Goal: Transaction & Acquisition: Obtain resource

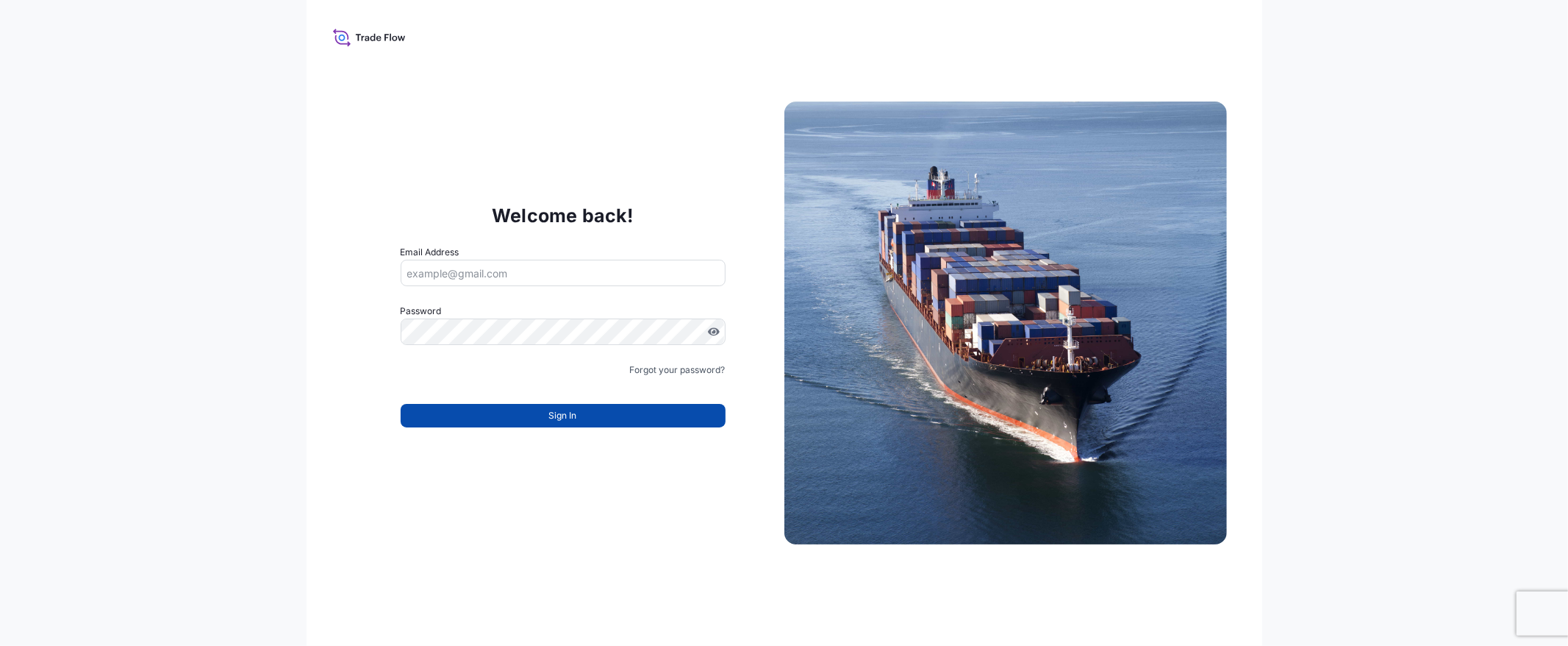
type input "[EMAIL_ADDRESS][DOMAIN_NAME]"
click at [523, 417] on button "Sign In" at bounding box center [563, 416] width 325 height 23
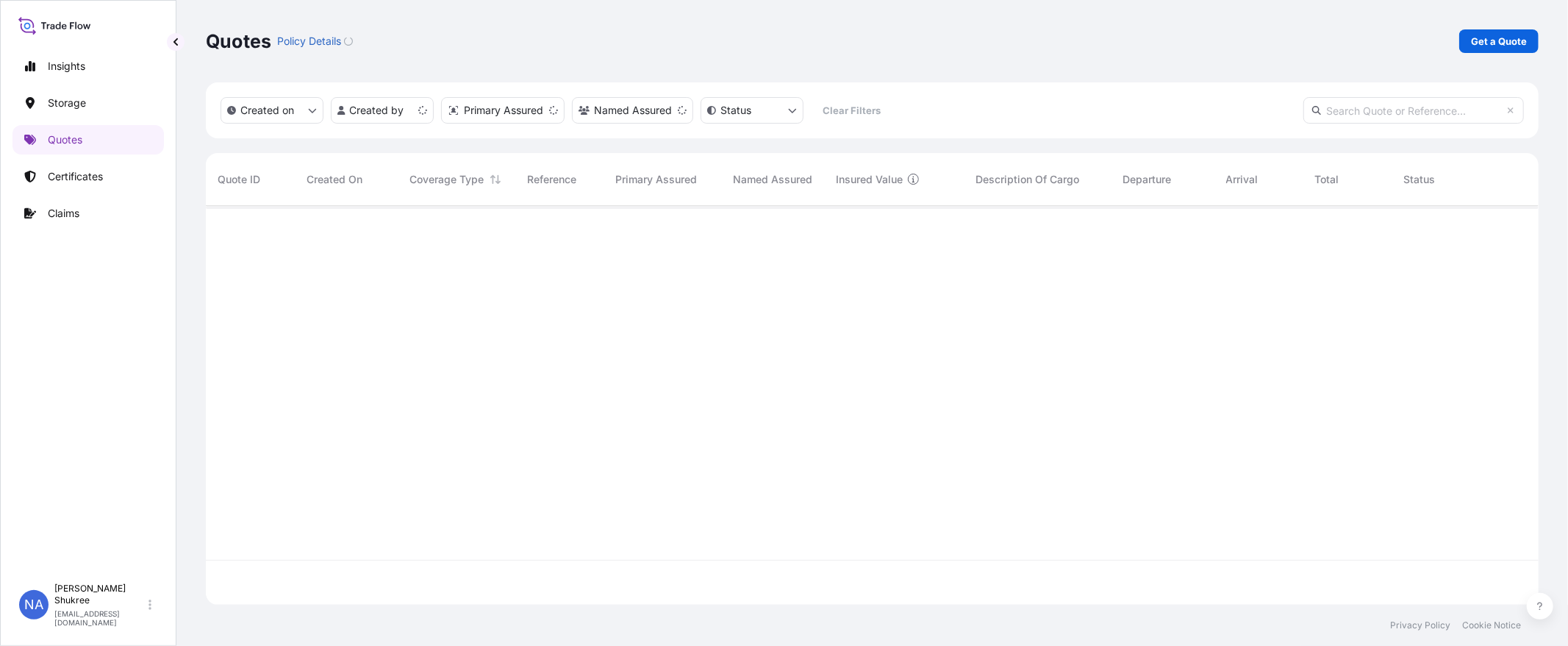
scroll to position [395, 1320]
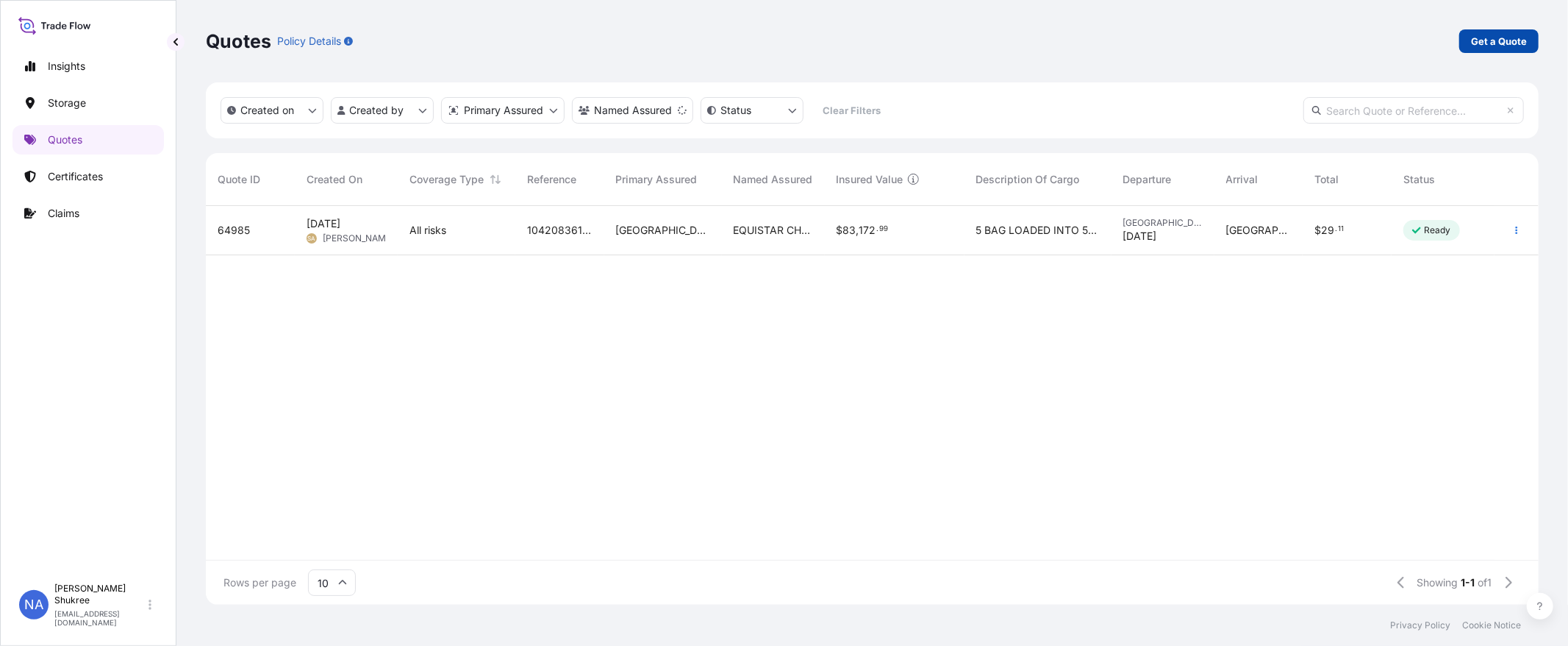
click at [1522, 46] on p "Get a Quote" at bounding box center [1498, 42] width 56 height 15
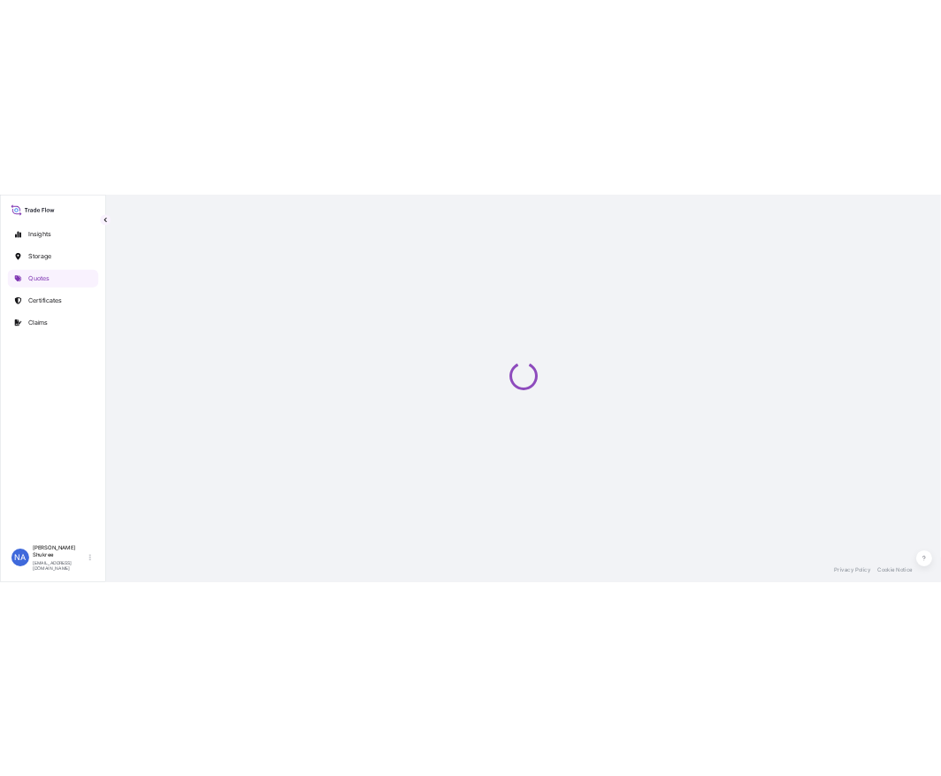
scroll to position [28, 0]
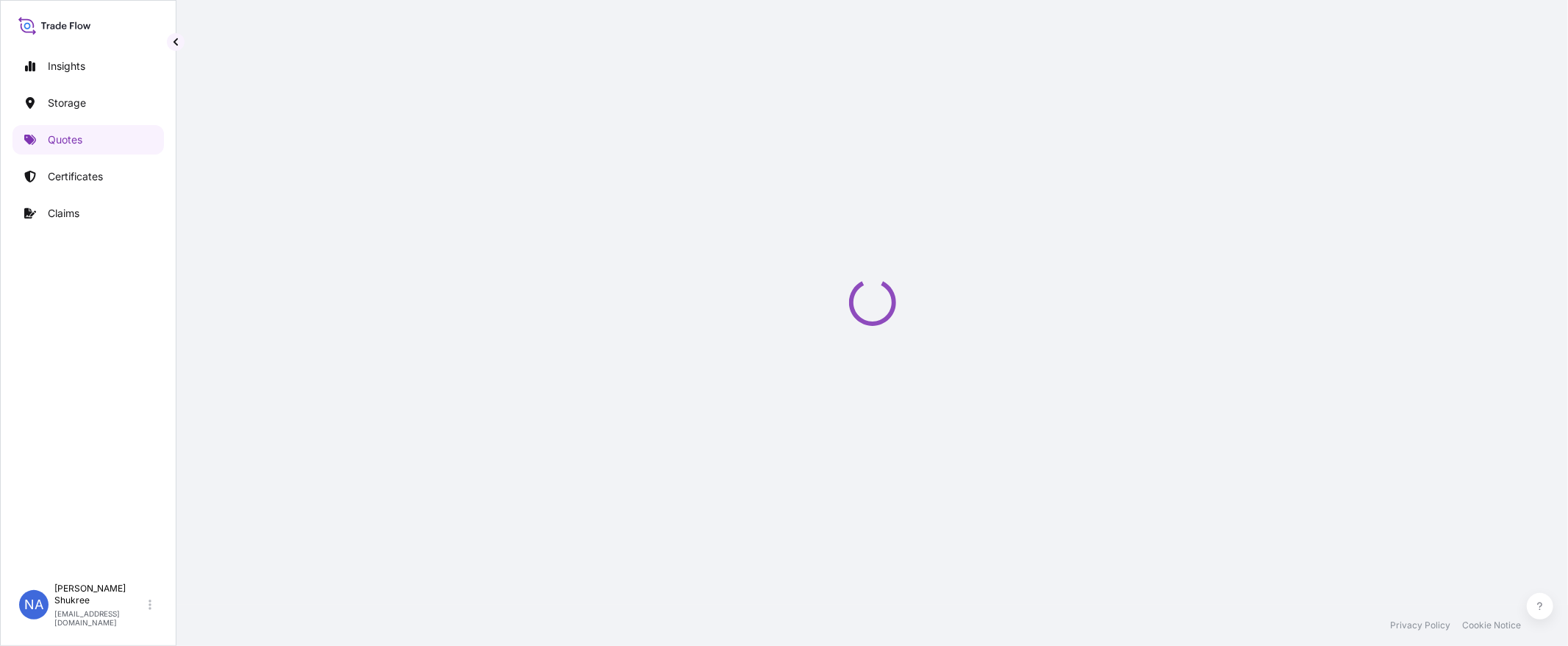
select select "Water"
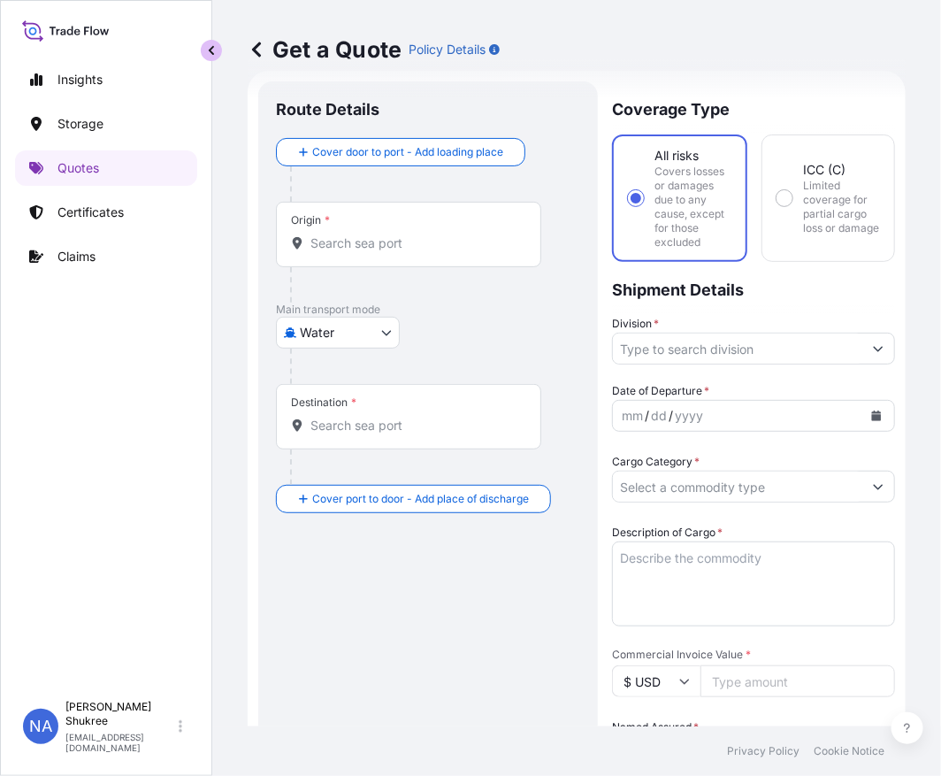
click at [215, 56] on button "button" at bounding box center [211, 50] width 21 height 21
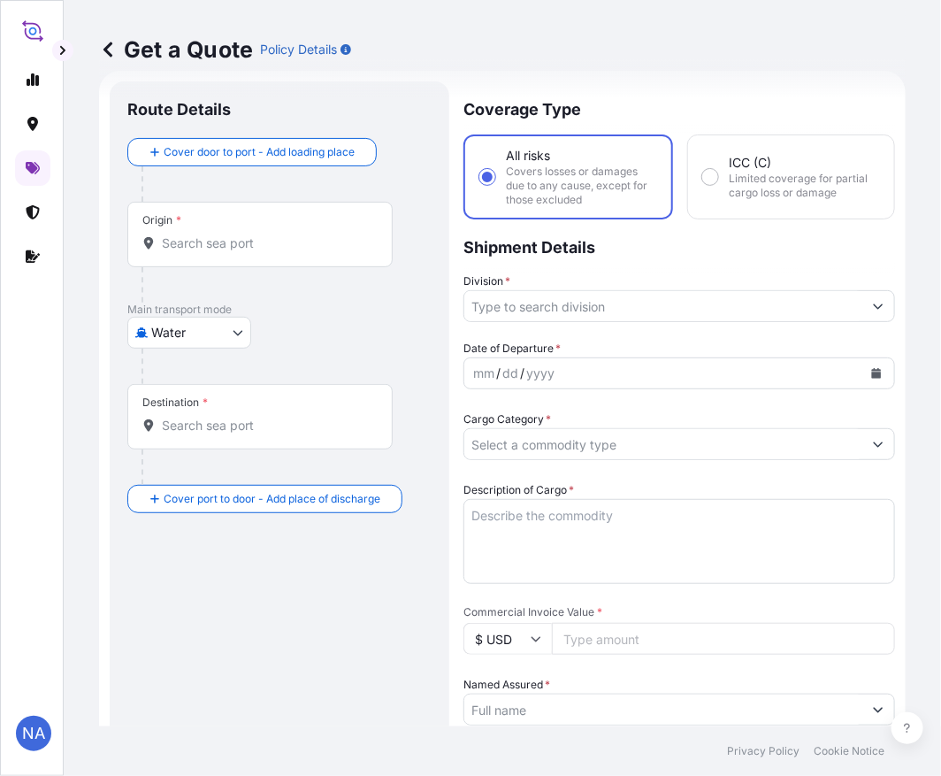
click at [240, 244] on input "Origin *" at bounding box center [266, 243] width 209 height 18
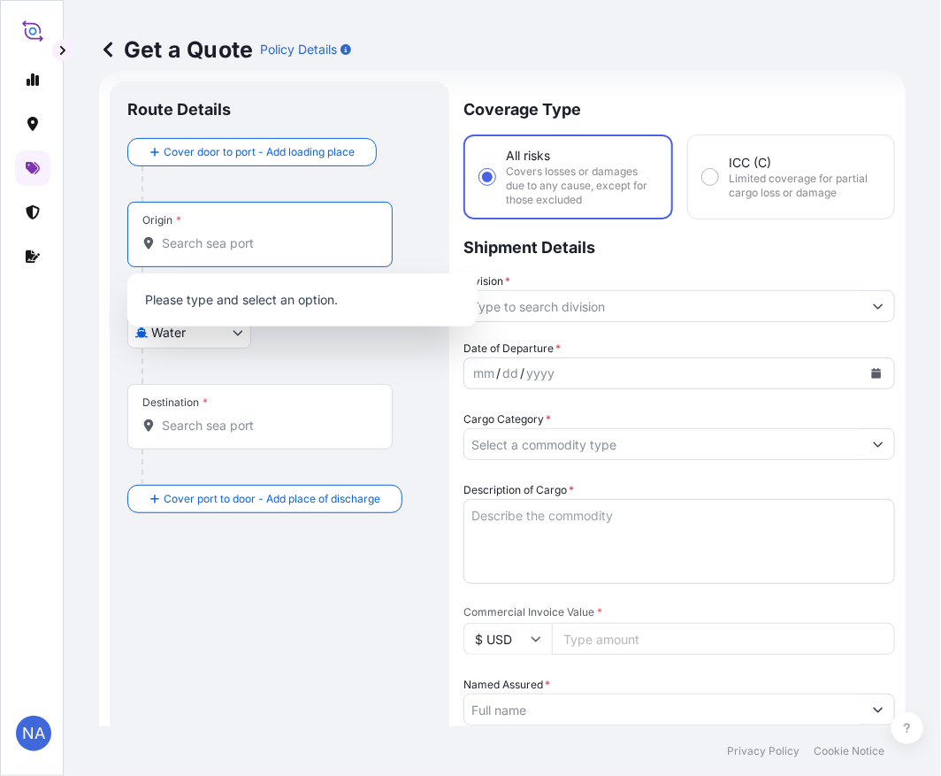
paste input "[GEOGRAPHIC_DATA], [GEOGRAPHIC_DATA]"
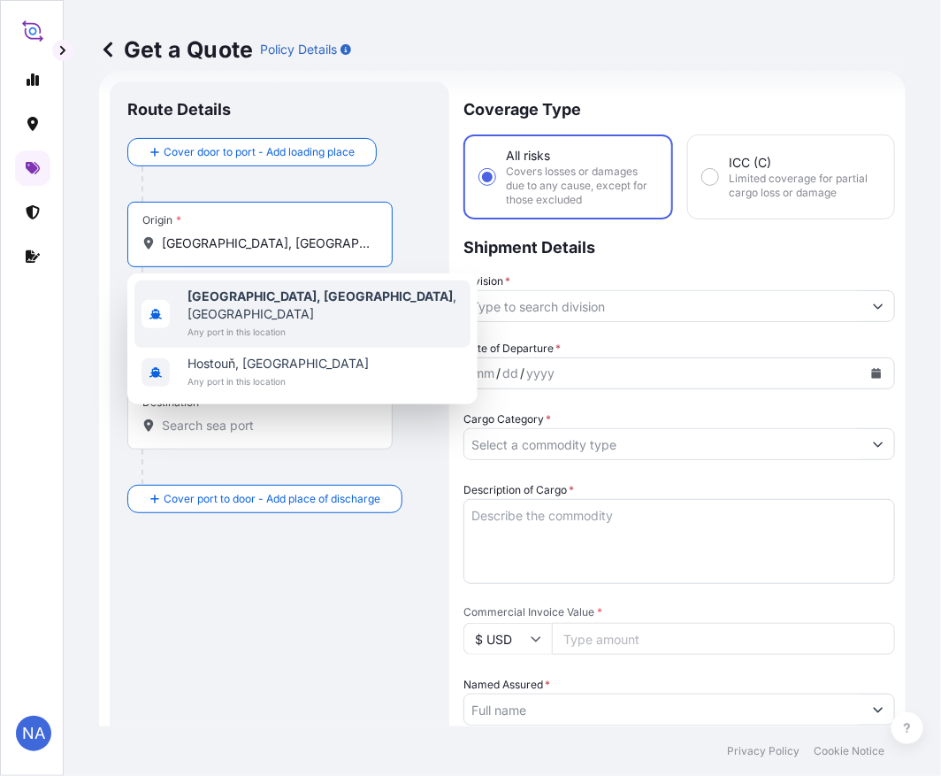
click at [233, 296] on b "[GEOGRAPHIC_DATA], [GEOGRAPHIC_DATA]" at bounding box center [320, 295] width 265 height 15
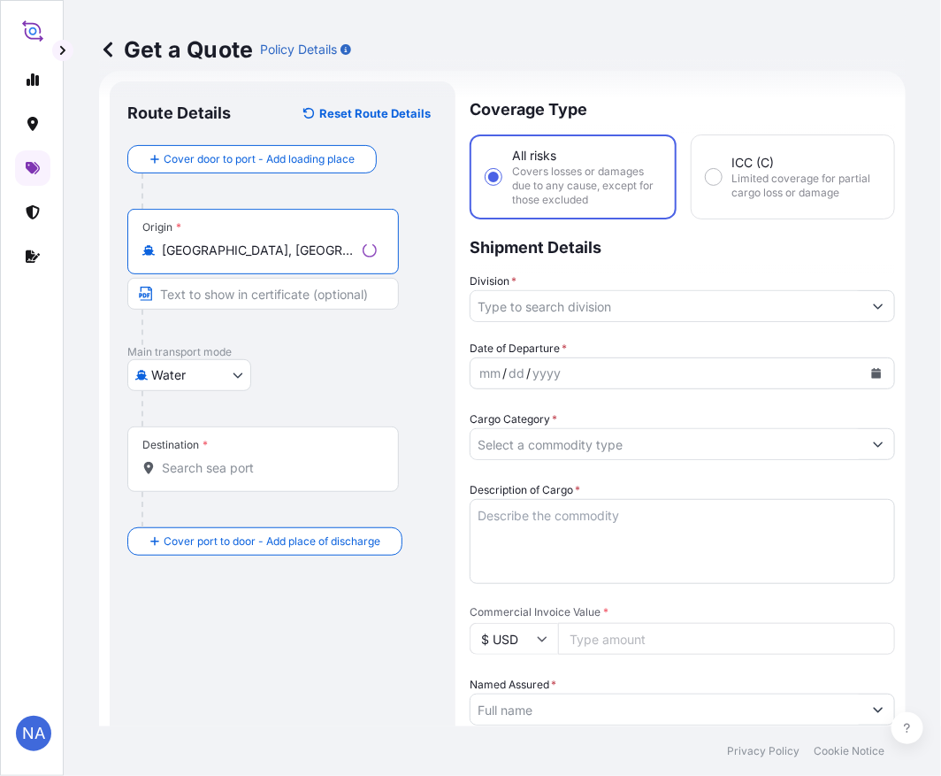
type input "[GEOGRAPHIC_DATA], [GEOGRAPHIC_DATA], [GEOGRAPHIC_DATA]"
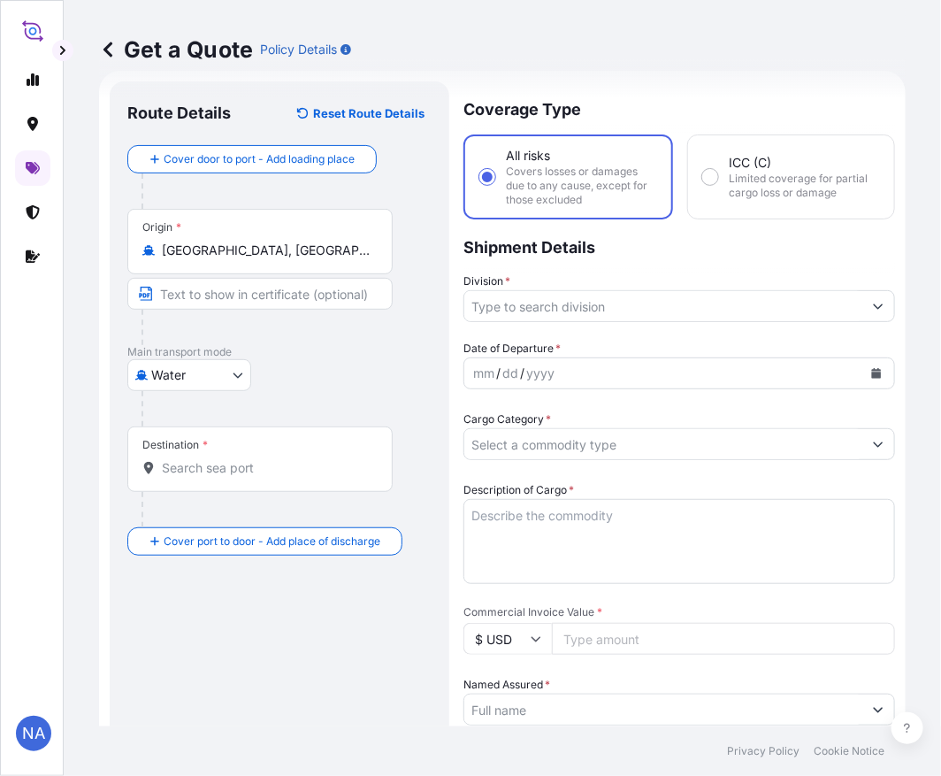
click at [195, 456] on div "Destination *" at bounding box center [259, 458] width 265 height 65
click at [195, 459] on input "Destination *" at bounding box center [266, 468] width 209 height 18
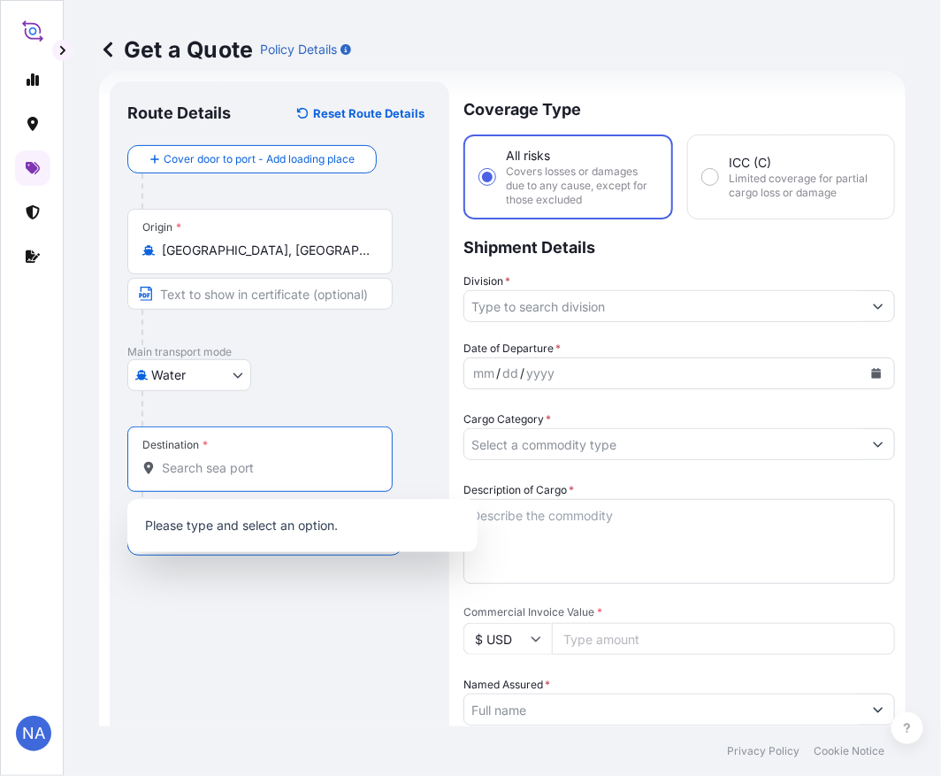
paste input "[GEOGRAPHIC_DATA], [GEOGRAPHIC_DATA]"
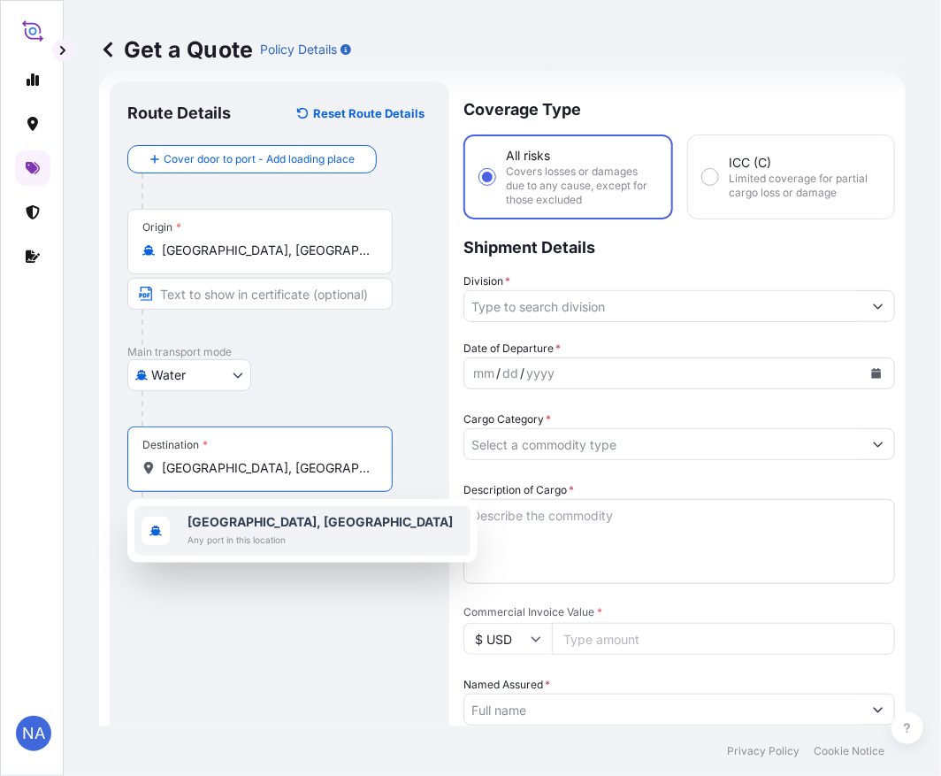
click at [244, 522] on b "[GEOGRAPHIC_DATA], [GEOGRAPHIC_DATA]" at bounding box center [320, 521] width 265 height 15
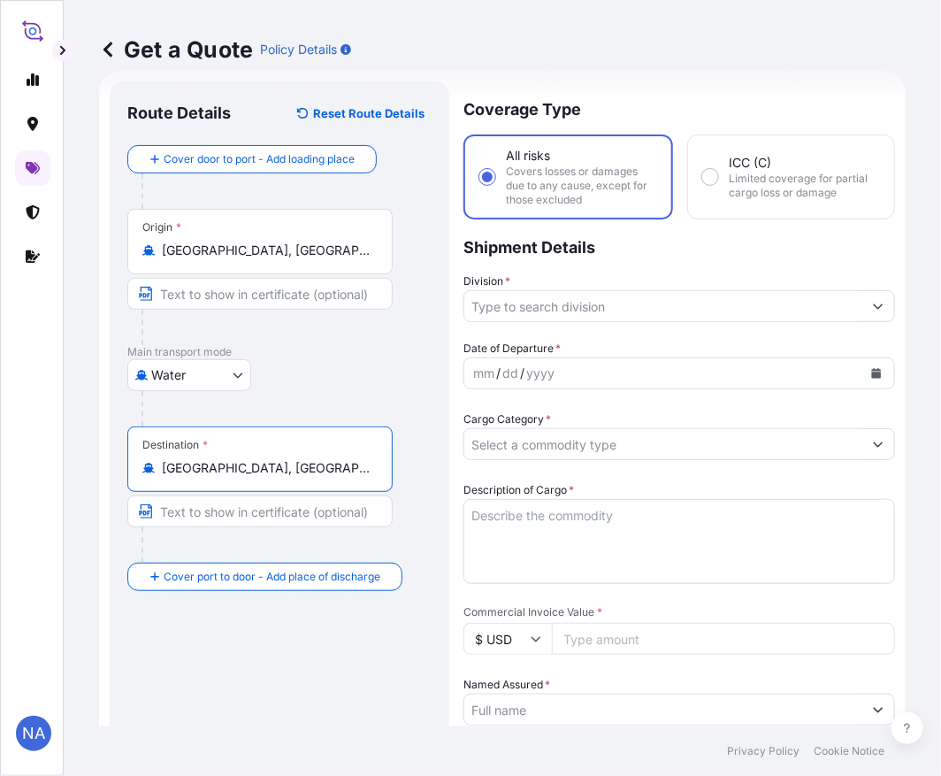
type input "[GEOGRAPHIC_DATA], [GEOGRAPHIC_DATA]"
click at [547, 308] on input "Division *" at bounding box center [663, 306] width 398 height 32
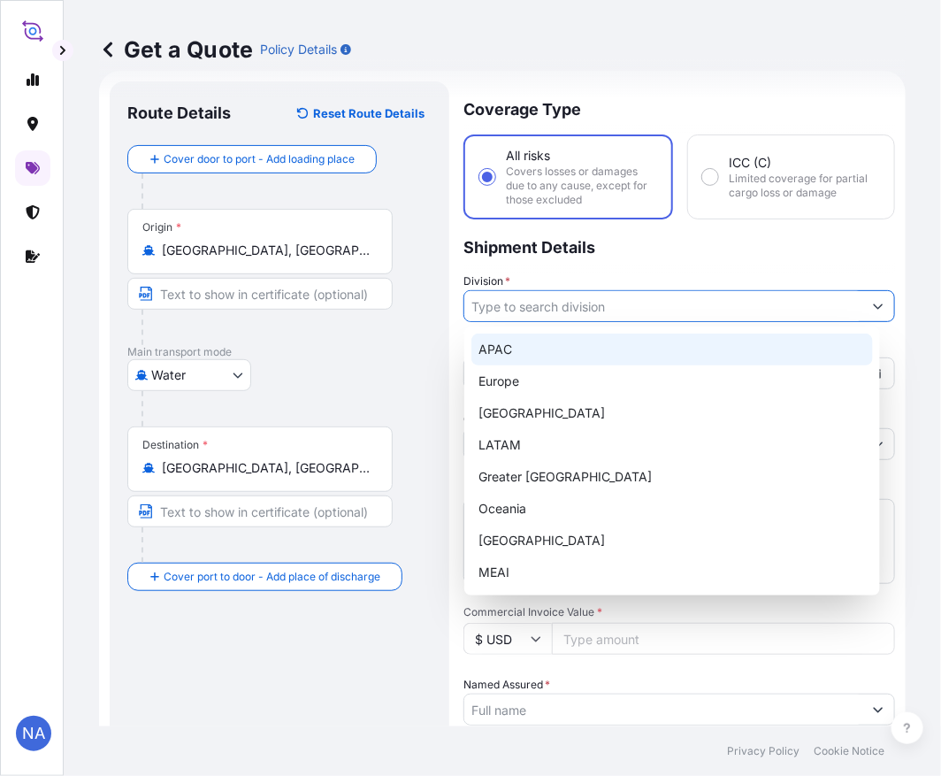
click at [514, 354] on div "APAC" at bounding box center [672, 349] width 402 height 32
type input "APAC"
click at [524, 356] on div "APAC" at bounding box center [672, 349] width 402 height 32
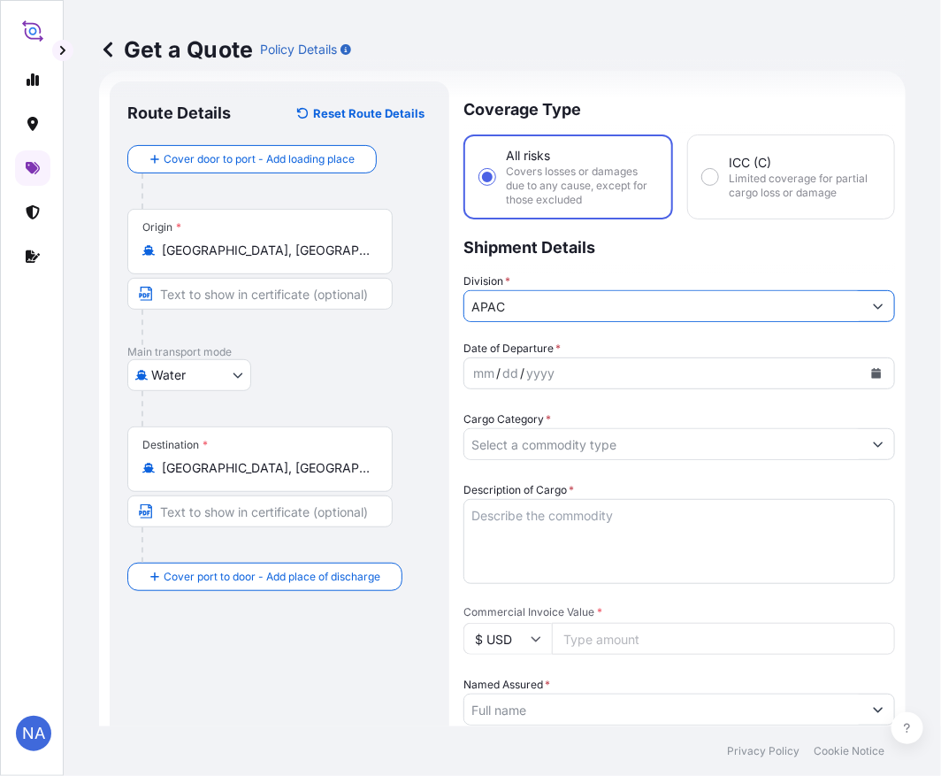
click at [533, 372] on div "yyyy" at bounding box center [541, 373] width 32 height 21
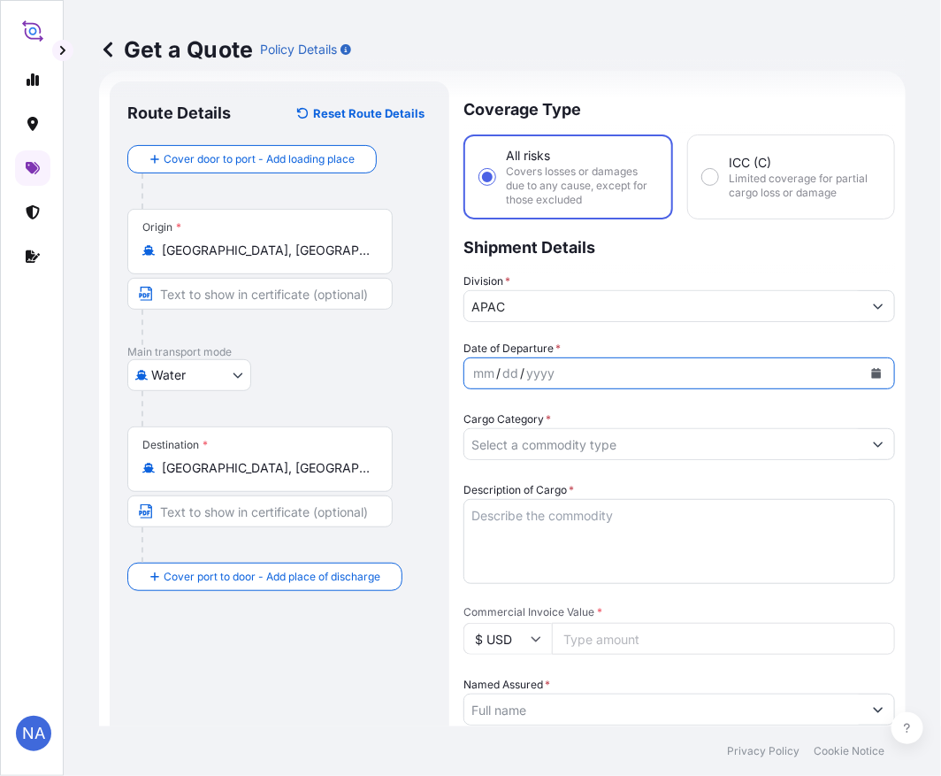
click at [871, 368] on icon "Calendar" at bounding box center [876, 373] width 11 height 11
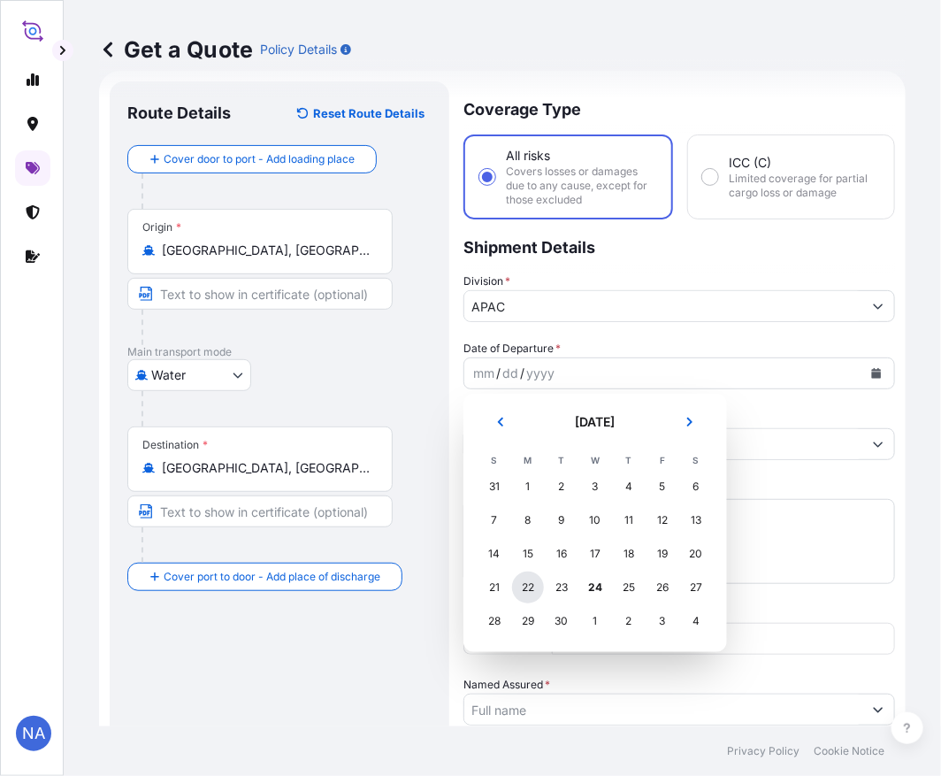
click at [533, 587] on div "22" at bounding box center [528, 587] width 32 height 32
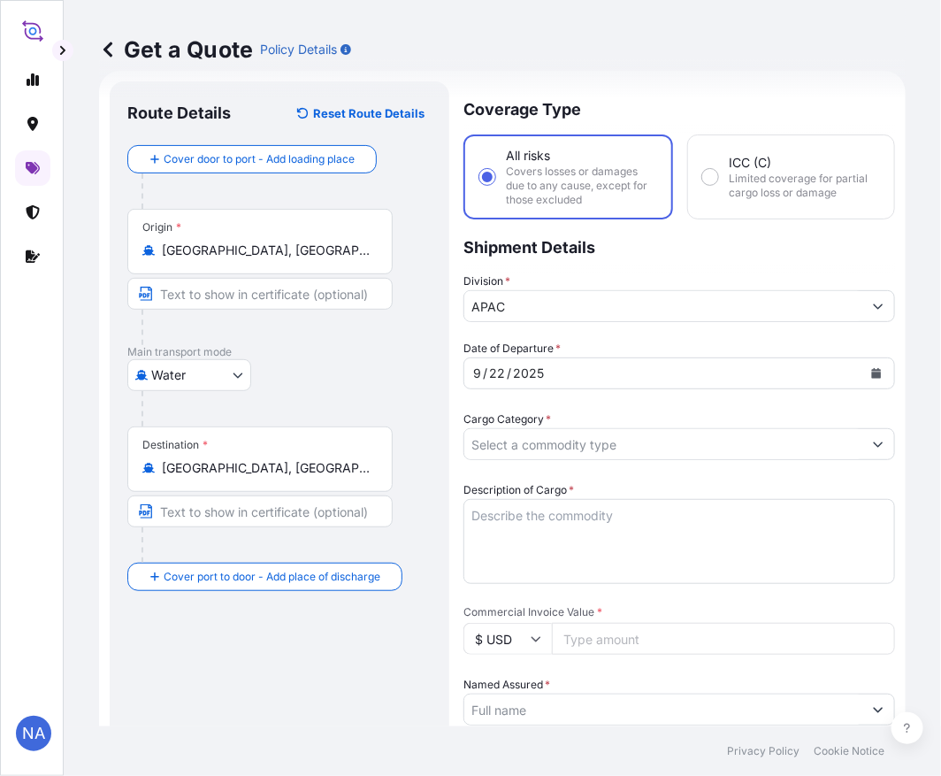
click at [797, 416] on div "Cargo Category *" at bounding box center [680, 435] width 432 height 50
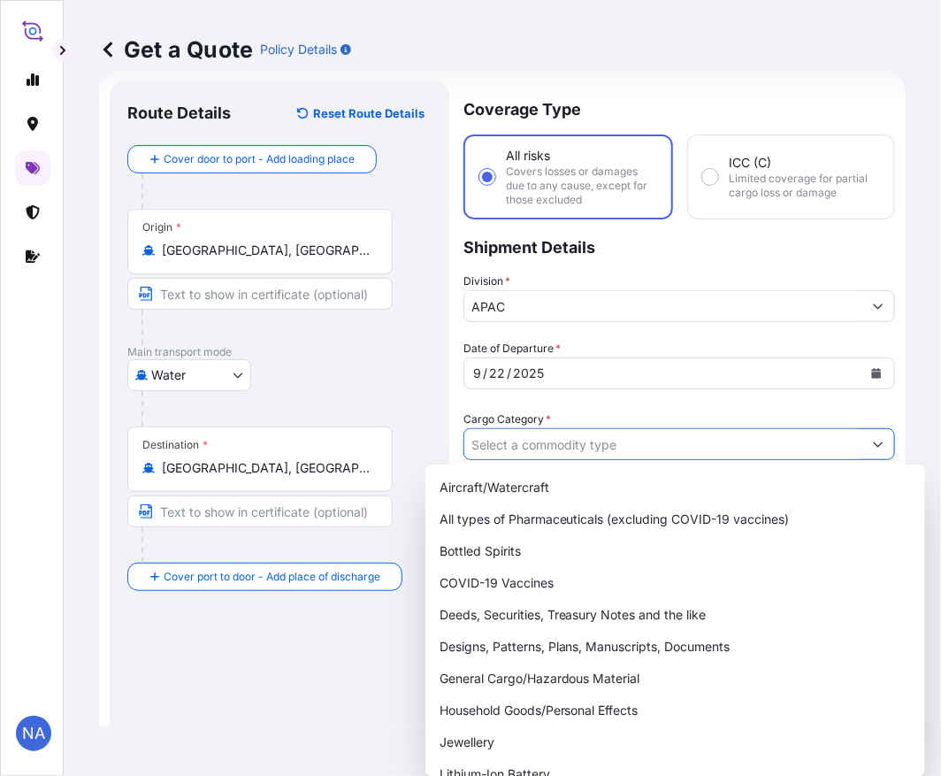
click at [629, 440] on input "Cargo Category *" at bounding box center [663, 444] width 398 height 32
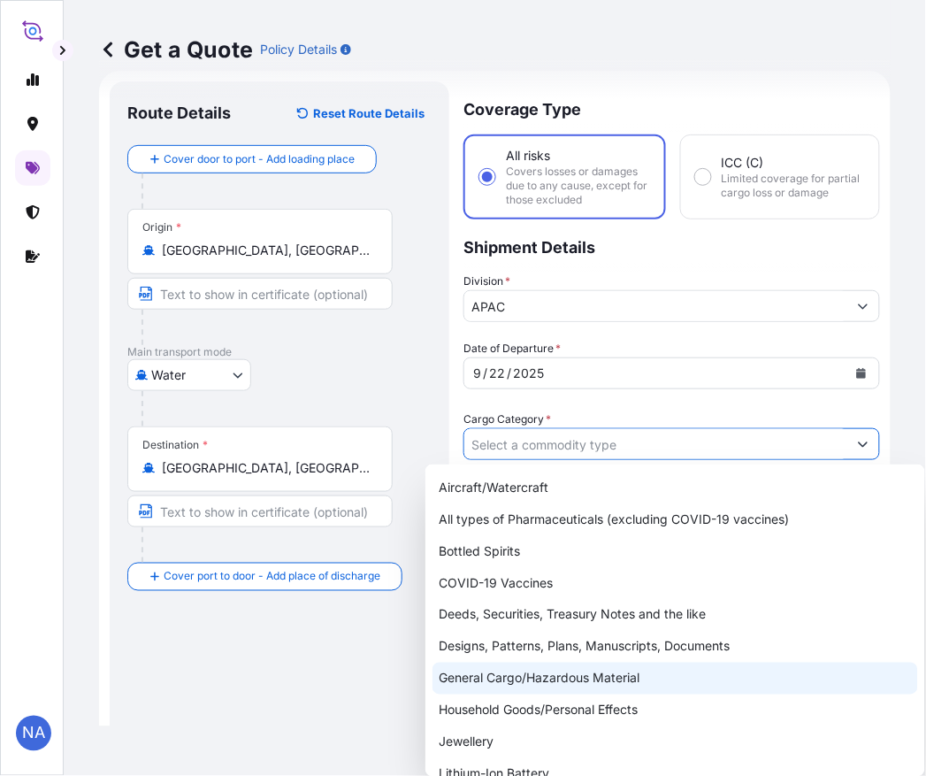
click at [517, 676] on div "General Cargo/Hazardous Material" at bounding box center [676, 679] width 486 height 32
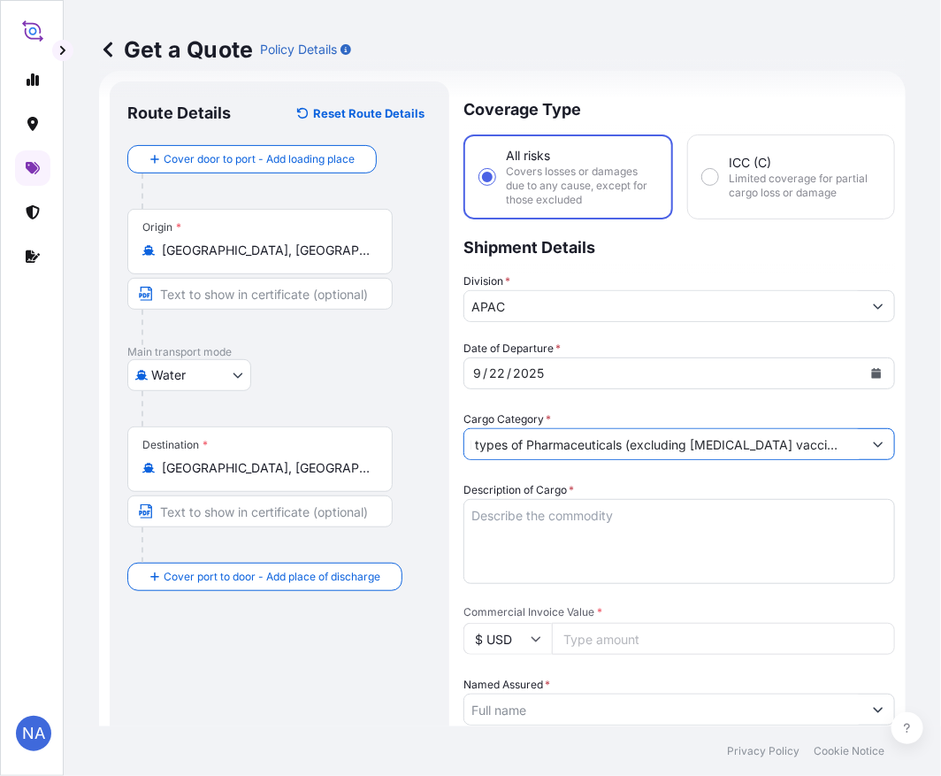
scroll to position [0, 0]
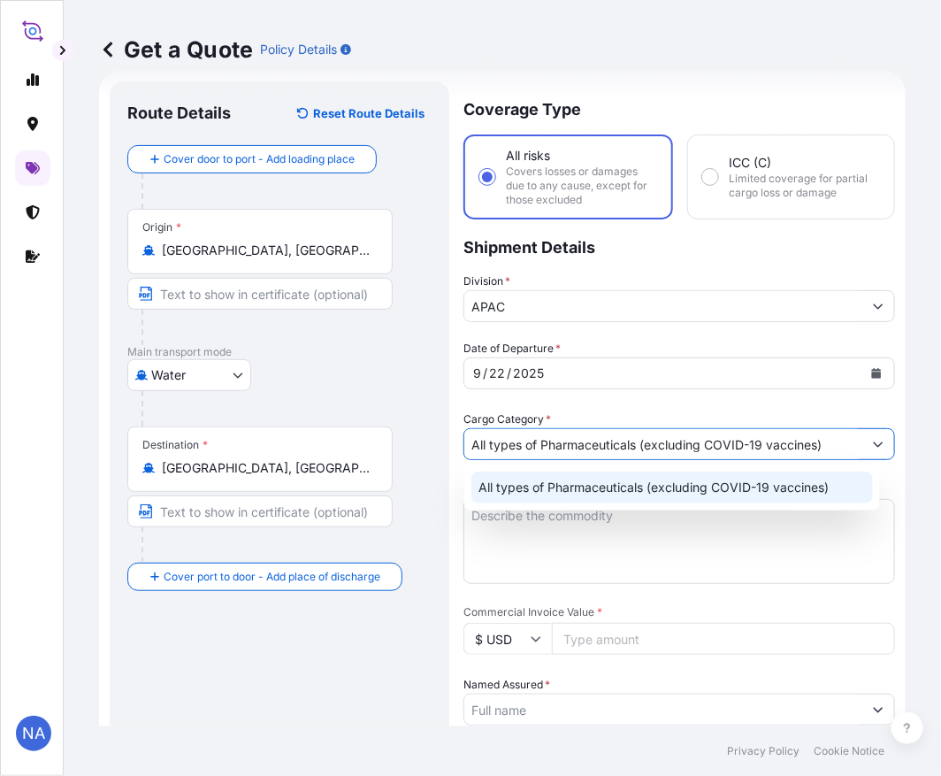
click at [888, 425] on form "Route Details Reset Route Details Cover door to port - Add loading place Place …" at bounding box center [502, 692] width 807 height 1243
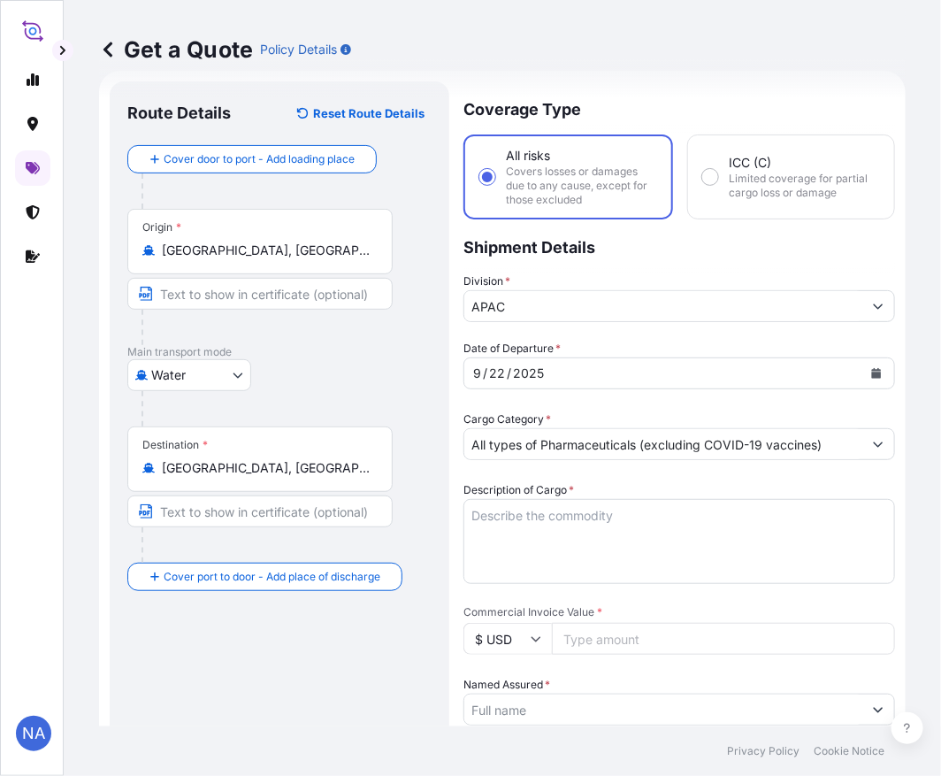
click at [862, 441] on button "Show suggestions" at bounding box center [878, 444] width 32 height 32
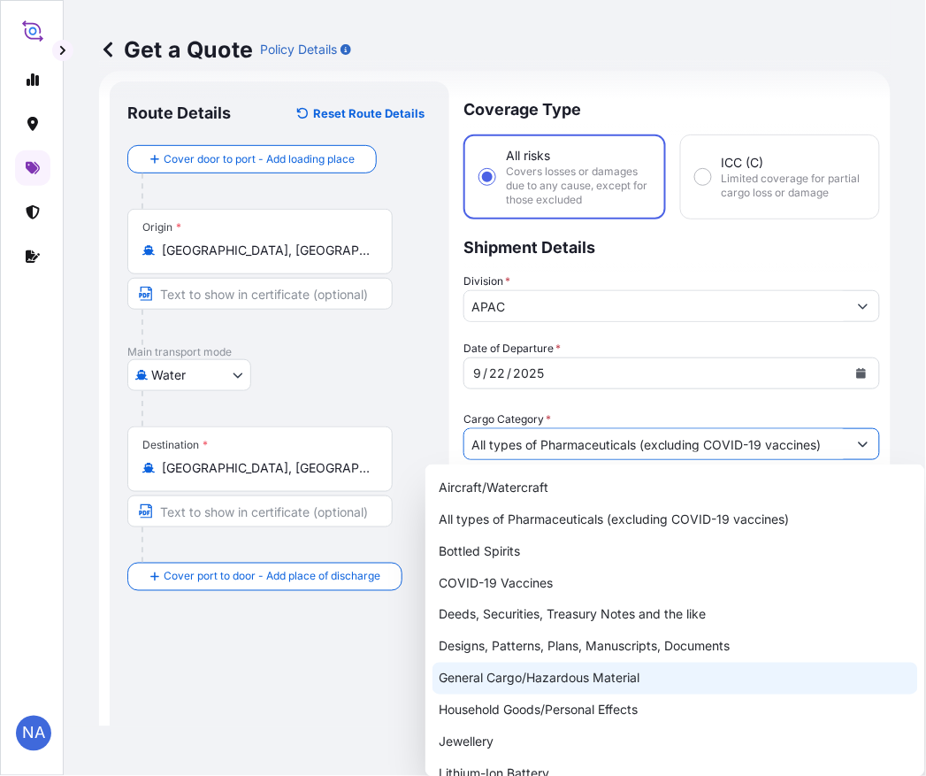
click at [460, 679] on div "General Cargo/Hazardous Material" at bounding box center [676, 679] width 486 height 32
type input "General Cargo/Hazardous Material"
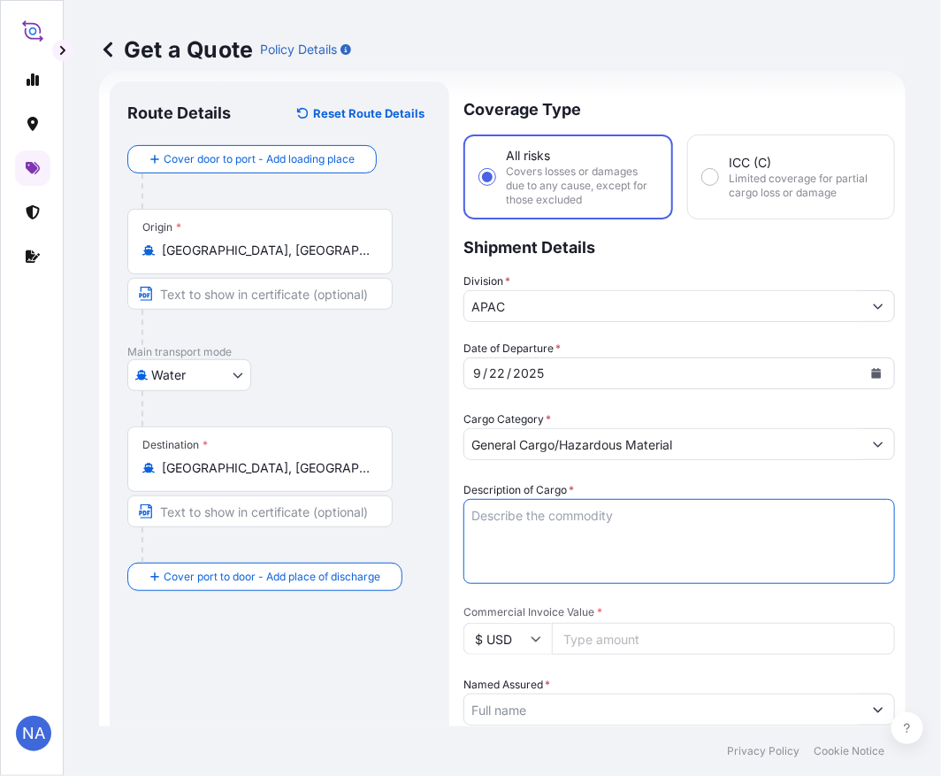
click at [523, 513] on textarea "Description of Cargo *" at bounding box center [680, 541] width 432 height 85
paste textarea "BAGS LOADED INTO 4 40' CONTAINER(S) ALATHON L5005, BG25HT"
type textarea "3,740 BAGS LOADED INTO 4 40' CONTAINER(S) ALATHON L5005, BG25HT"
click at [557, 471] on div "Date of Departure * [DATE] Cargo Category * General Cargo/Hazardous Material De…" at bounding box center [680, 756] width 432 height 832
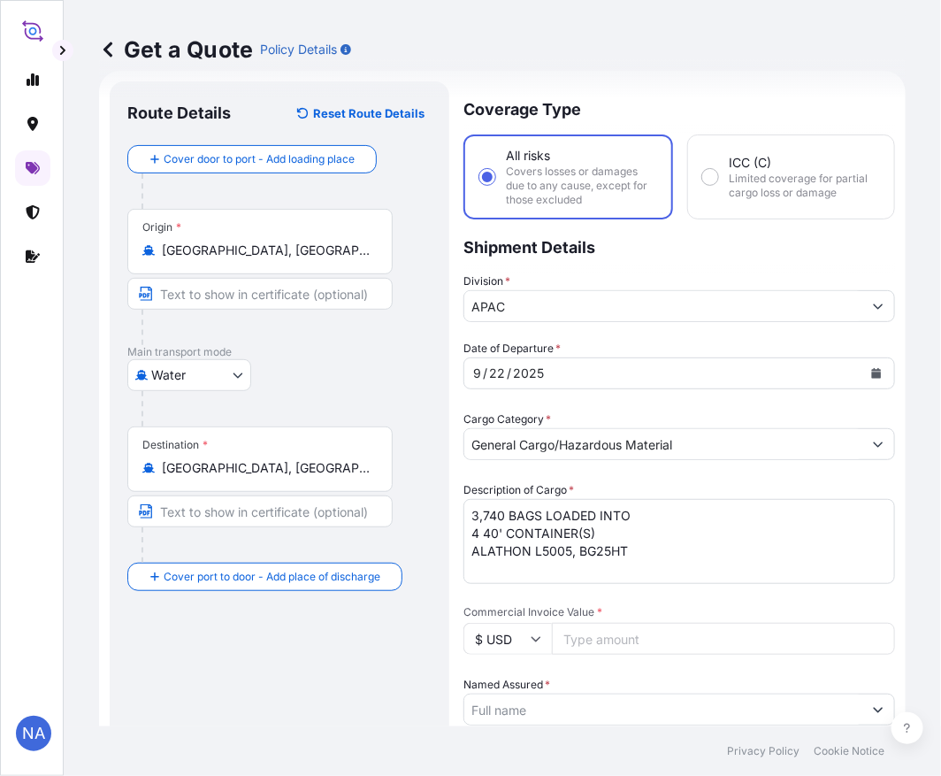
scroll to position [126, 0]
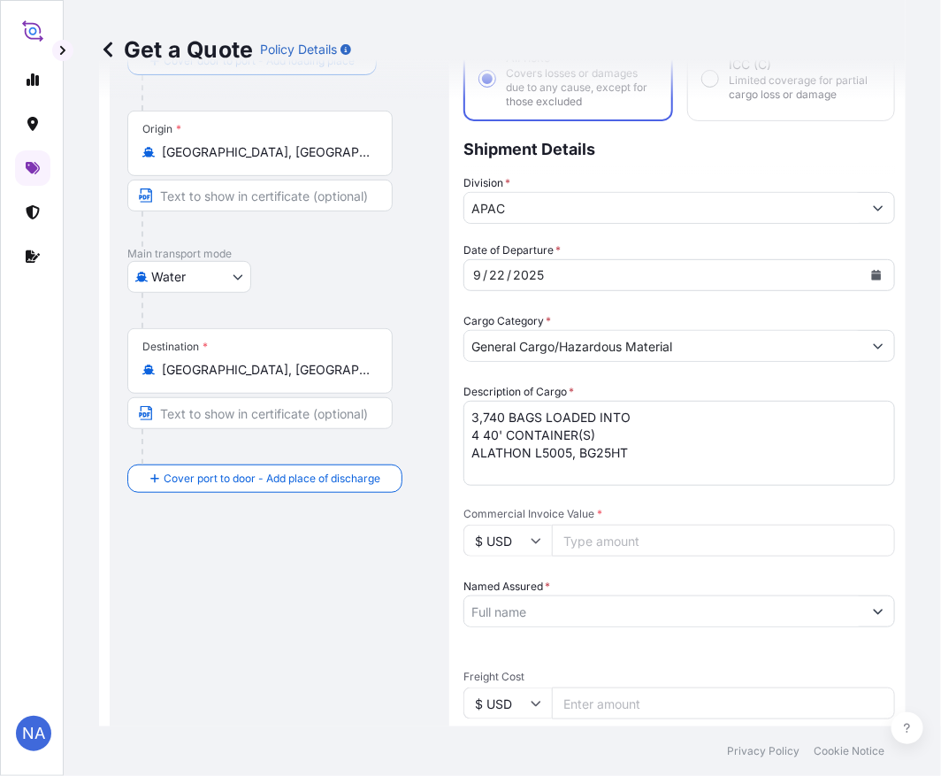
click at [584, 541] on input "Commercial Invoice Value *" at bounding box center [723, 541] width 343 height 32
paste input "77350"
type input "77350"
click at [598, 507] on span "*" at bounding box center [599, 513] width 5 height 13
click at [598, 525] on input "77350" at bounding box center [723, 541] width 343 height 32
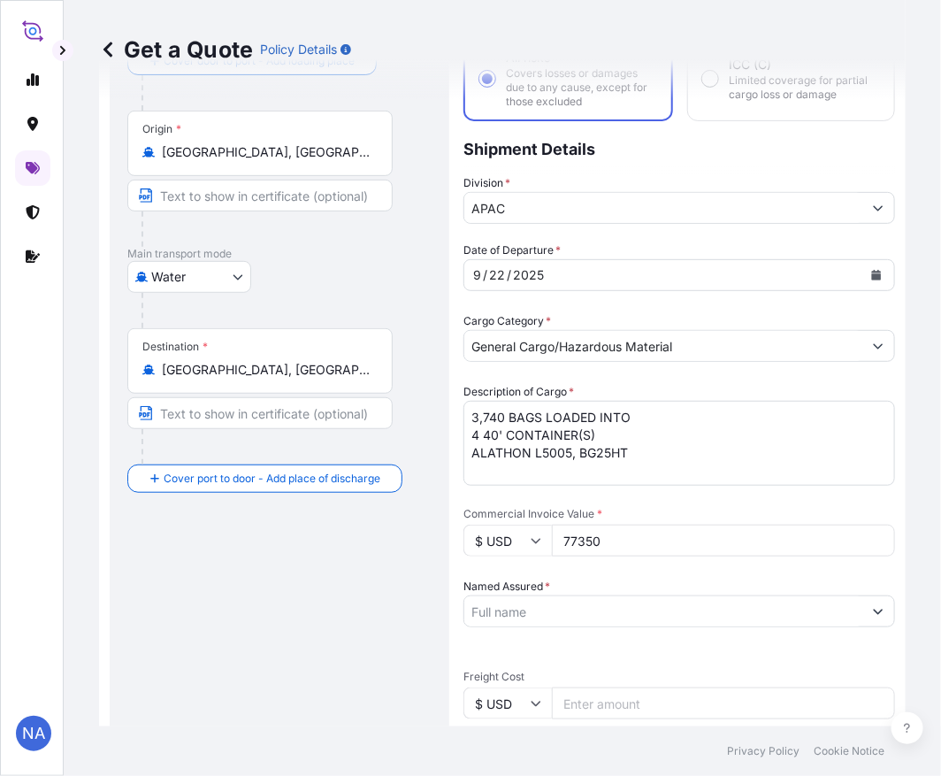
click at [585, 622] on input "Named Assured *" at bounding box center [663, 611] width 398 height 32
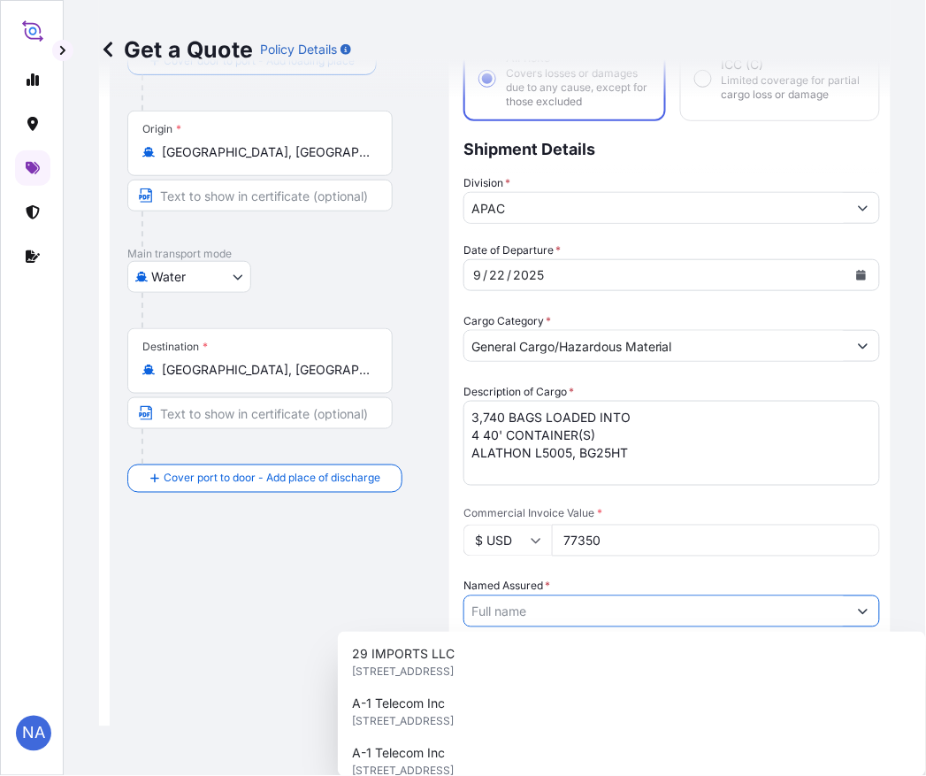
click at [585, 614] on input "Named Assured *" at bounding box center [655, 611] width 383 height 32
paste input "EQUISTAR CHEMICALS, LP"
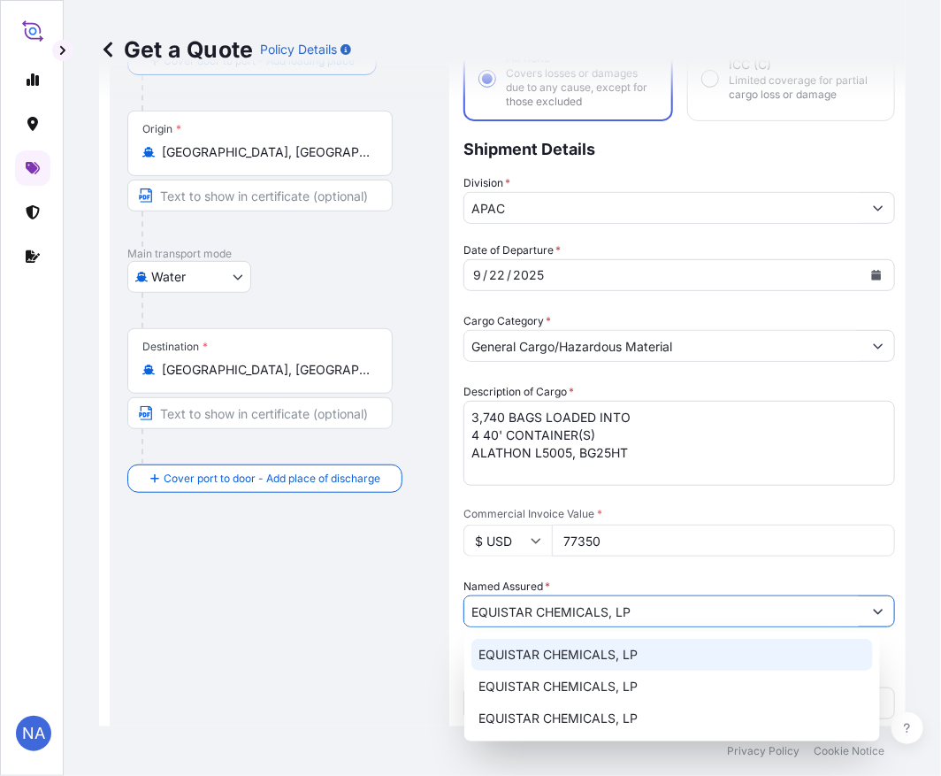
click at [575, 646] on span "EQUISTAR CHEMICALS, LP" at bounding box center [558, 655] width 159 height 18
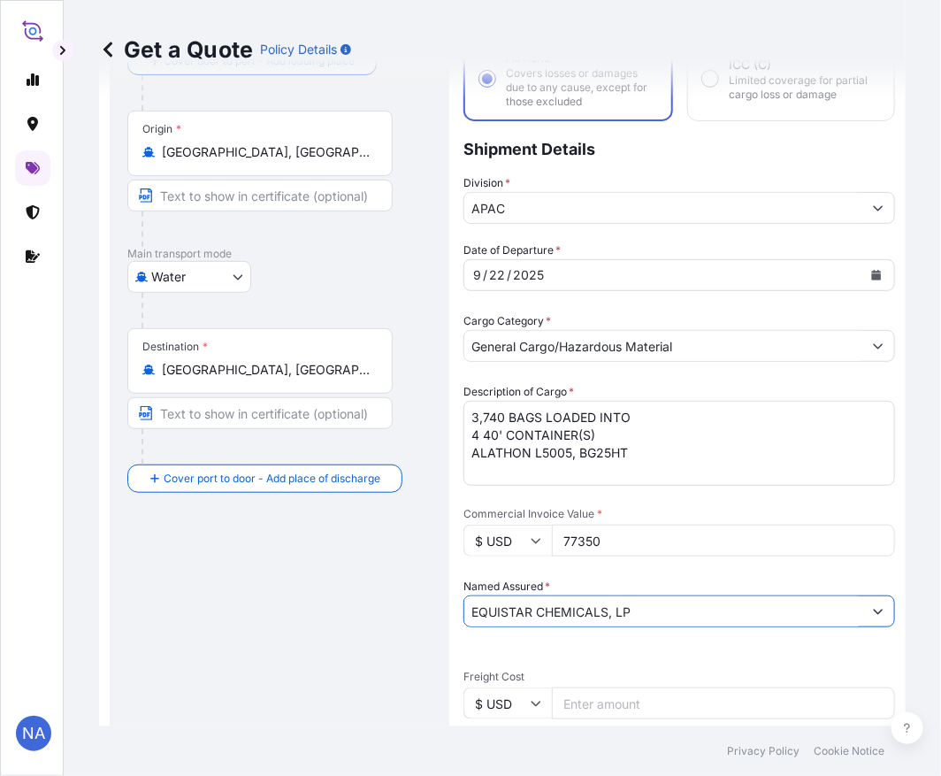
type input "EQUISTAR CHEMICALS, LP"
click at [625, 571] on div "Date of Departure * [DATE] Cargo Category * General Cargo/Hazardous Material De…" at bounding box center [680, 657] width 432 height 832
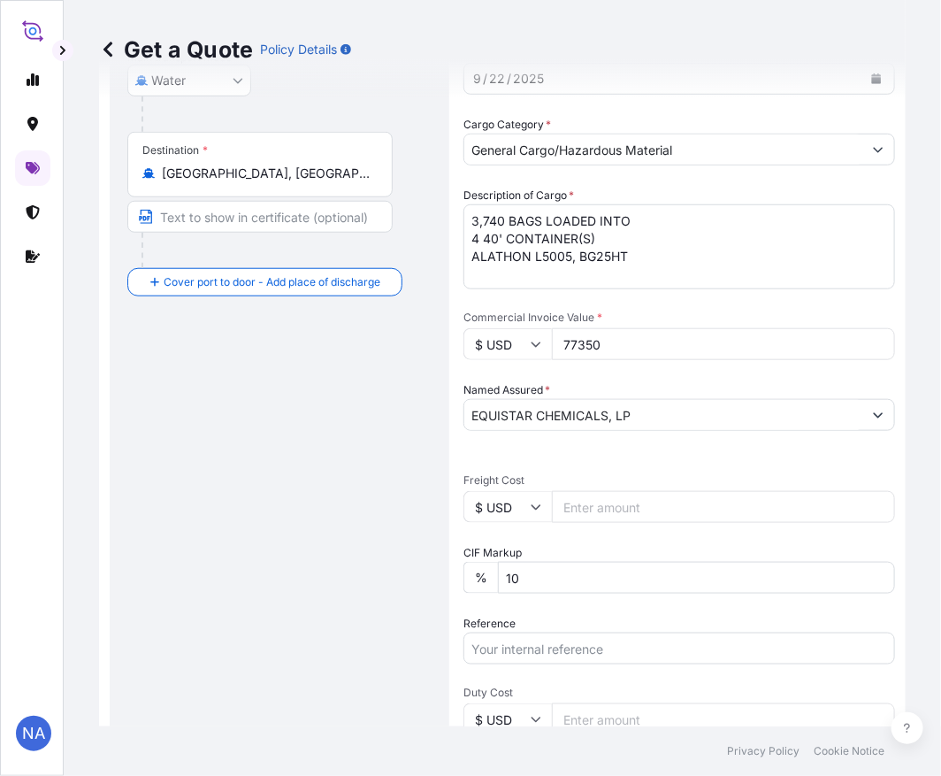
click at [508, 646] on input "Reference" at bounding box center [680, 648] width 432 height 32
paste input "10420884197"
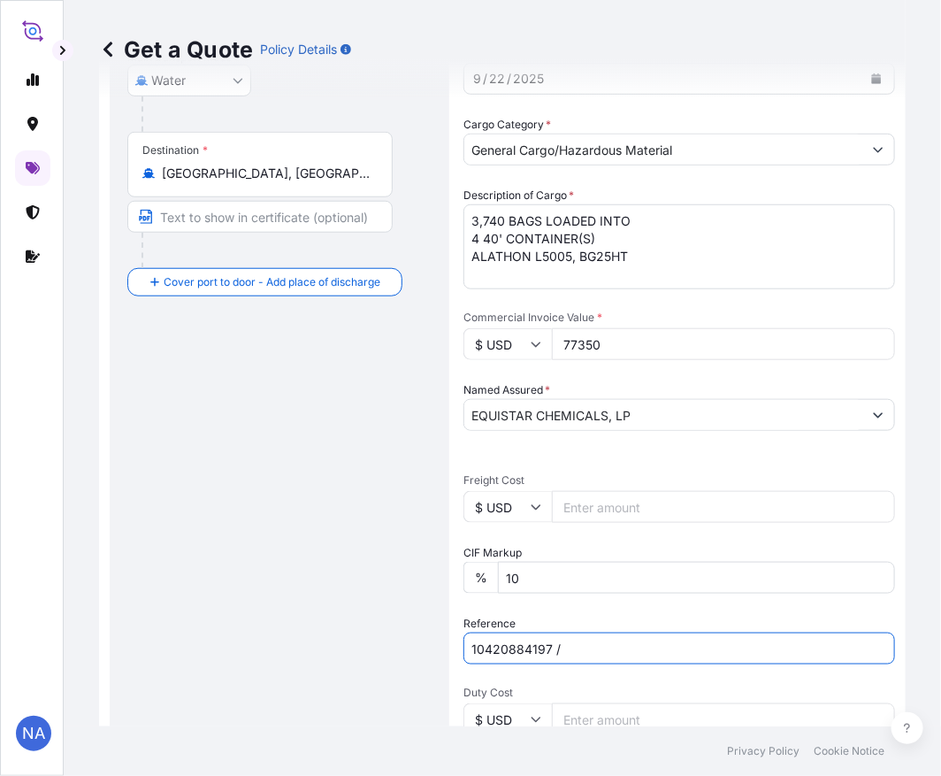
click at [580, 640] on input "10420884197 /" at bounding box center [680, 648] width 432 height 32
paste input "5013250005"
type input "10420884197 / 5013250005"
click at [566, 615] on div "Reference 10420884197 / 5013250005" at bounding box center [680, 640] width 432 height 50
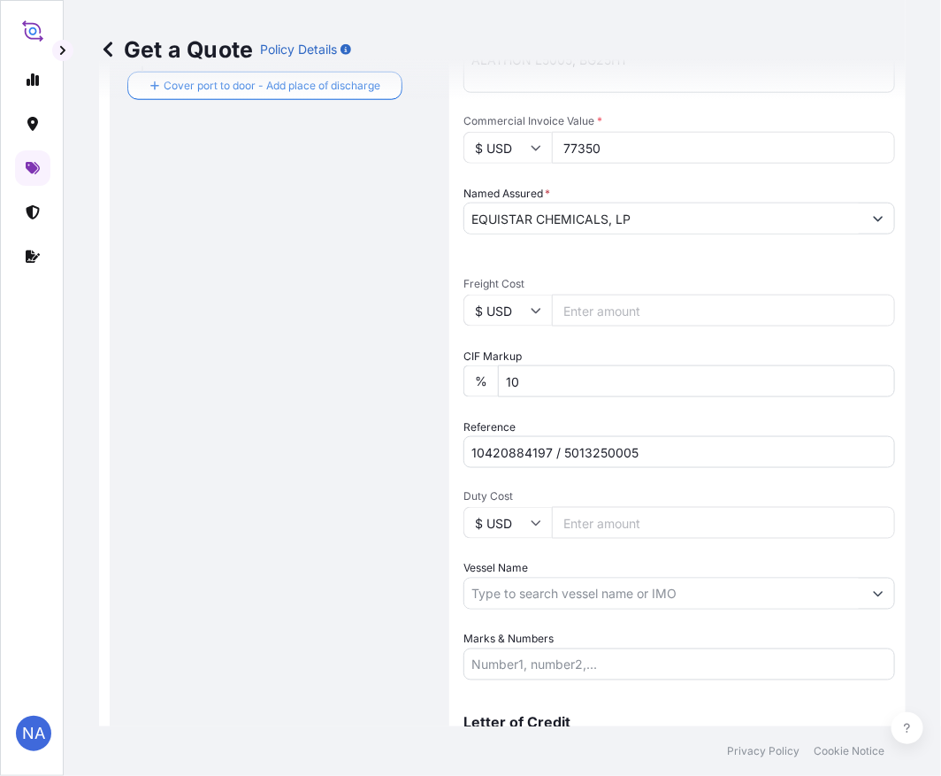
scroll to position [613, 0]
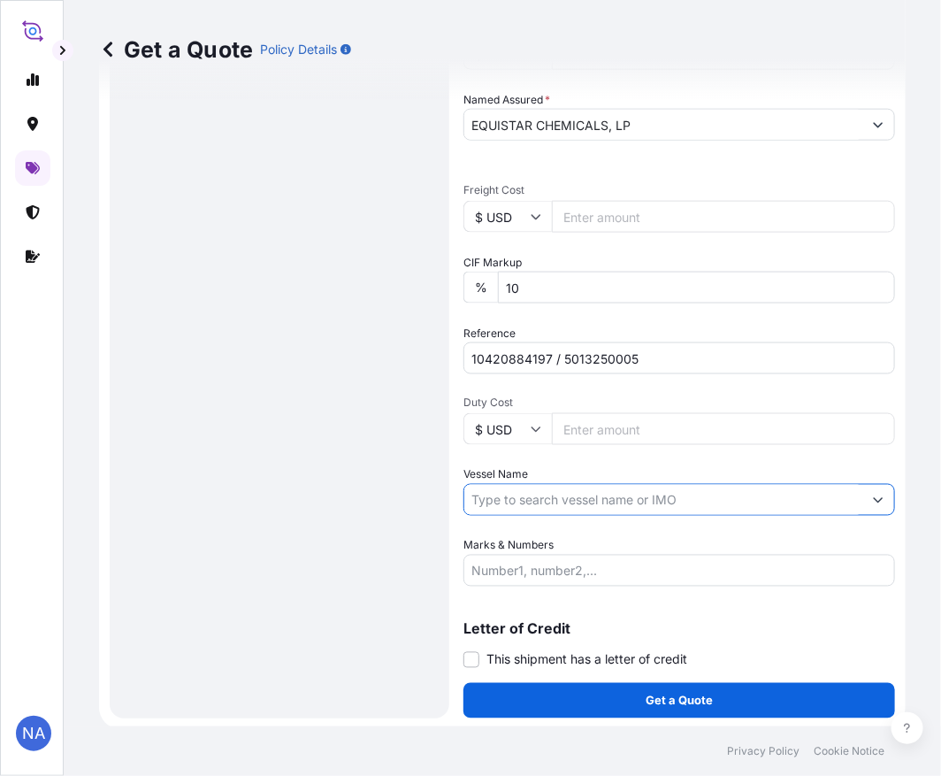
click at [516, 484] on input "Vessel Name" at bounding box center [663, 500] width 398 height 32
paste input "MSC CADIZ"
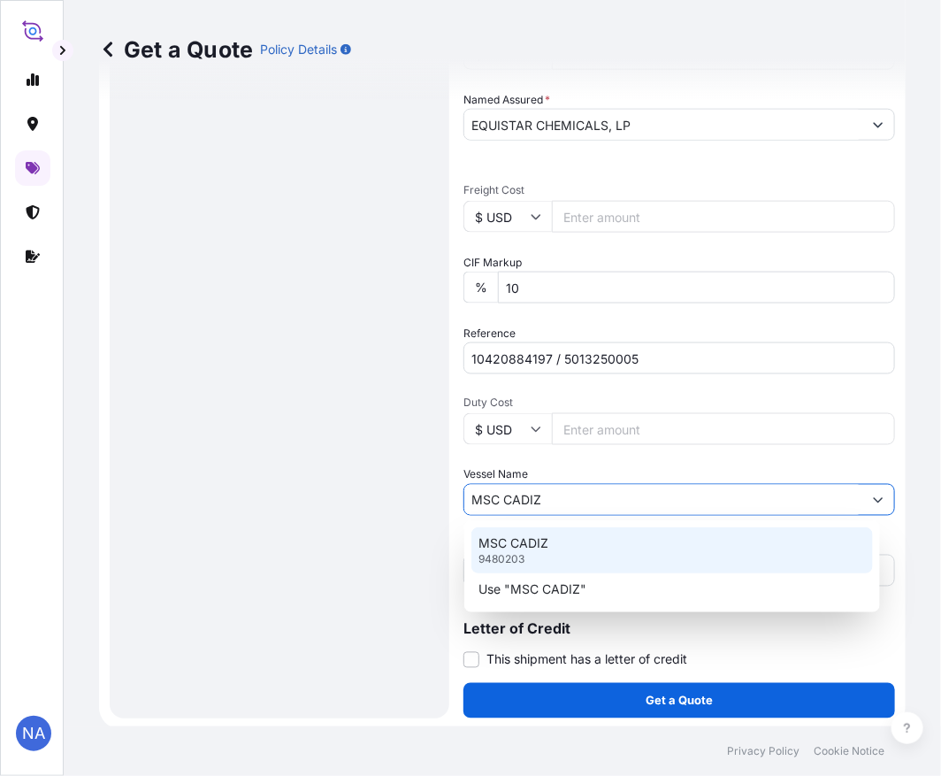
click at [537, 549] on p "MSC CADIZ" at bounding box center [514, 543] width 70 height 18
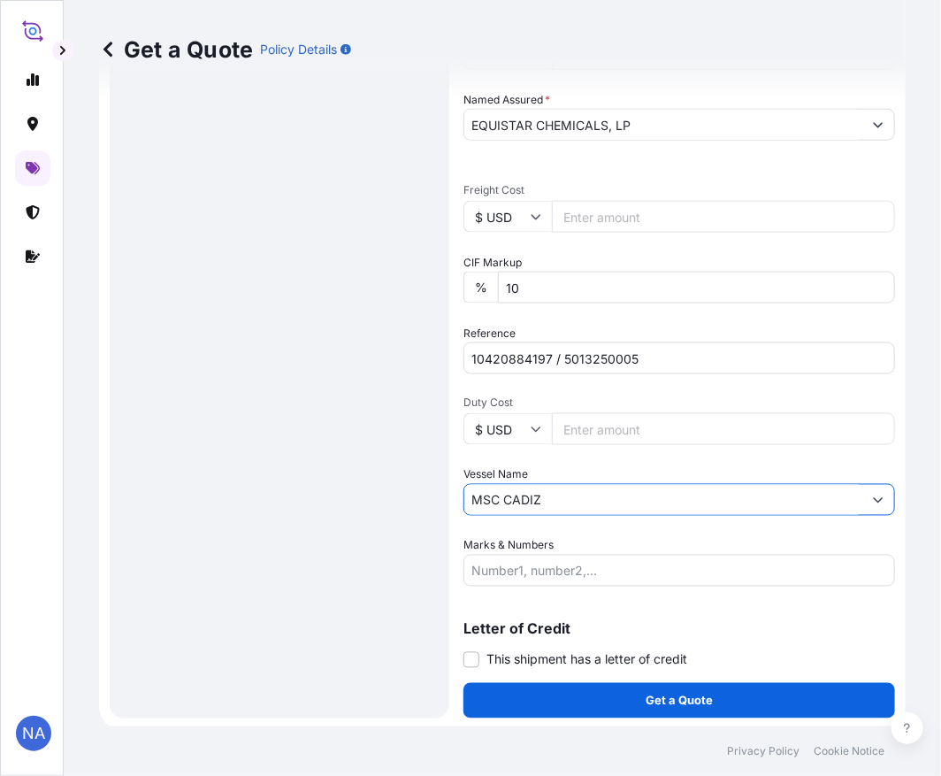
type input "MSC CADIZ"
click at [560, 522] on div "Date of Departure * [DATE] Cargo Category * General Cargo/Hazardous Material De…" at bounding box center [680, 171] width 432 height 832
click at [579, 693] on button "Get a Quote" at bounding box center [680, 700] width 432 height 35
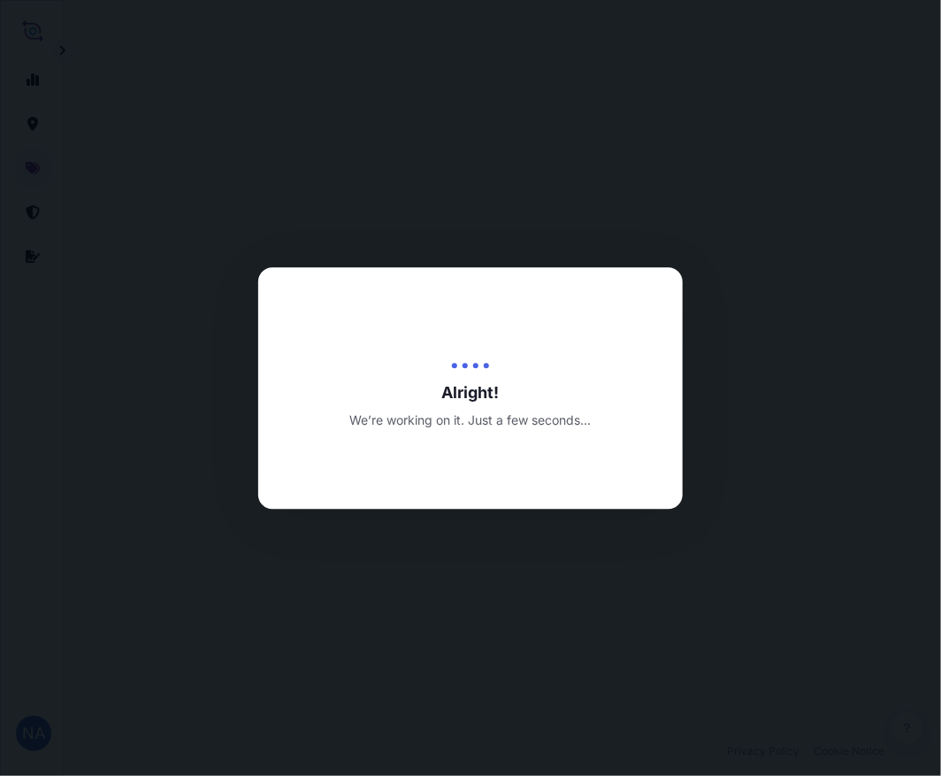
scroll to position [1269, 0]
select select "Water"
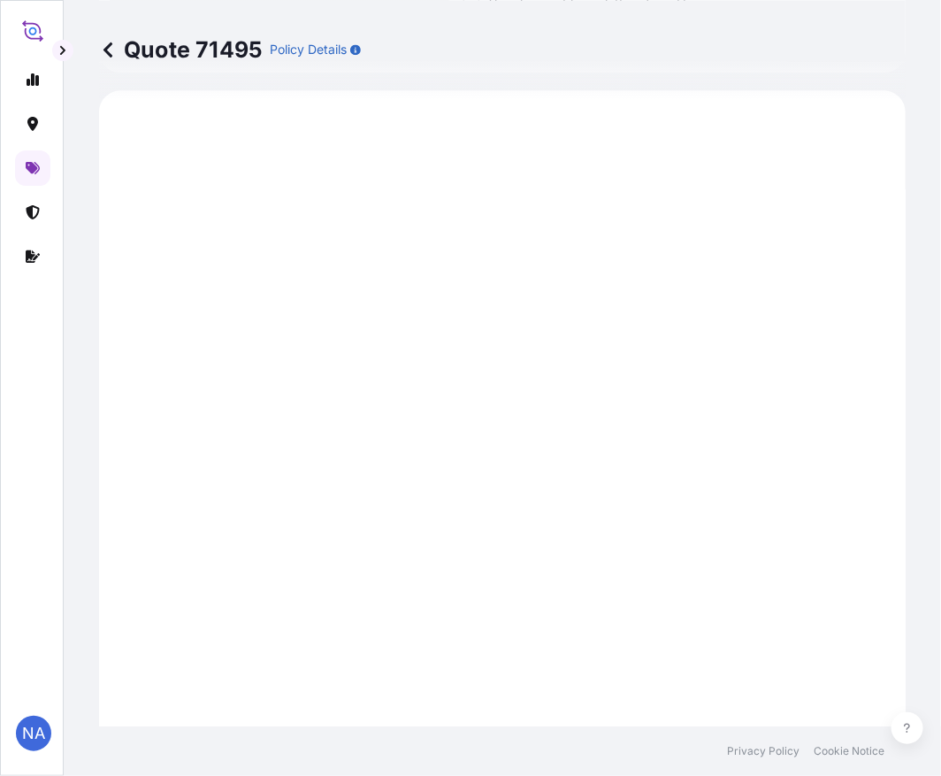
scroll to position [1761, 0]
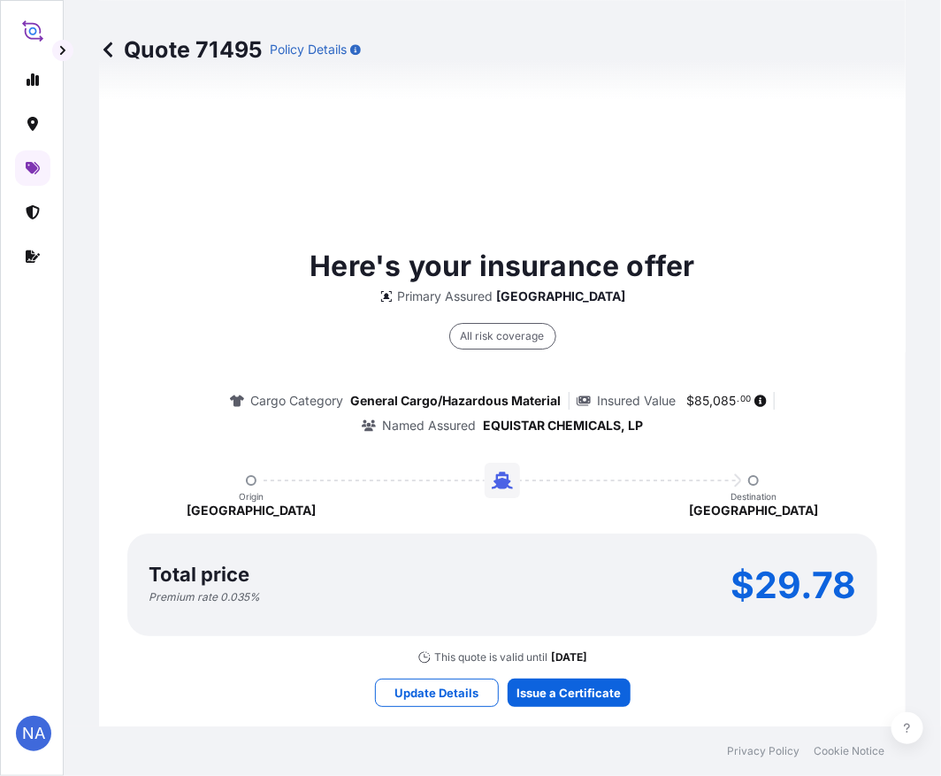
click at [219, 339] on div "All risk coverage Cargo Category General Cargo/Hazardous Material Insured Value…" at bounding box center [502, 369] width 757 height 129
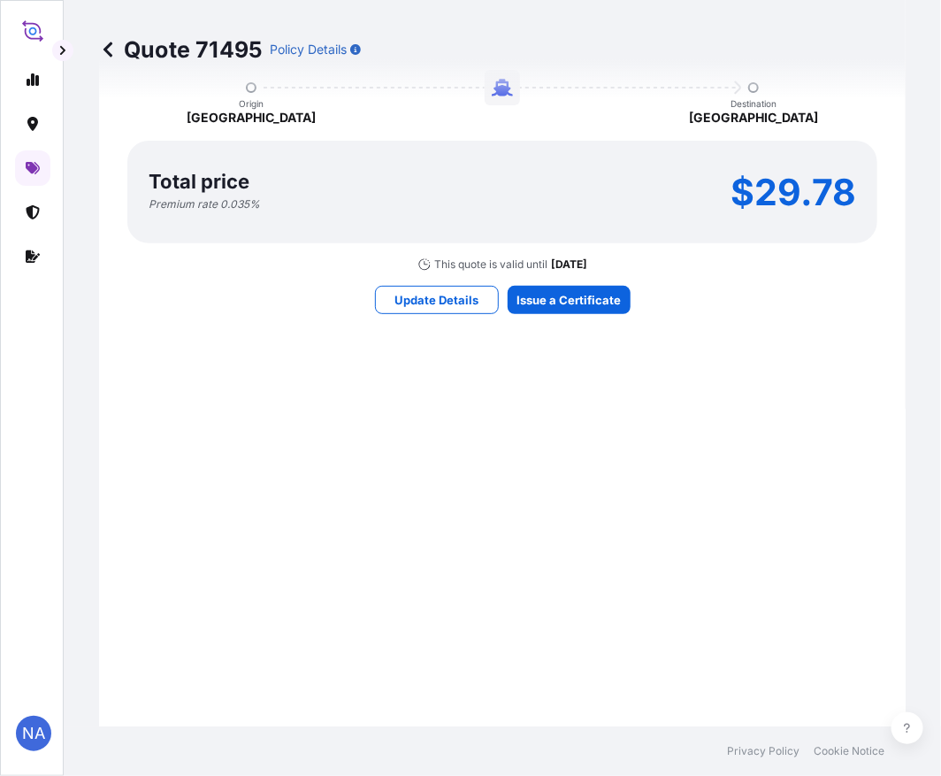
click at [553, 395] on div "Here's your insurance offer Primary Assured Malaysia All risk coverage Cargo Ca…" at bounding box center [502, 82] width 757 height 1705
click at [581, 403] on div "Here's your insurance offer Primary Assured Malaysia All risk coverage Cargo Ca…" at bounding box center [502, 82] width 757 height 1705
click at [571, 391] on div "Here's your insurance offer Primary Assured Malaysia All risk coverage Cargo Ca…" at bounding box center [502, 82] width 757 height 1705
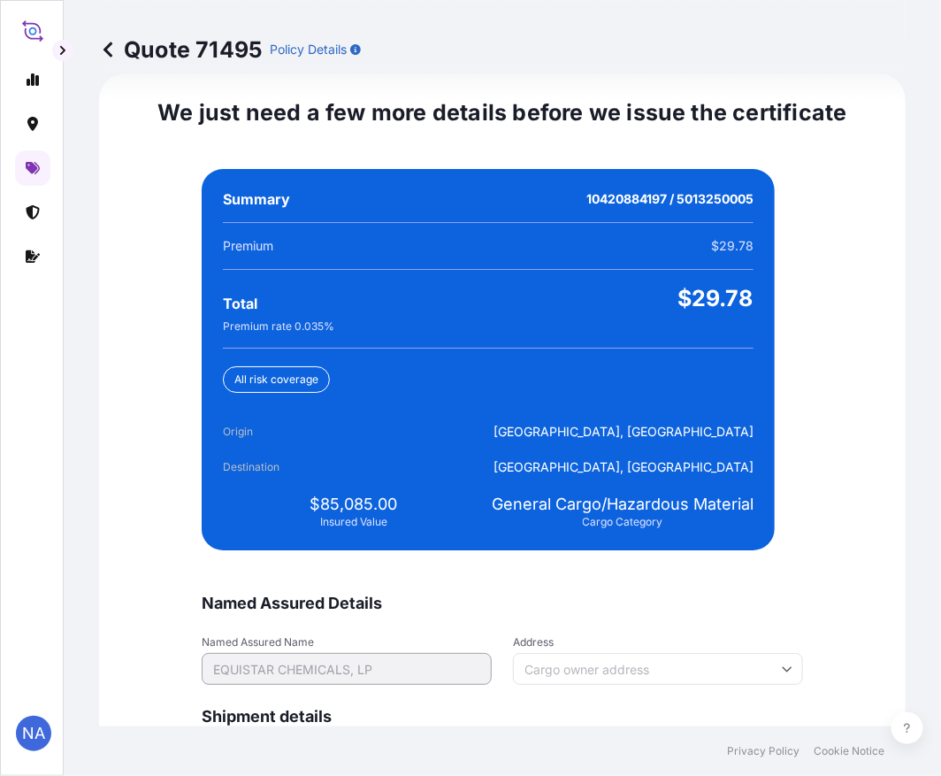
scroll to position [4158, 0]
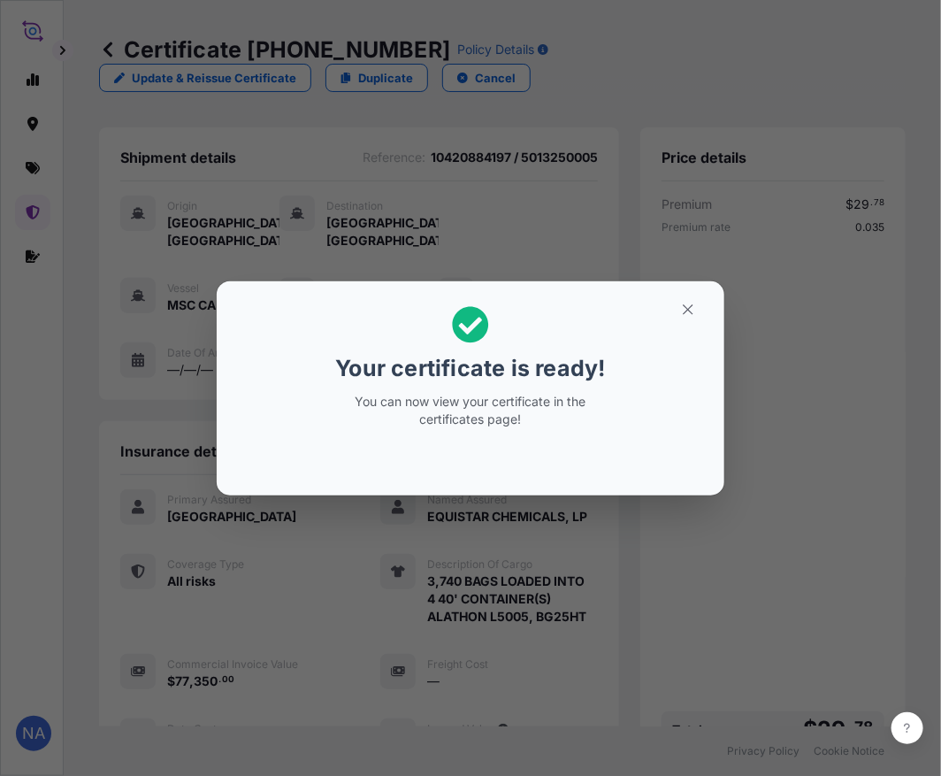
click at [614, 594] on div "Your certificate is ready! You can now view your certificate in the certificate…" at bounding box center [470, 388] width 941 height 777
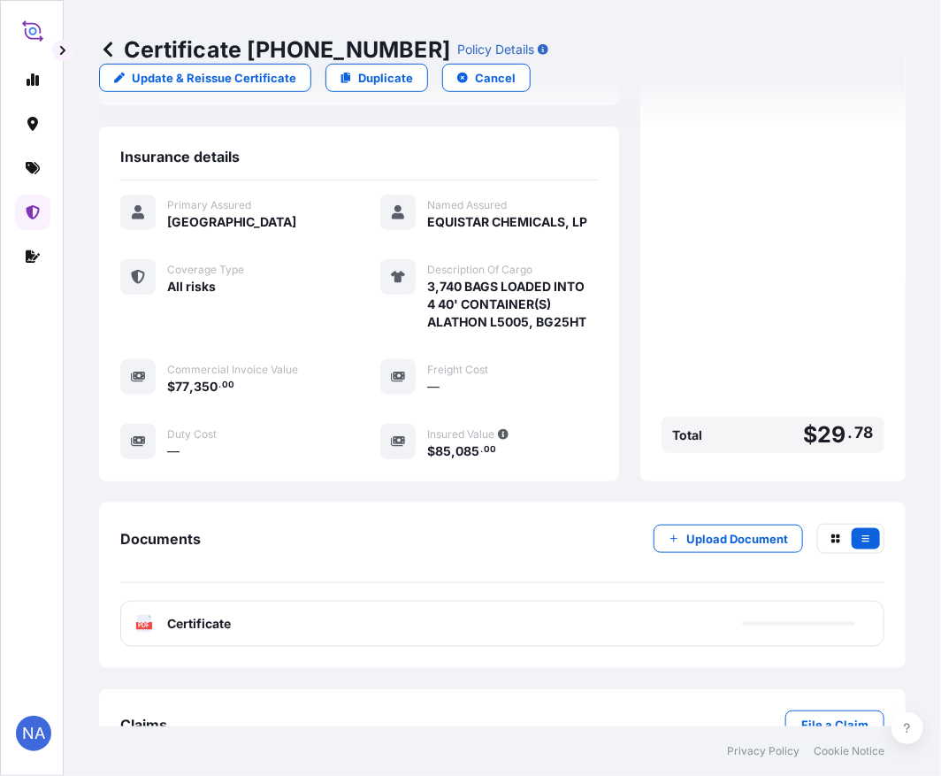
scroll to position [349, 0]
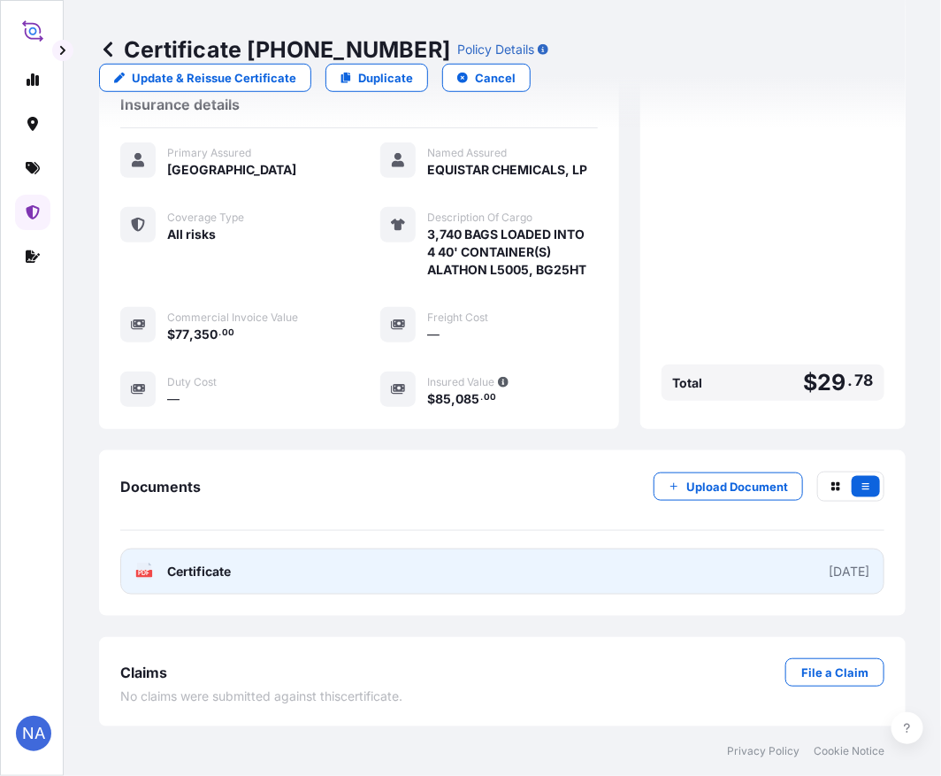
click at [567, 573] on link "PDF Certificate [DATE]" at bounding box center [502, 571] width 764 height 46
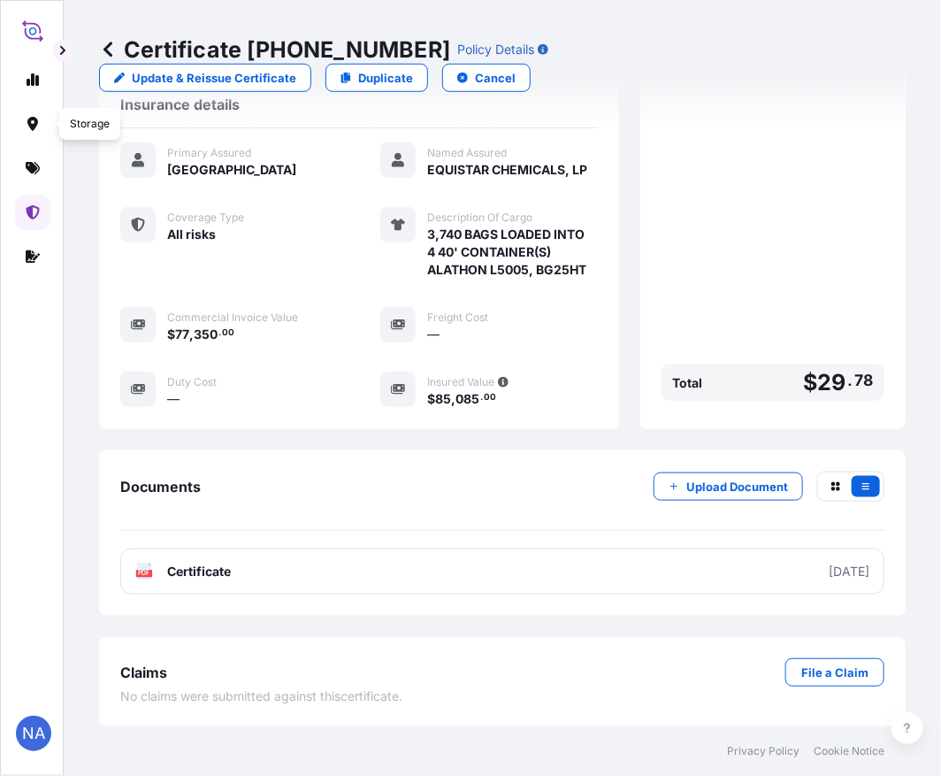
click at [28, 165] on icon at bounding box center [33, 168] width 14 height 14
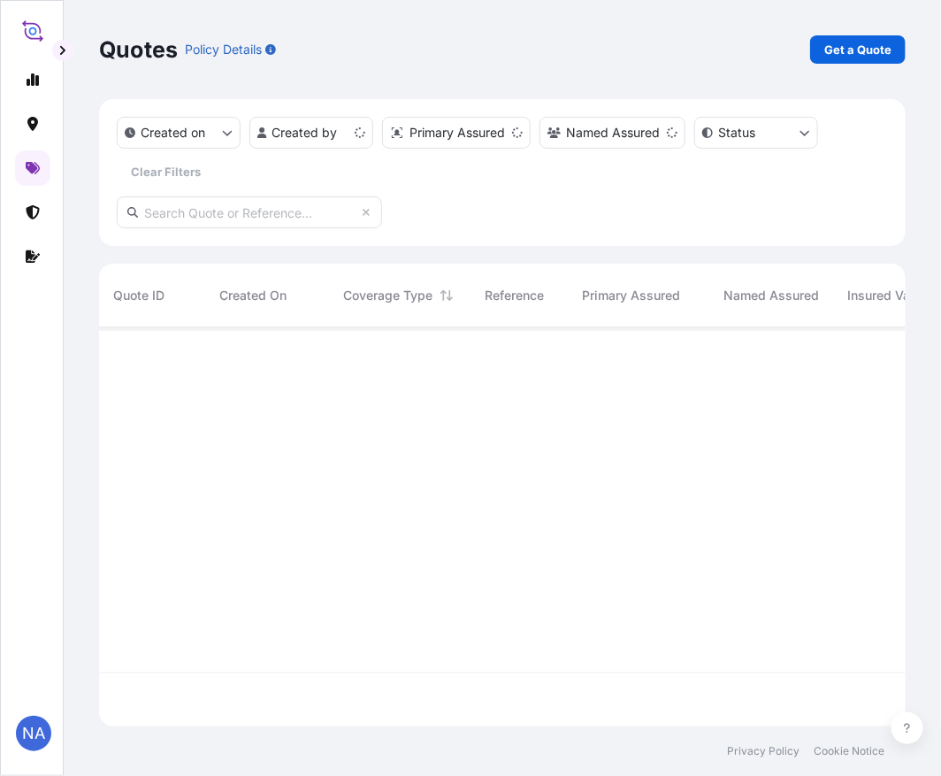
scroll to position [395, 792]
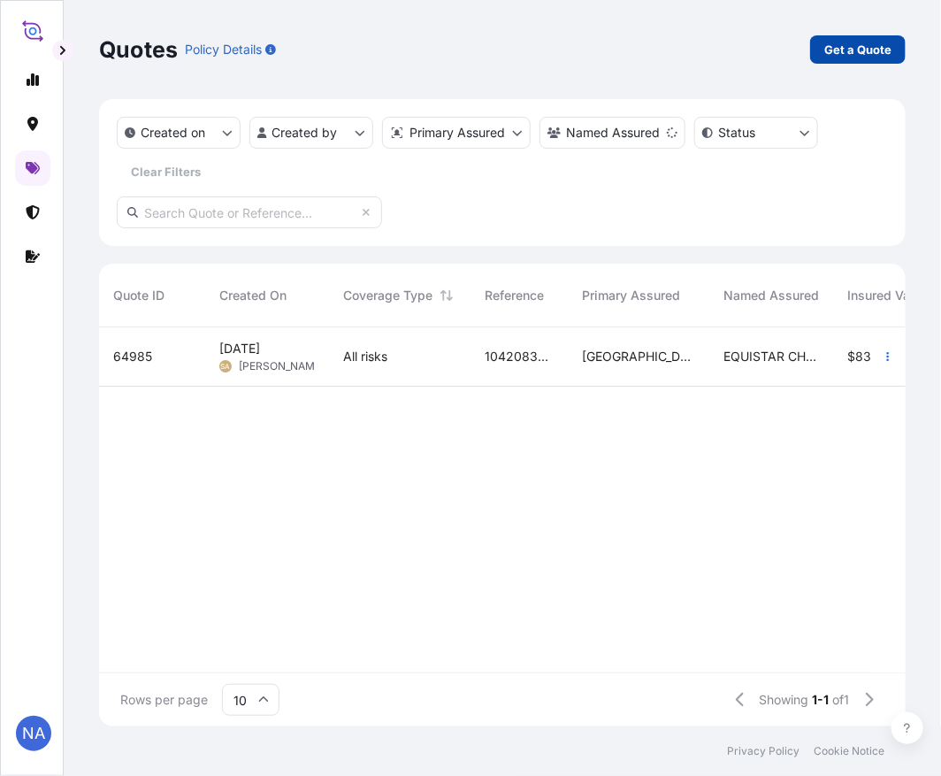
click at [850, 48] on p "Get a Quote" at bounding box center [857, 50] width 67 height 18
select select "Water"
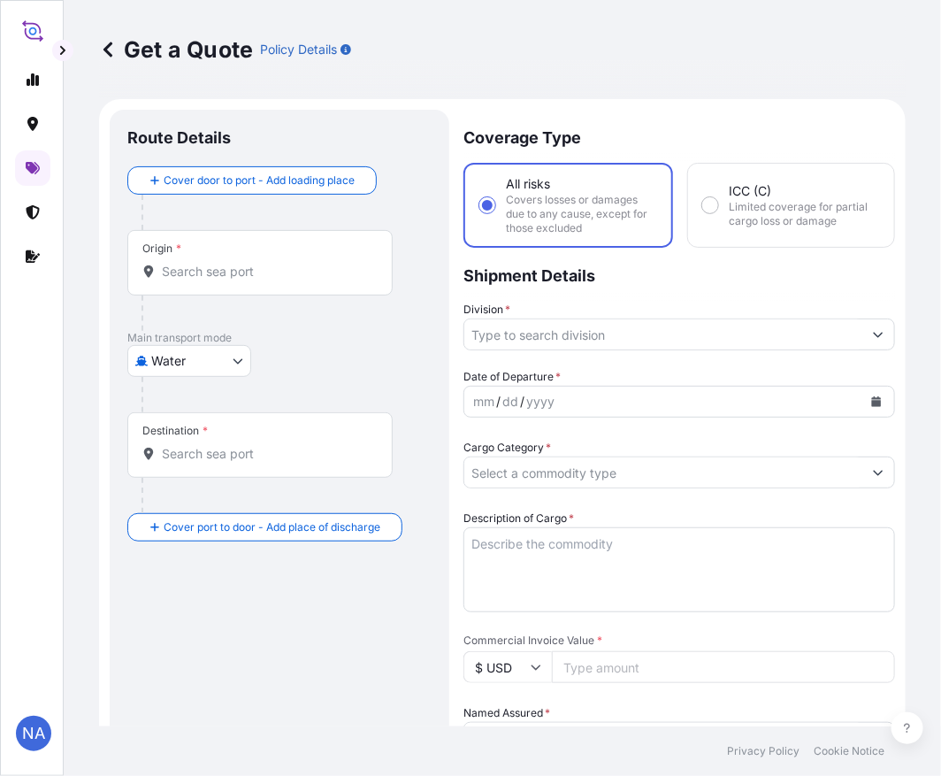
scroll to position [28, 0]
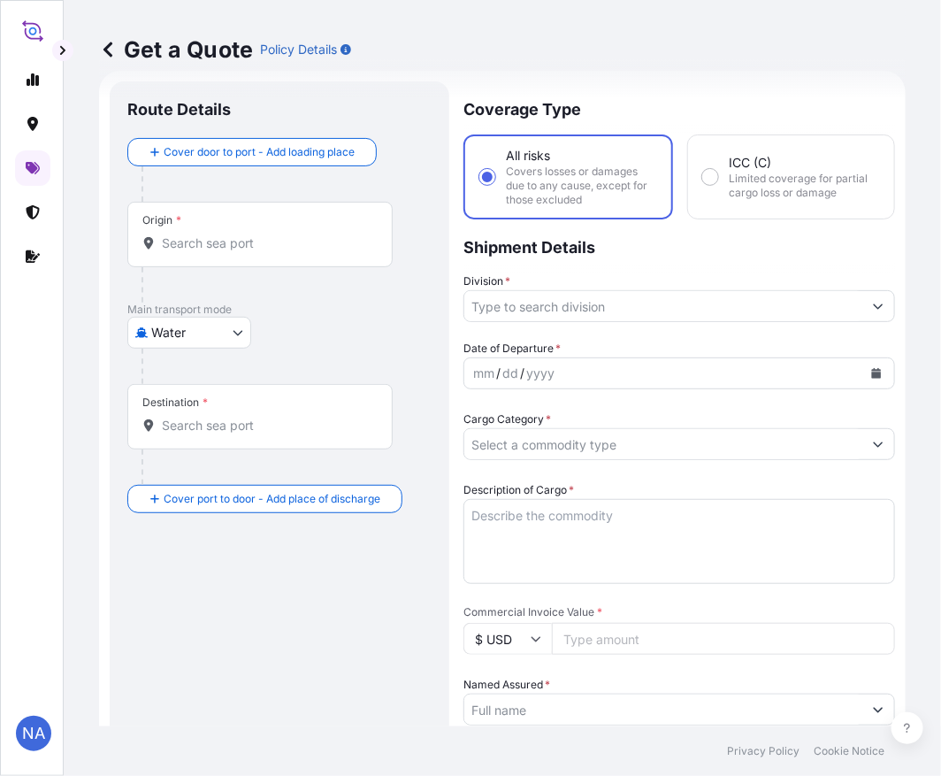
click at [277, 241] on input "Origin *" at bounding box center [266, 243] width 209 height 18
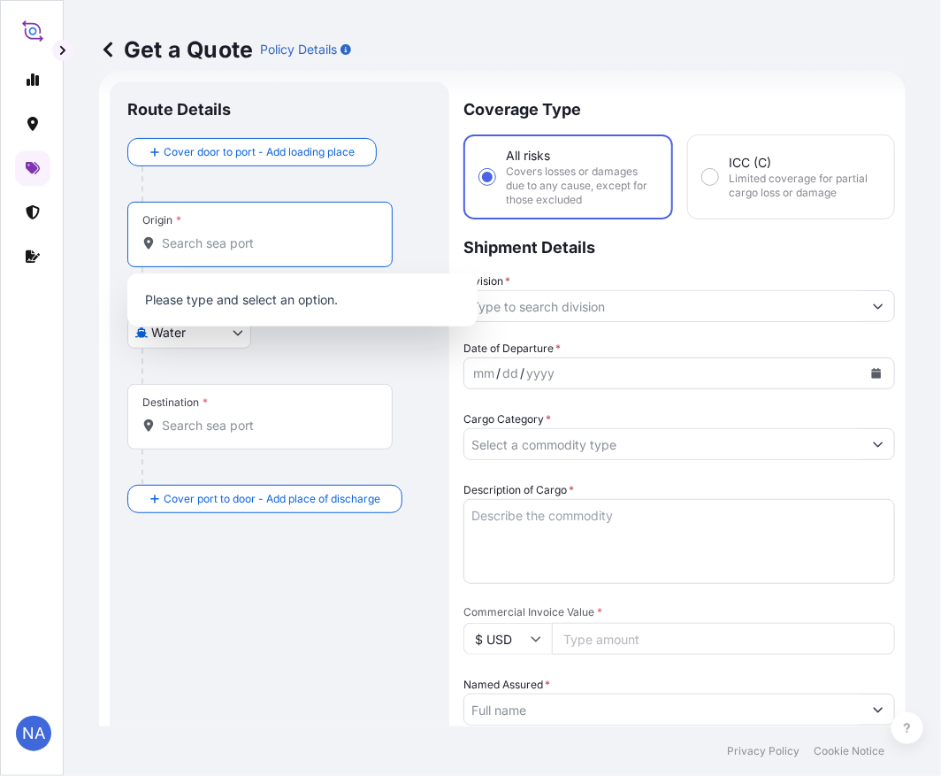
paste input "[GEOGRAPHIC_DATA], [GEOGRAPHIC_DATA]"
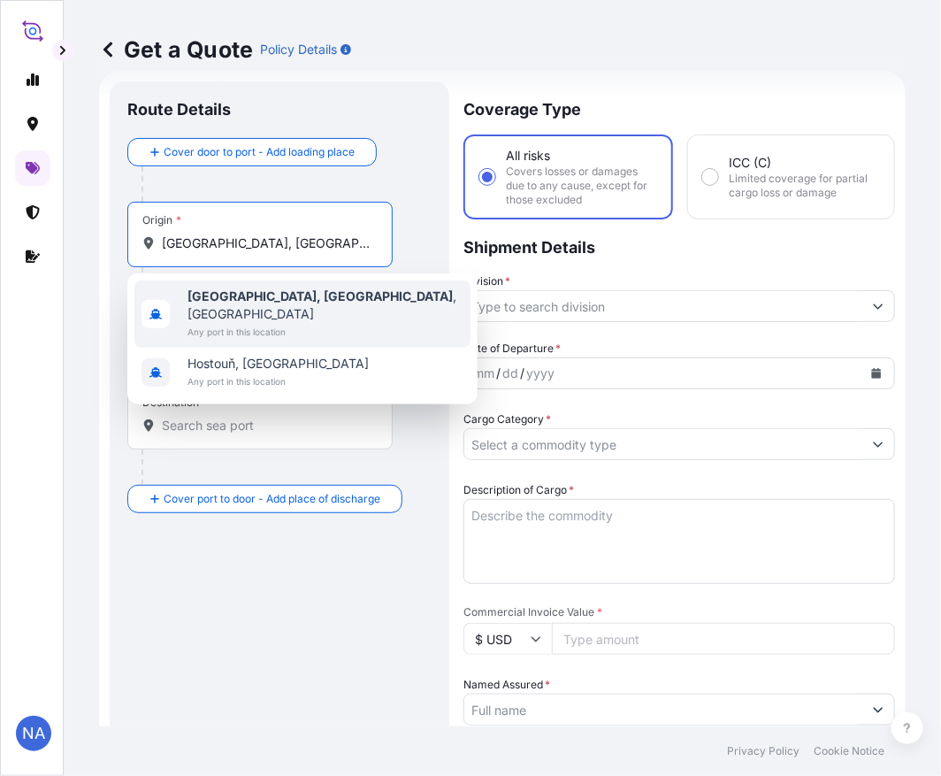
click at [218, 298] on b "[GEOGRAPHIC_DATA], [GEOGRAPHIC_DATA]" at bounding box center [320, 295] width 265 height 15
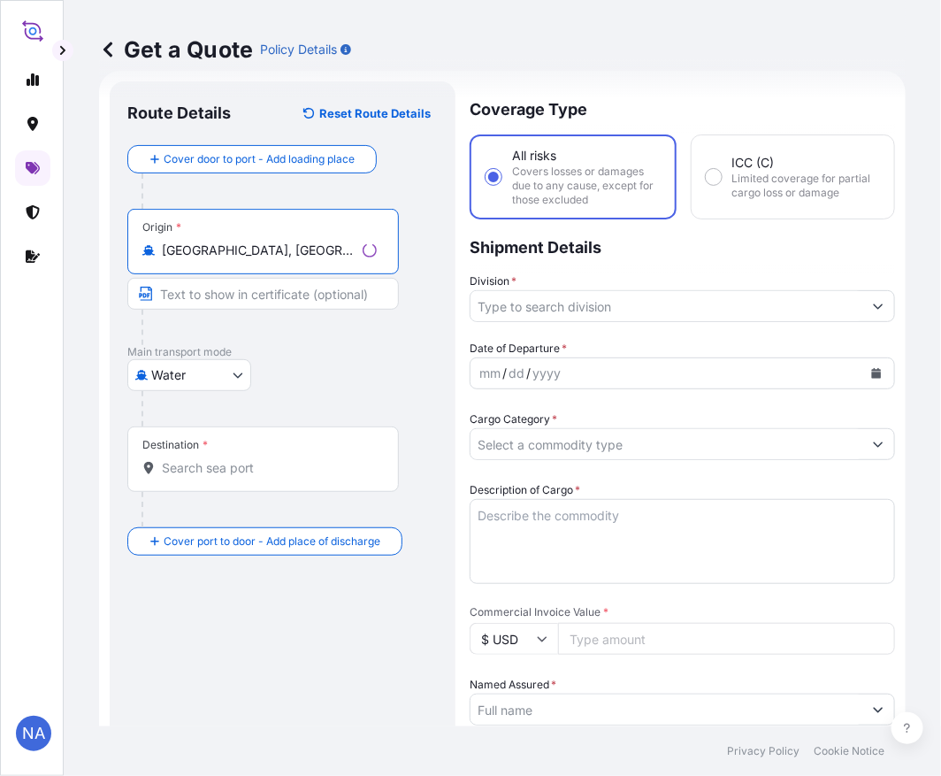
type input "[GEOGRAPHIC_DATA], [GEOGRAPHIC_DATA], [GEOGRAPHIC_DATA]"
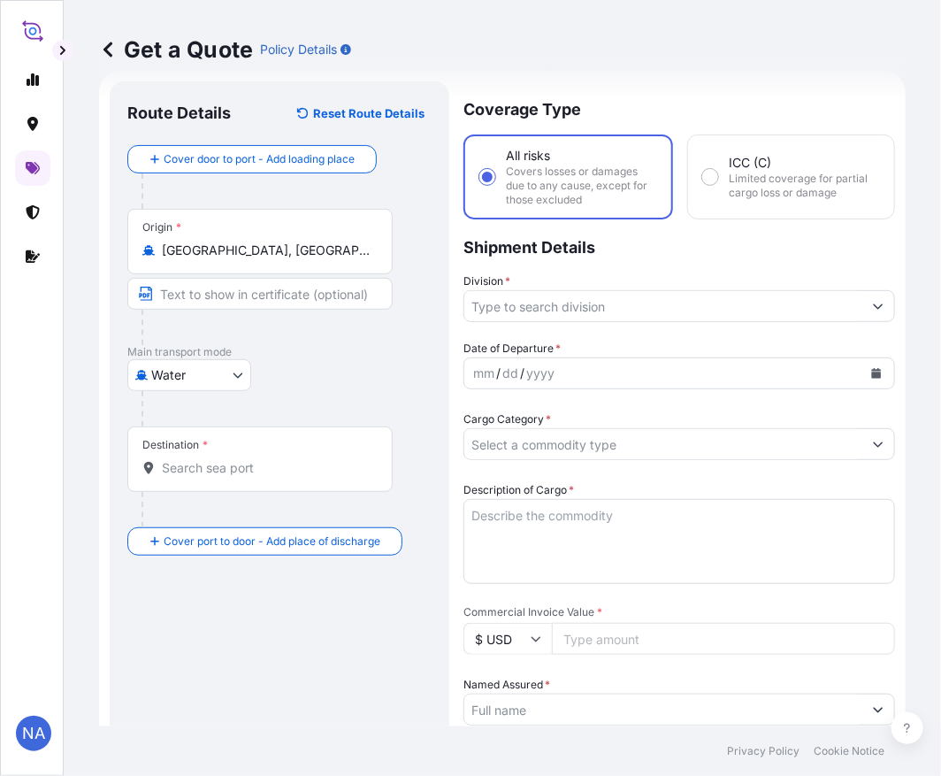
click at [249, 473] on input "Destination *" at bounding box center [266, 468] width 209 height 18
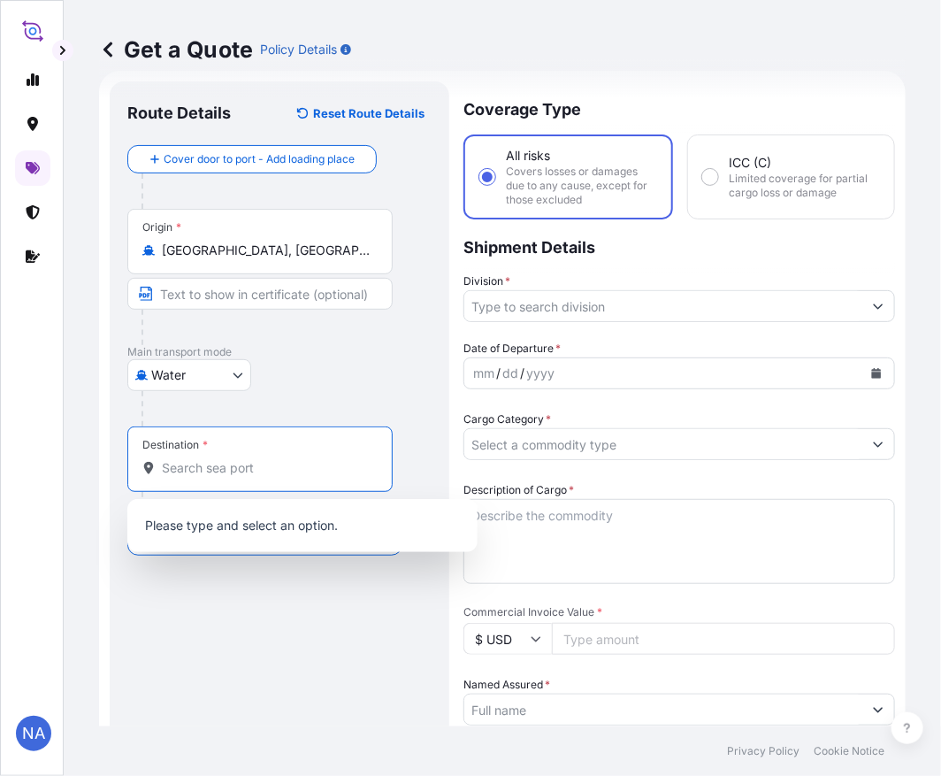
paste input "[GEOGRAPHIC_DATA], [GEOGRAPHIC_DATA]"
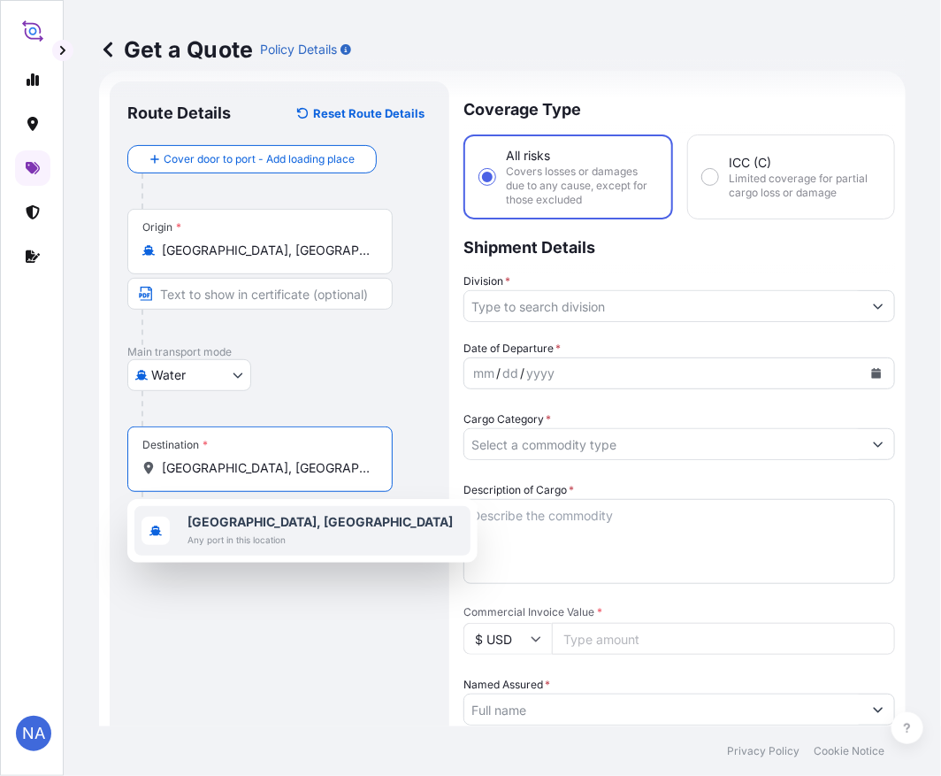
click at [241, 531] on span "Any port in this location" at bounding box center [320, 540] width 265 height 18
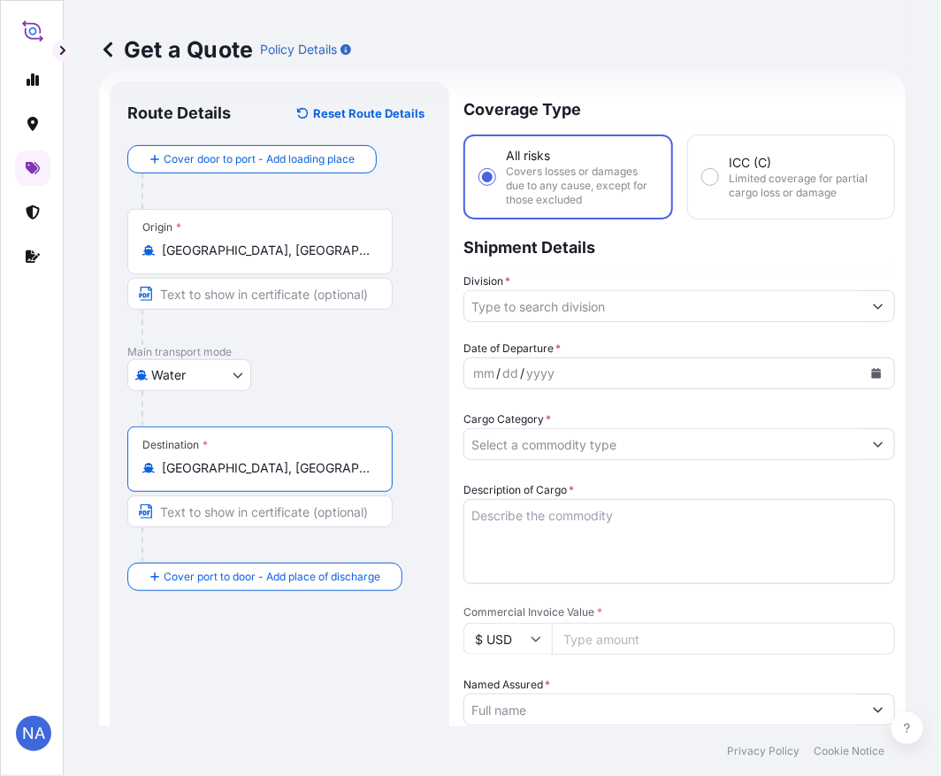
type input "[GEOGRAPHIC_DATA], [GEOGRAPHIC_DATA]"
click at [275, 640] on div "Route Details Reset Route Details Cover door to port - Add loading place Place …" at bounding box center [279, 692] width 304 height 1186
click at [657, 302] on input "Division *" at bounding box center [663, 306] width 398 height 32
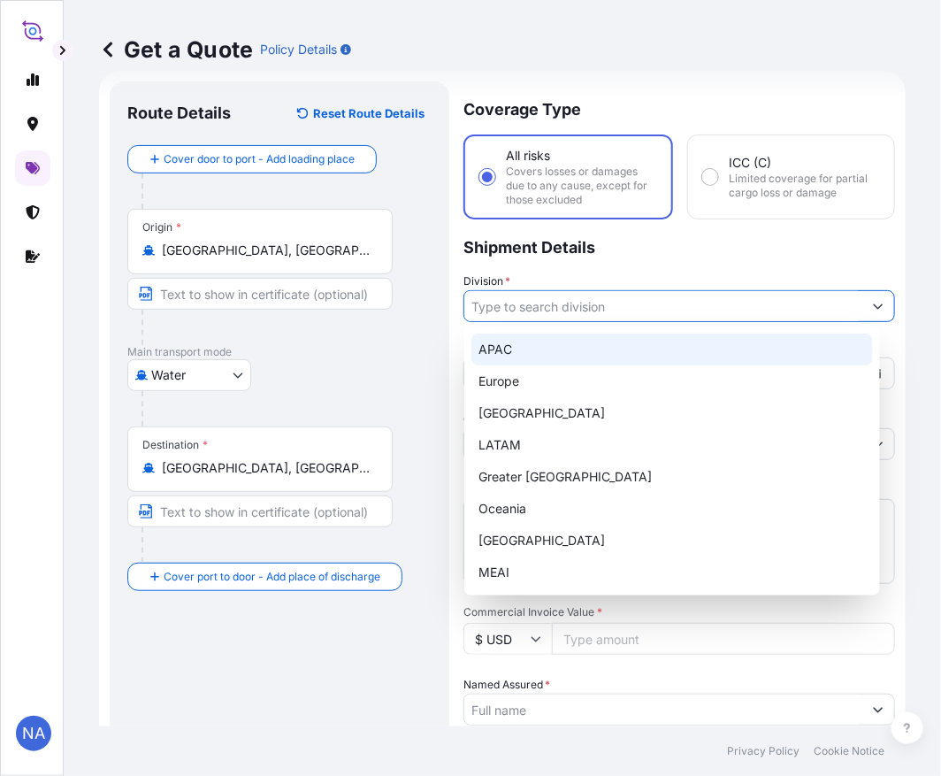
click at [483, 356] on div "APAC" at bounding box center [672, 349] width 402 height 32
type input "APAC"
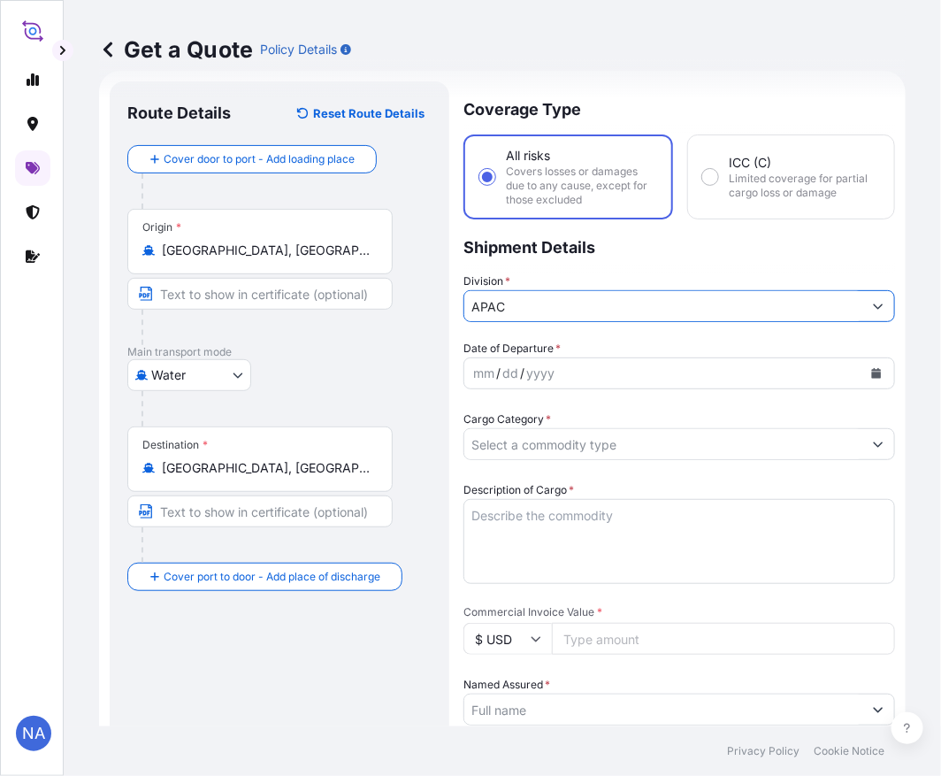
click at [638, 259] on p "Shipment Details" at bounding box center [680, 245] width 432 height 53
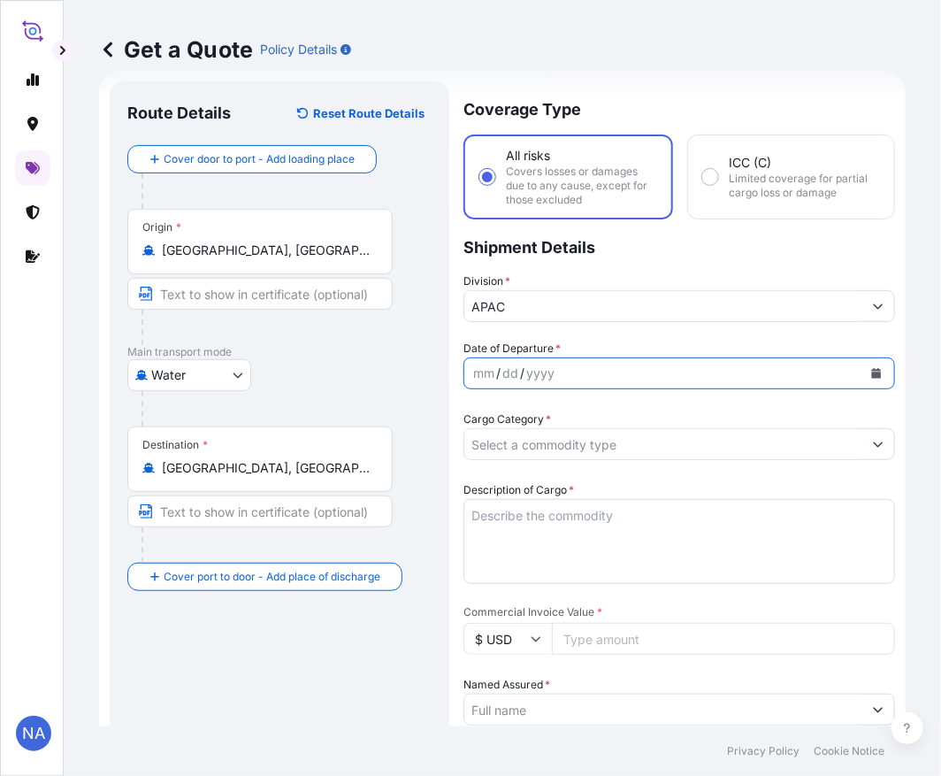
click at [872, 377] on button "Calendar" at bounding box center [876, 373] width 28 height 28
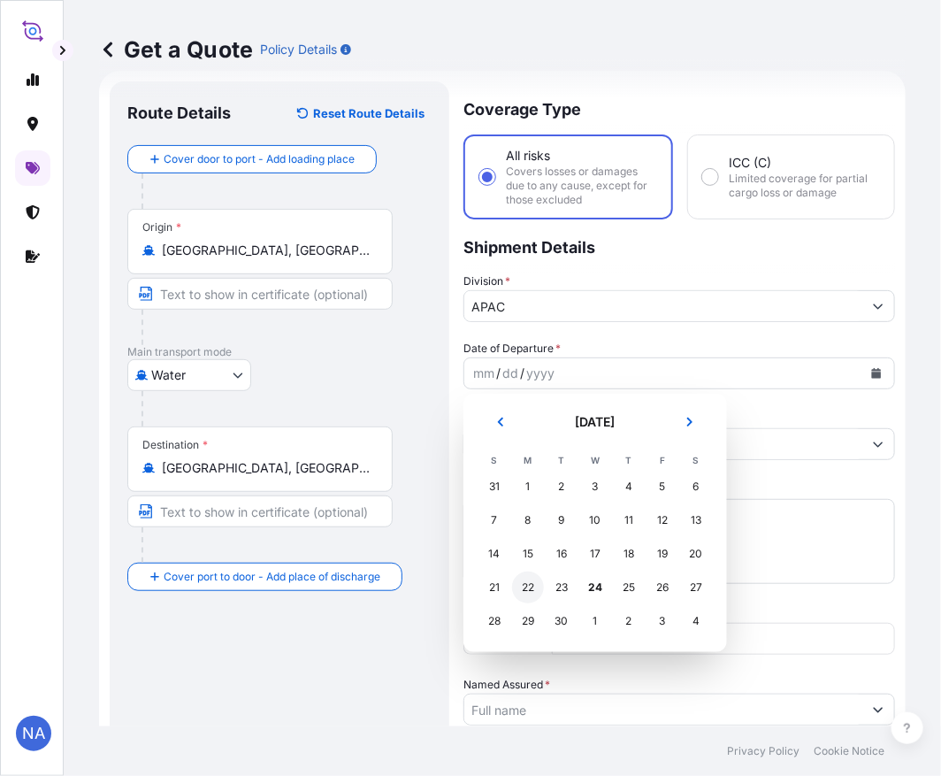
click at [535, 586] on div "22" at bounding box center [528, 587] width 32 height 32
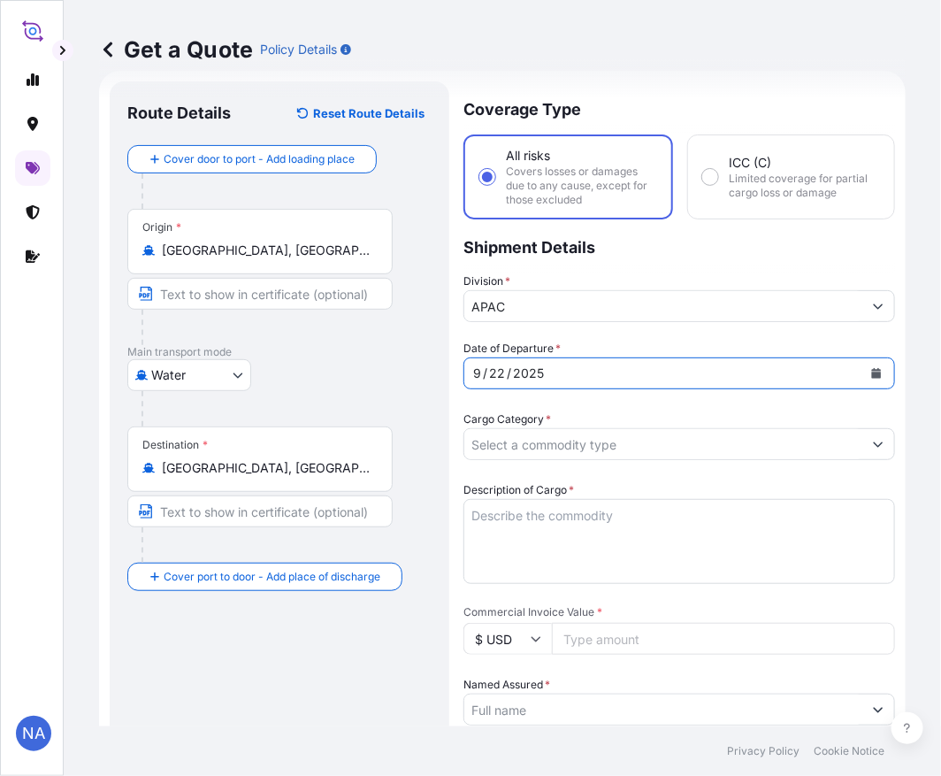
click at [729, 345] on div "Date of Departure * [DATE]" at bounding box center [680, 365] width 432 height 50
click at [690, 447] on input "Cargo Category *" at bounding box center [663, 444] width 398 height 32
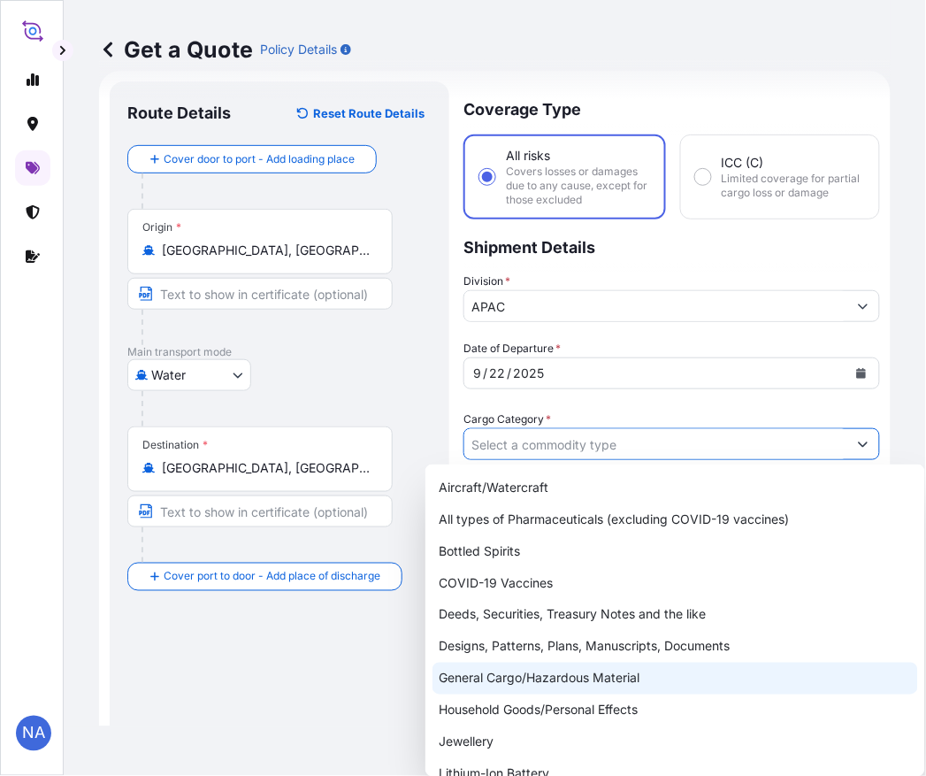
click at [489, 684] on div "General Cargo/Hazardous Material" at bounding box center [676, 679] width 486 height 32
type input "General Cargo/Hazardous Material"
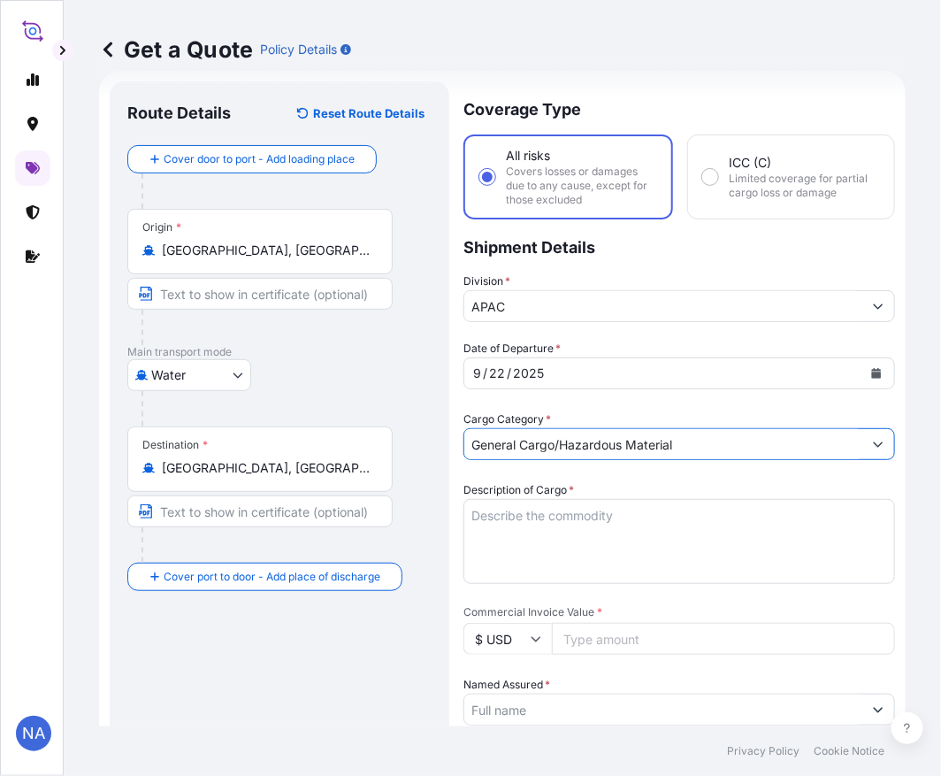
click at [563, 404] on div "Date of Departure * [DATE] Cargo Category * General Cargo/Hazardous Material De…" at bounding box center [680, 756] width 432 height 832
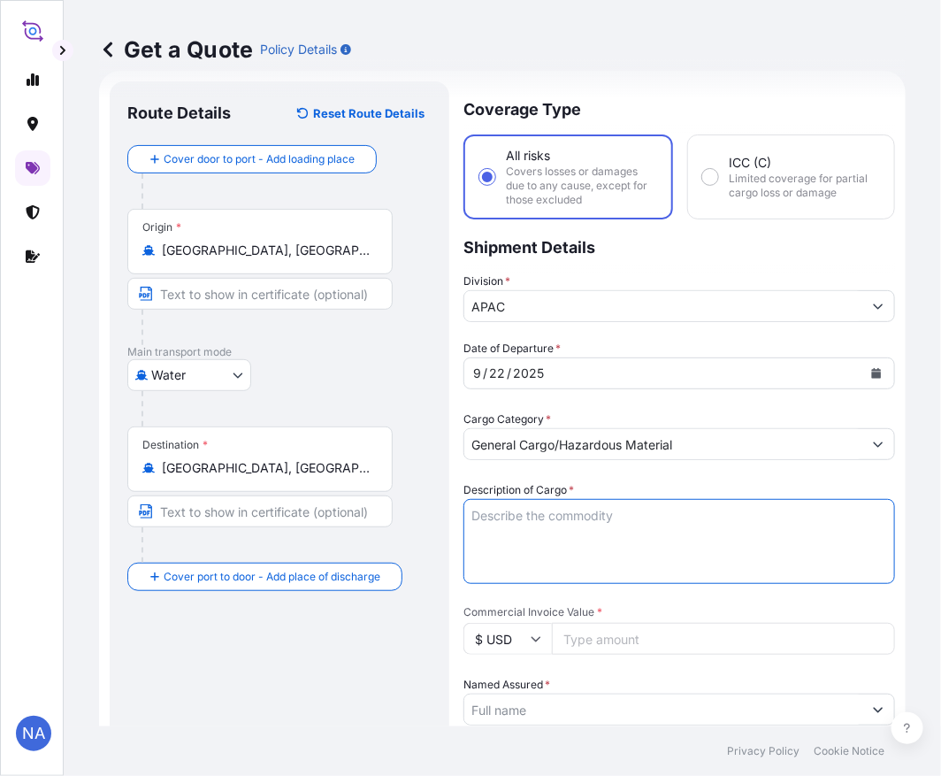
click at [552, 536] on textarea "Description of Cargo *" at bounding box center [680, 541] width 432 height 85
paste textarea "BAGS LOADED INTO 4 40' CONTAINER(S) ALATHON L5005, BG25HT"
type textarea "3,740 BAGS LOADED INTO 4 40' CONTAINER(S) ALATHON L5005, BG25HT"
click at [575, 485] on div "Description of Cargo * 3,740 BAGS LOADED INTO 4 40' CONTAINER(S) ALATHON L5005,…" at bounding box center [680, 532] width 432 height 103
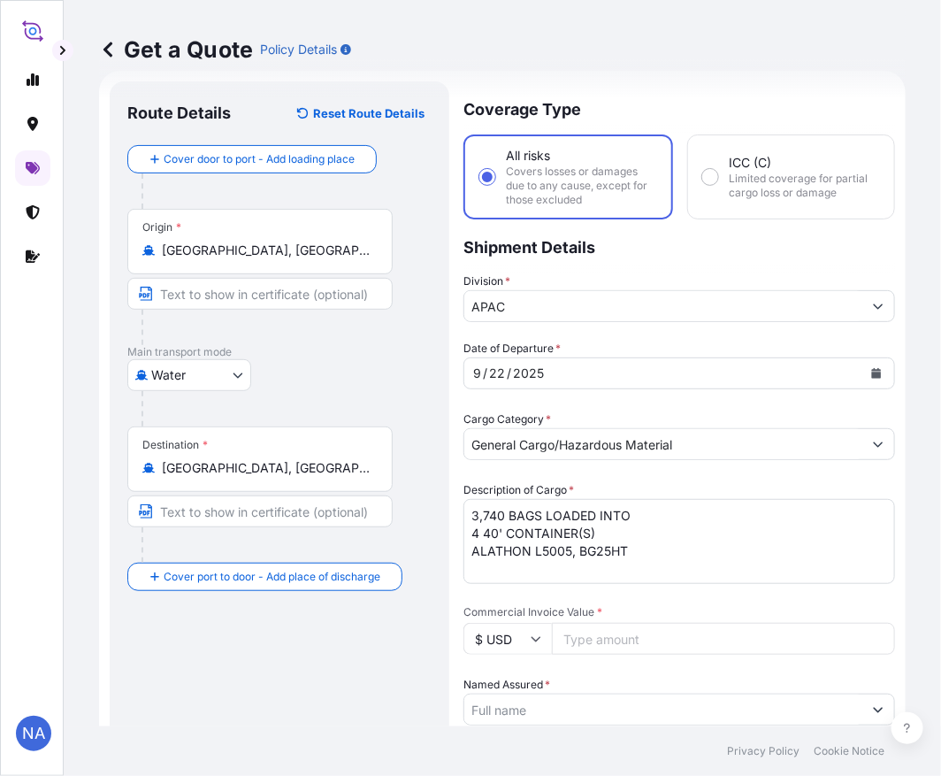
scroll to position [126, 0]
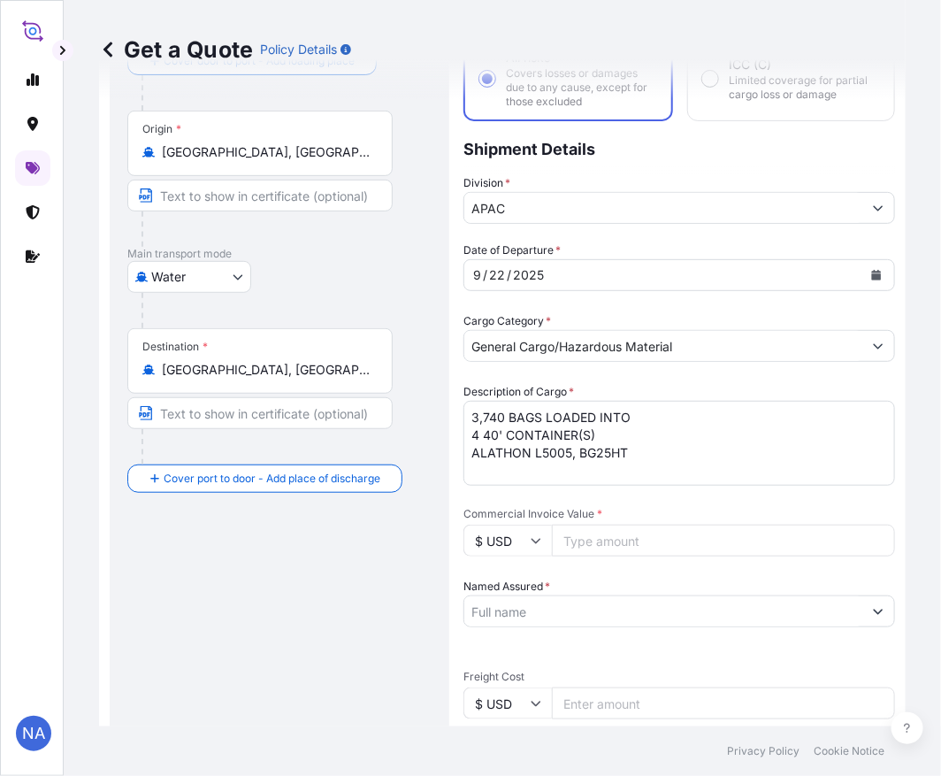
click at [585, 543] on input "Commercial Invoice Value *" at bounding box center [723, 541] width 343 height 32
paste input "77350"
type input "77350"
click at [586, 507] on span "Commercial Invoice Value *" at bounding box center [680, 514] width 432 height 14
click at [586, 525] on input "77350" at bounding box center [723, 541] width 343 height 32
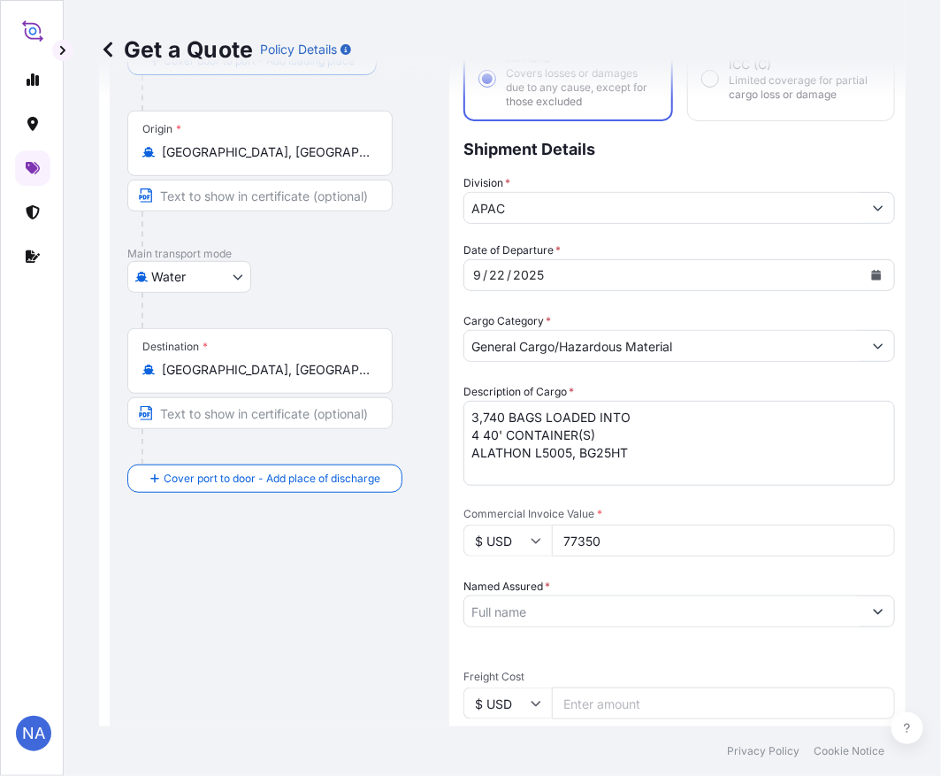
click at [536, 606] on input "Named Assured *" at bounding box center [663, 611] width 398 height 32
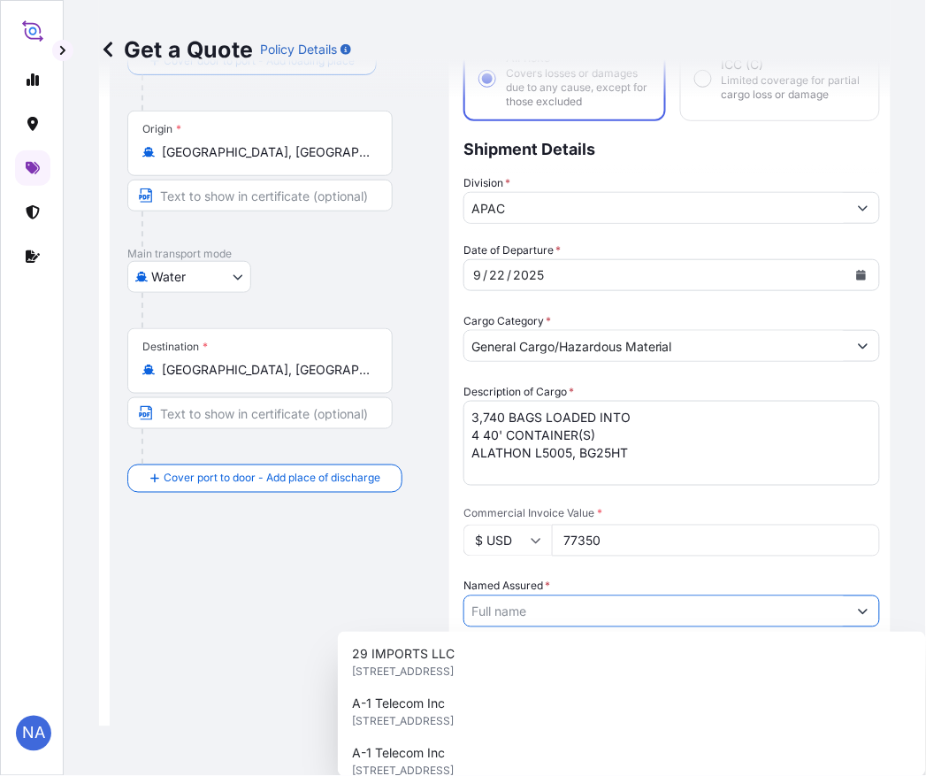
paste input "EQUISTAR CHEMICALS, LP"
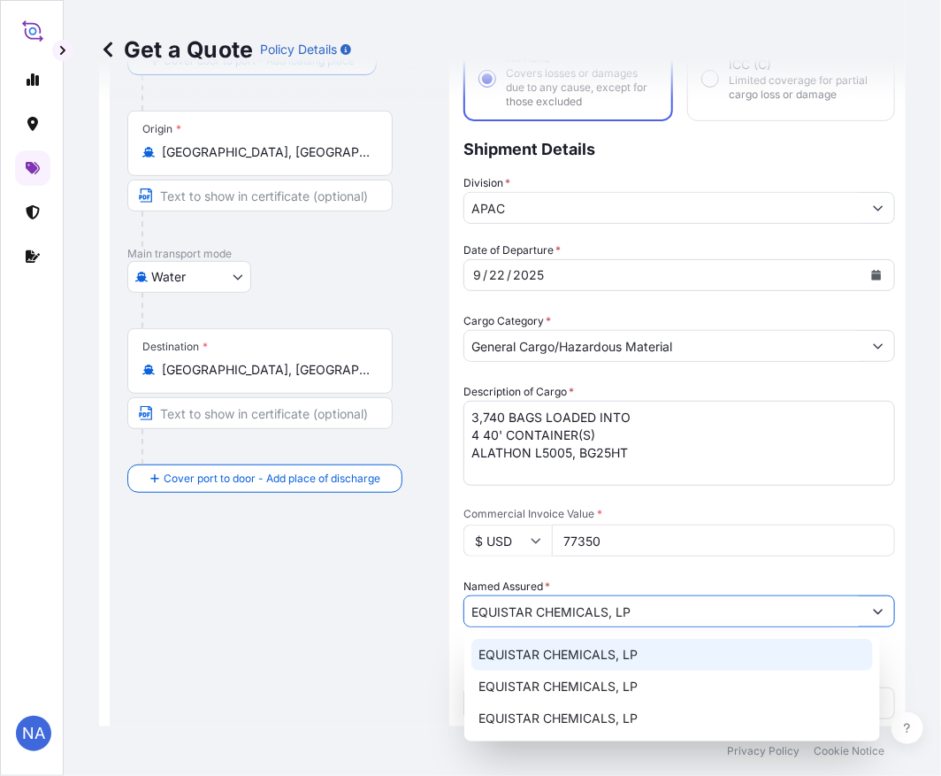
click at [542, 656] on span "EQUISTAR CHEMICALS, LP" at bounding box center [558, 655] width 159 height 18
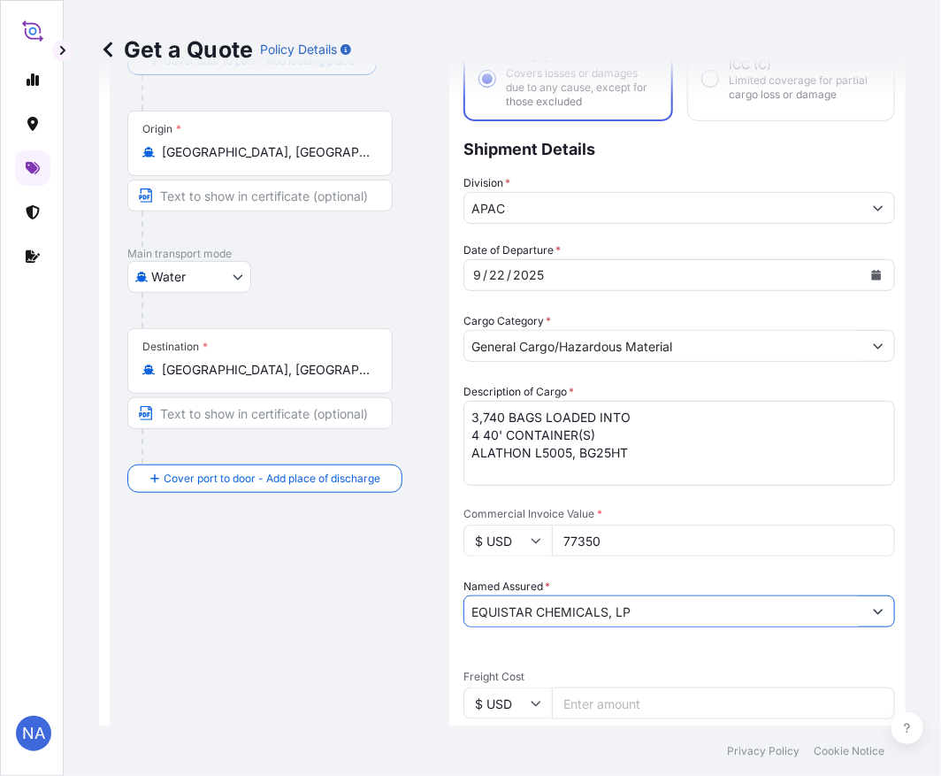
type input "EQUISTAR CHEMICALS, LP"
click at [606, 567] on div "Date of Departure * [DATE] Cargo Category * General Cargo/Hazardous Material De…" at bounding box center [680, 657] width 432 height 832
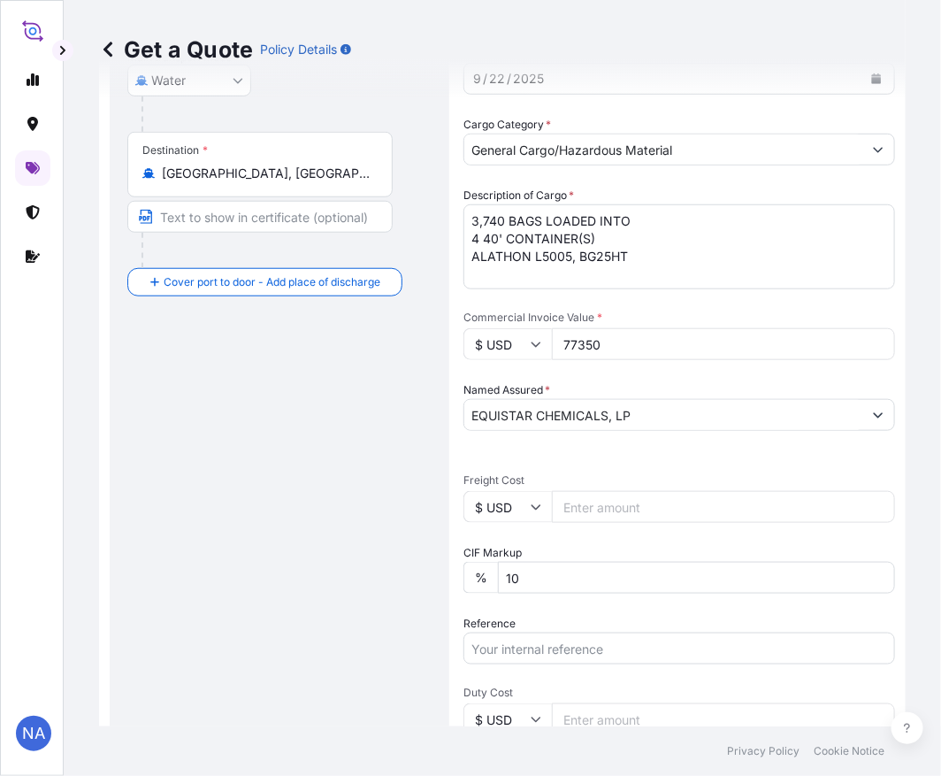
scroll to position [421, 0]
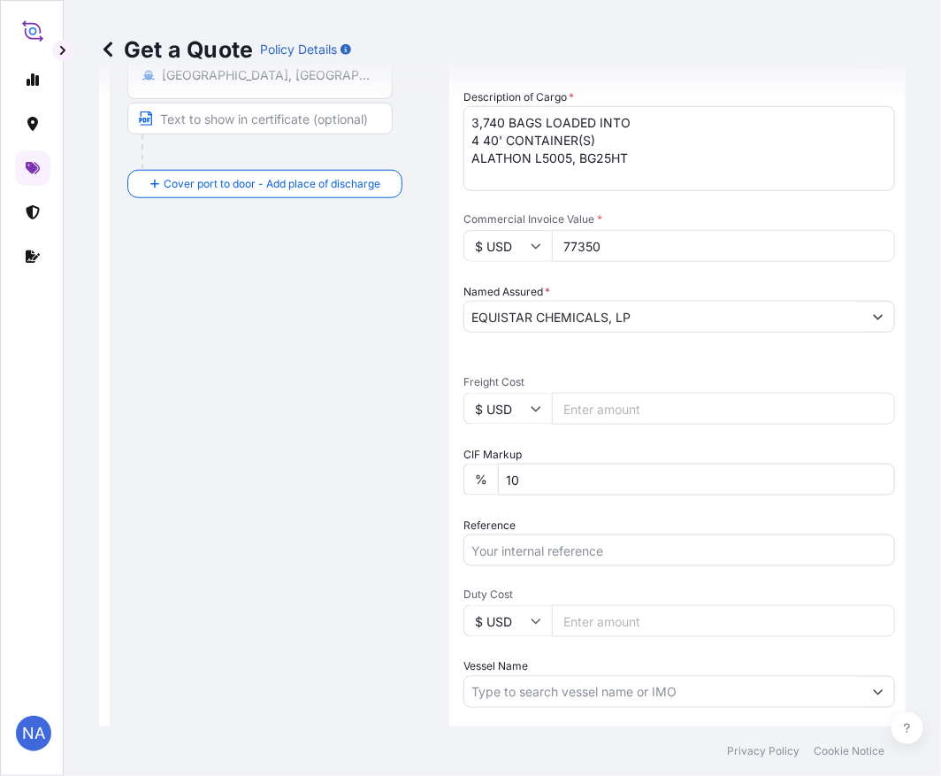
click at [538, 538] on input "Reference" at bounding box center [680, 550] width 432 height 32
paste input "10420884198"
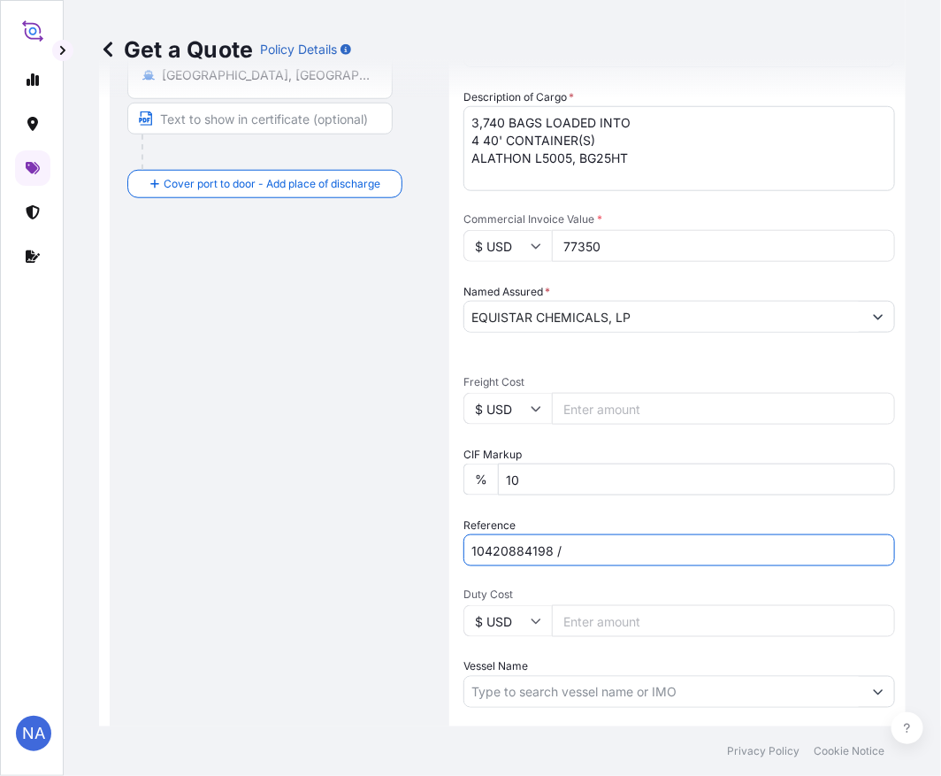
click at [573, 537] on input "10420884198 /" at bounding box center [680, 550] width 432 height 32
paste input "5013253086"
type input "10420884198 / 5013253086"
click at [572, 511] on div "Date of Departure * [DATE] Cargo Category * General Cargo/Hazardous Material De…" at bounding box center [680, 363] width 432 height 832
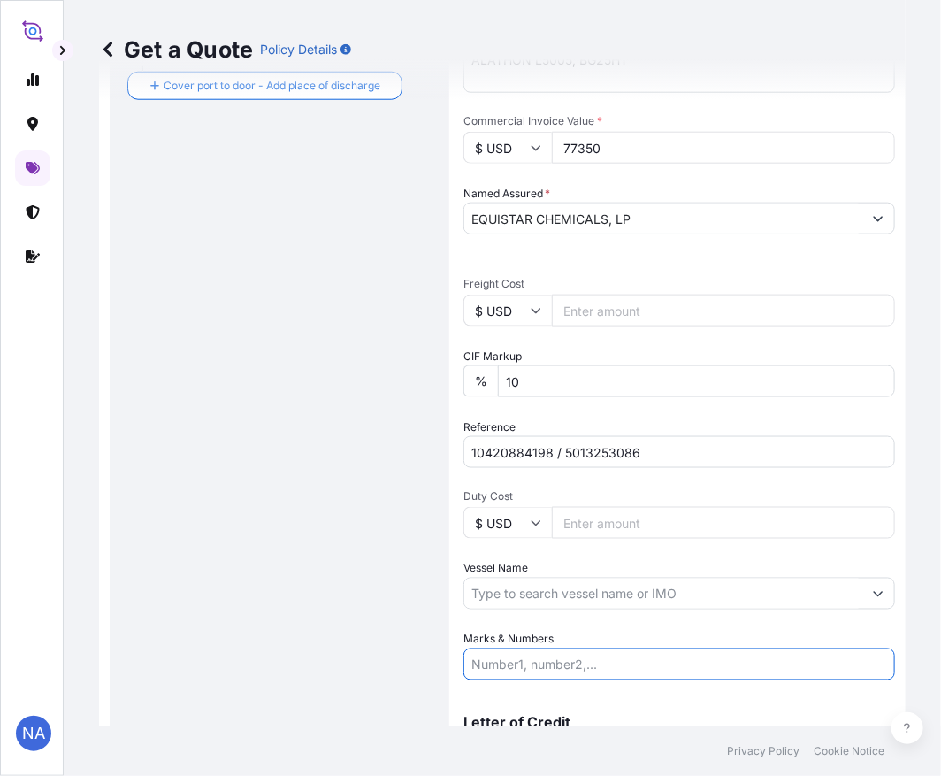
click at [502, 651] on input "Marks & Numbers" at bounding box center [680, 664] width 432 height 32
paste input "MSC CADIZ"
type input "MSC CADIZ"
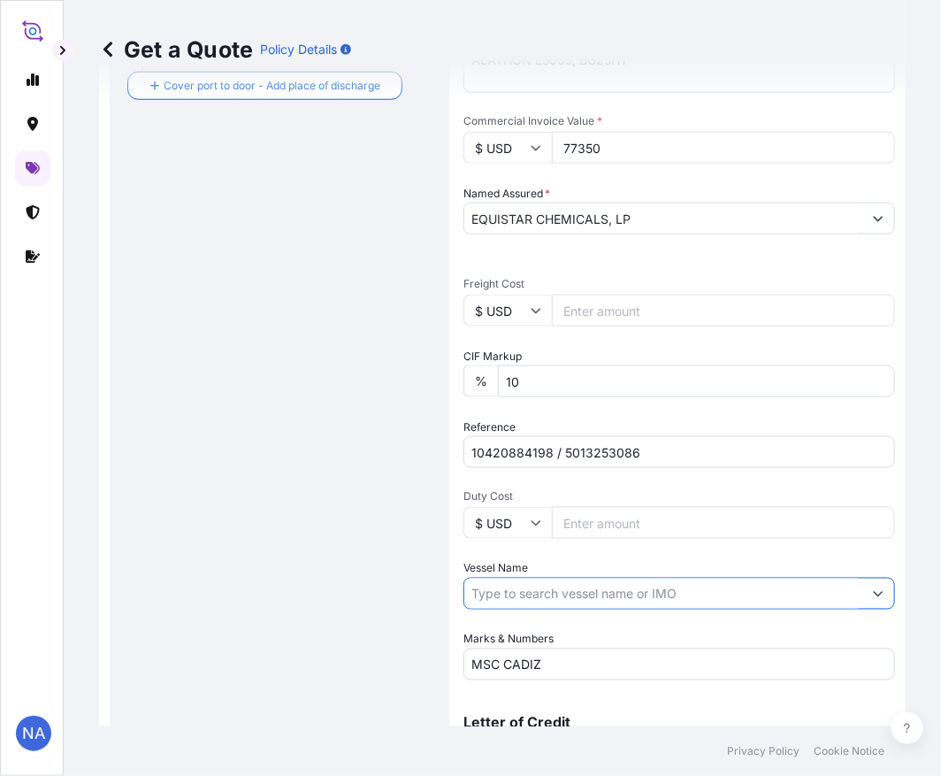
click at [480, 598] on input "Vessel Name" at bounding box center [663, 594] width 398 height 32
paste input "MSC CADIZ"
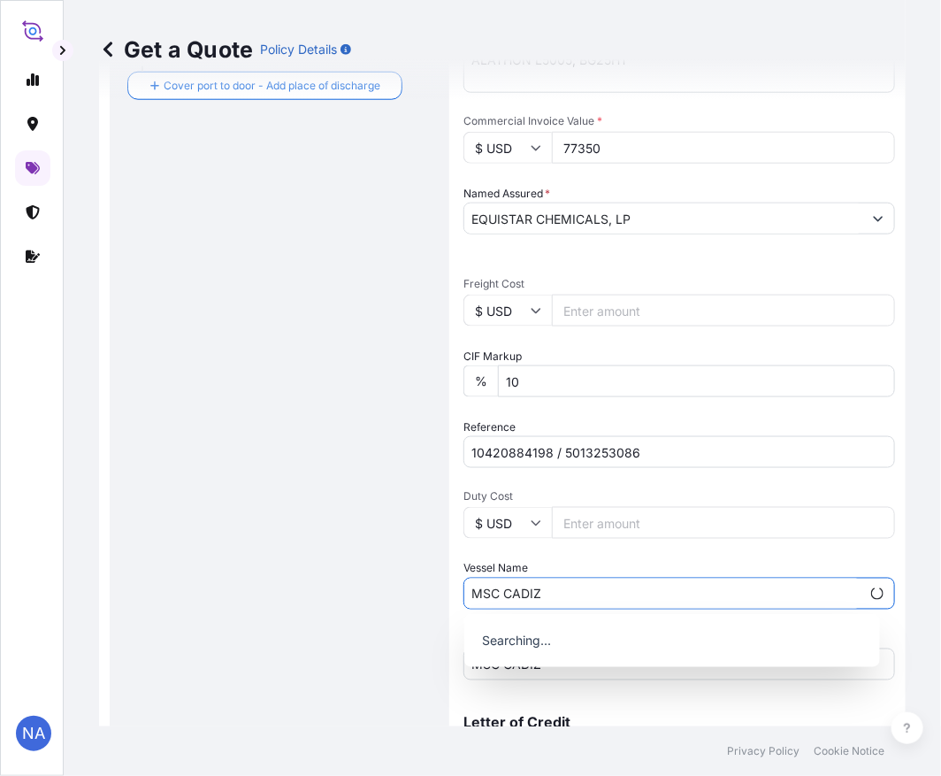
type input "MSC CADIZ"
drag, startPoint x: 551, startPoint y: 650, endPoint x: 266, endPoint y: 655, distance: 284.9
click at [266, 655] on body "0 options available. NA Get a Quote Policy Details Route Details Reset Route De…" at bounding box center [470, 388] width 941 height 776
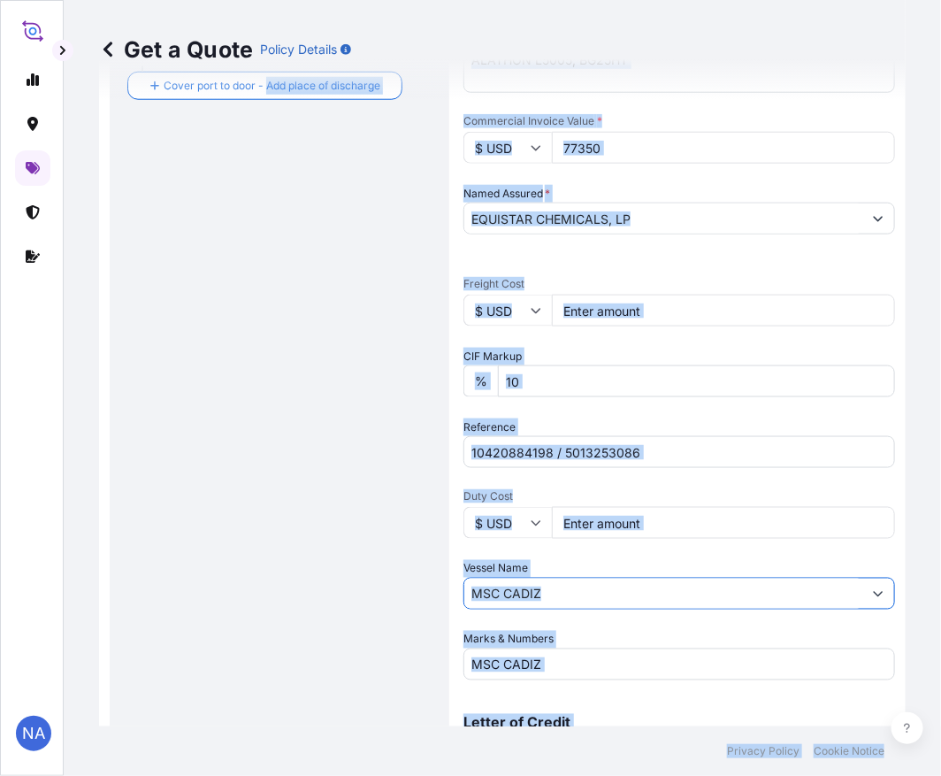
click at [542, 589] on input "MSC CADIZ" at bounding box center [663, 594] width 398 height 32
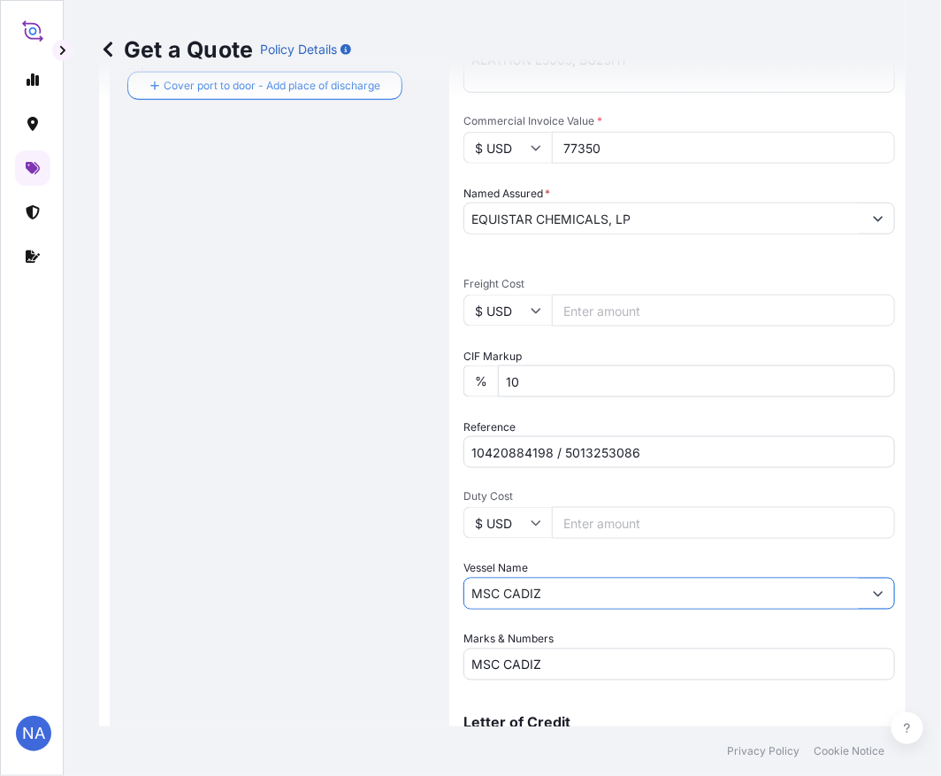
drag, startPoint x: 549, startPoint y: 595, endPoint x: 393, endPoint y: 594, distance: 156.6
click at [393, 594] on form "Route Details Reset Route Details Cover door to port - Add loading place Place …" at bounding box center [502, 201] width 807 height 1243
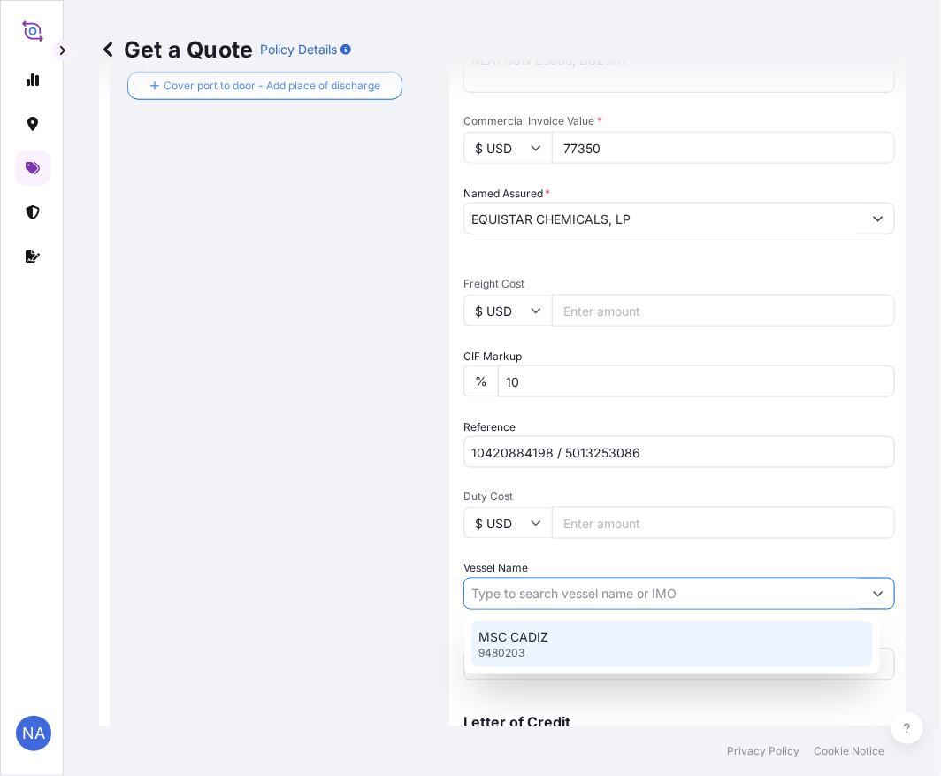
click at [533, 630] on p "MSC CADIZ" at bounding box center [514, 637] width 70 height 18
type input "MSC CADIZ"
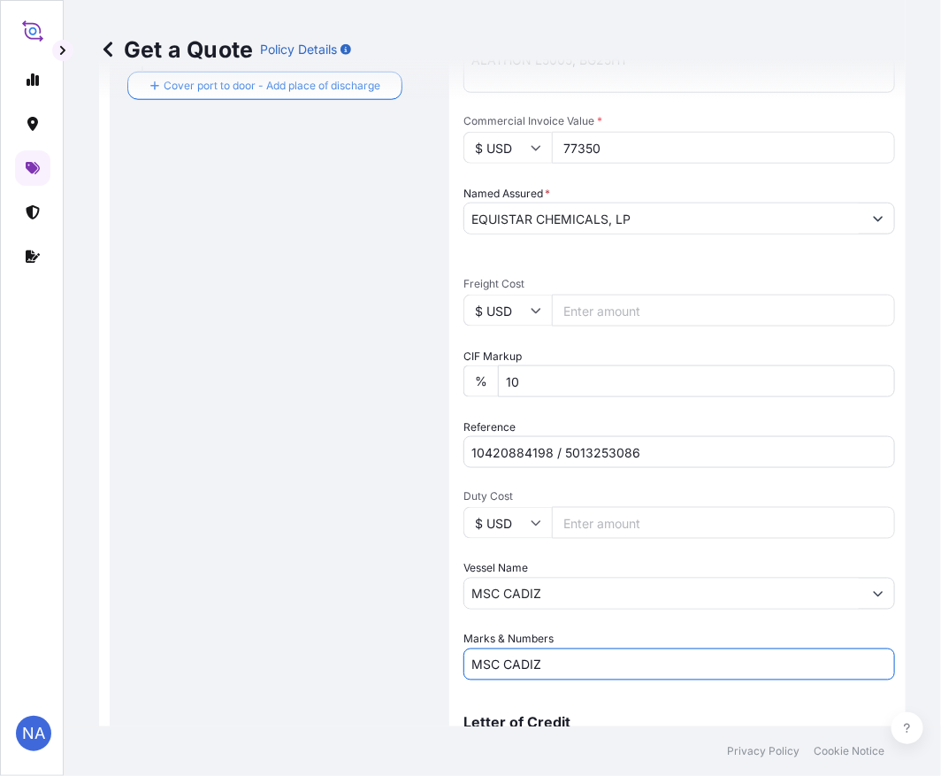
drag, startPoint x: 507, startPoint y: 647, endPoint x: 430, endPoint y: 637, distance: 77.6
click at [428, 637] on form "Route Details Reset Route Details Cover door to port - Add loading place Place …" at bounding box center [502, 201] width 807 height 1243
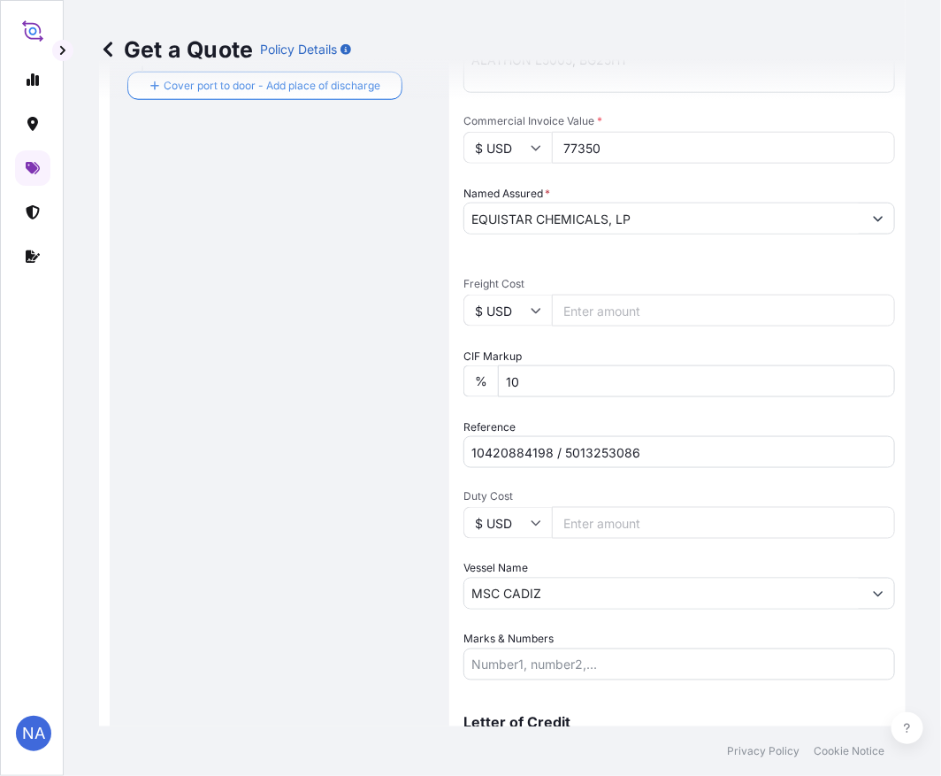
click at [541, 625] on div "Date of Departure * [DATE] Cargo Category * General Cargo/Hazardous Material De…" at bounding box center [680, 265] width 432 height 832
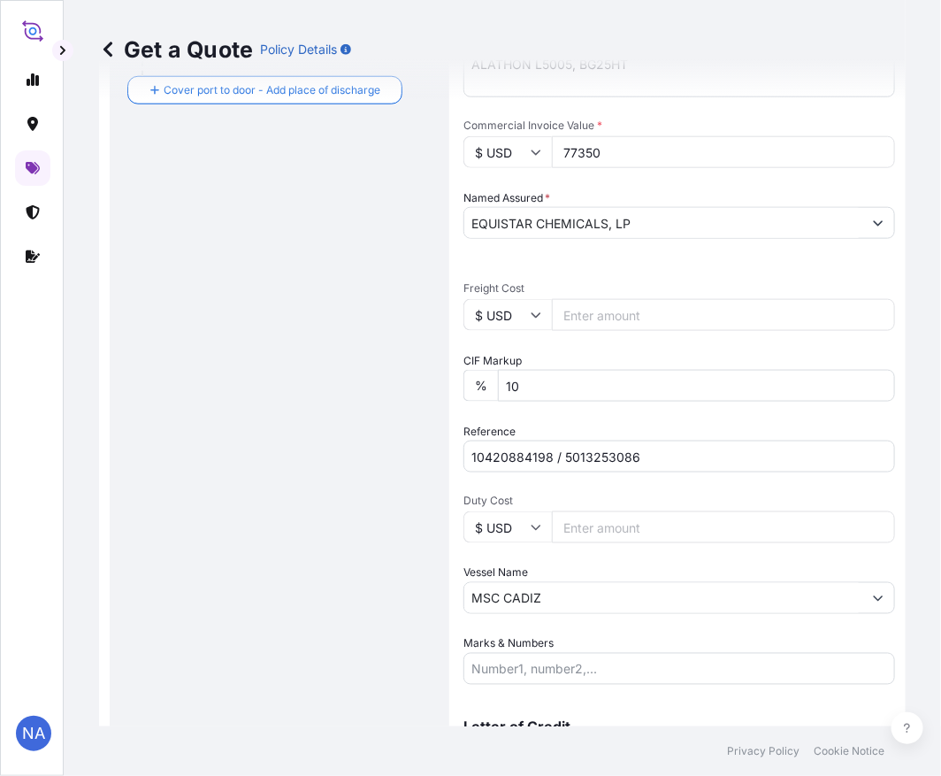
scroll to position [613, 0]
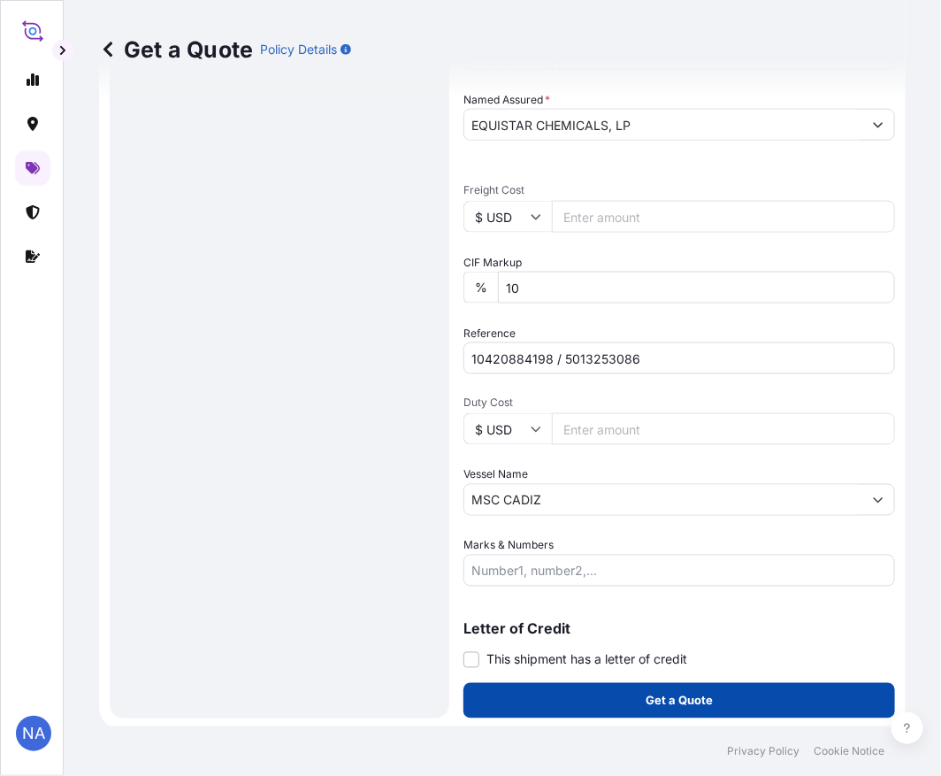
click at [571, 711] on button "Get a Quote" at bounding box center [680, 700] width 432 height 35
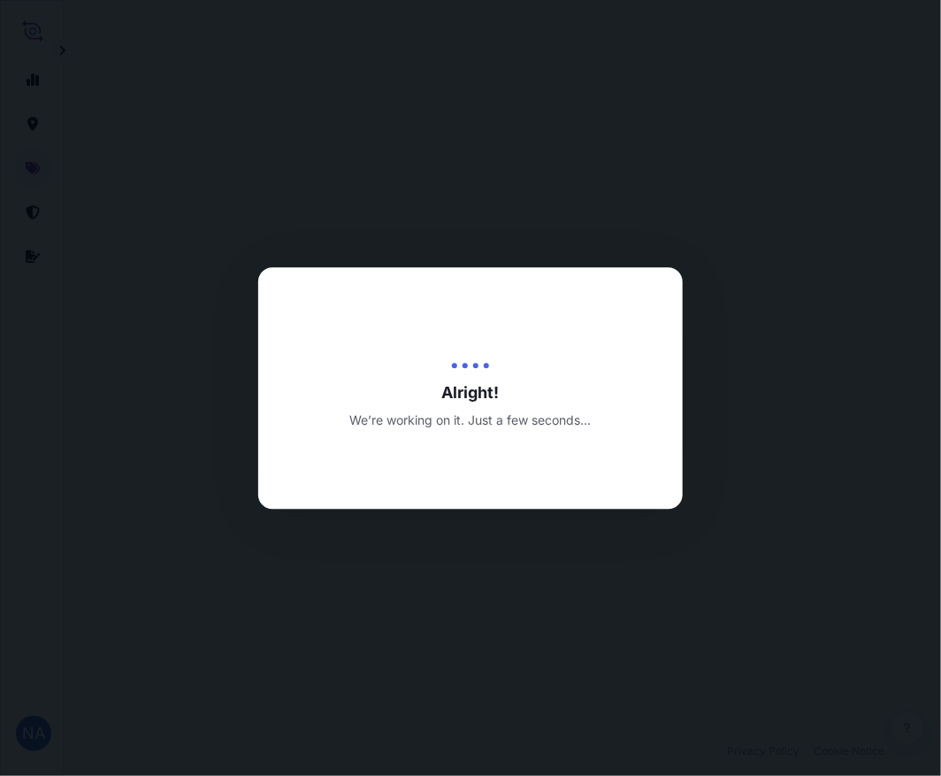
scroll to position [1269, 0]
select select "Water"
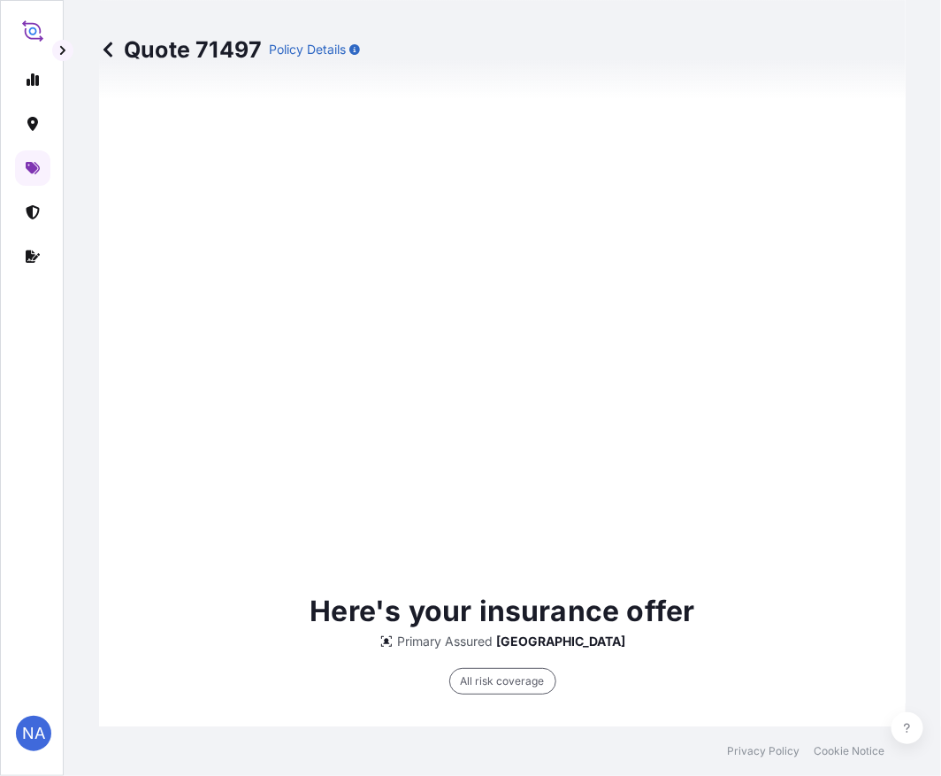
scroll to position [3945, 0]
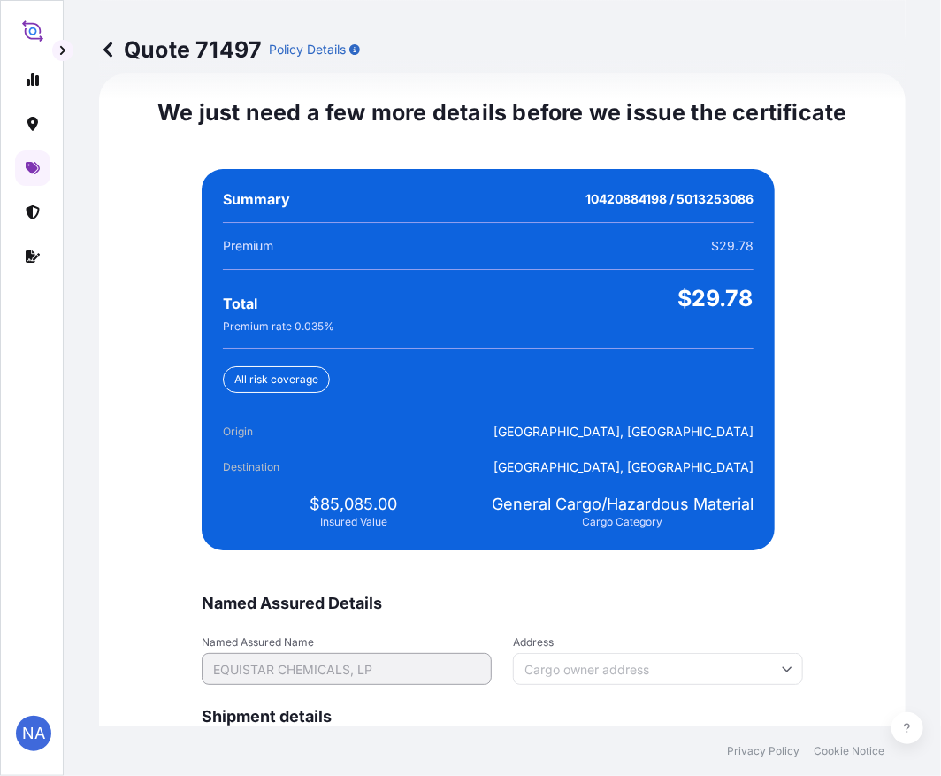
click at [681, 610] on span "Named Assured Details" at bounding box center [503, 603] width 602 height 21
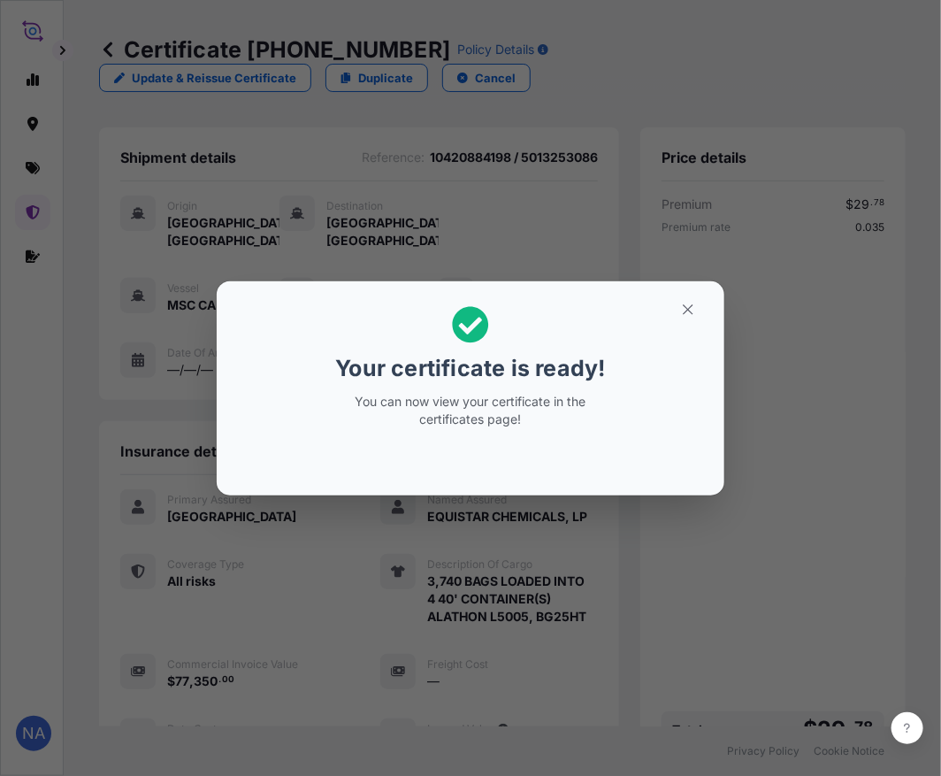
click at [651, 567] on div "Your certificate is ready! You can now view your certificate in the certificate…" at bounding box center [470, 388] width 941 height 777
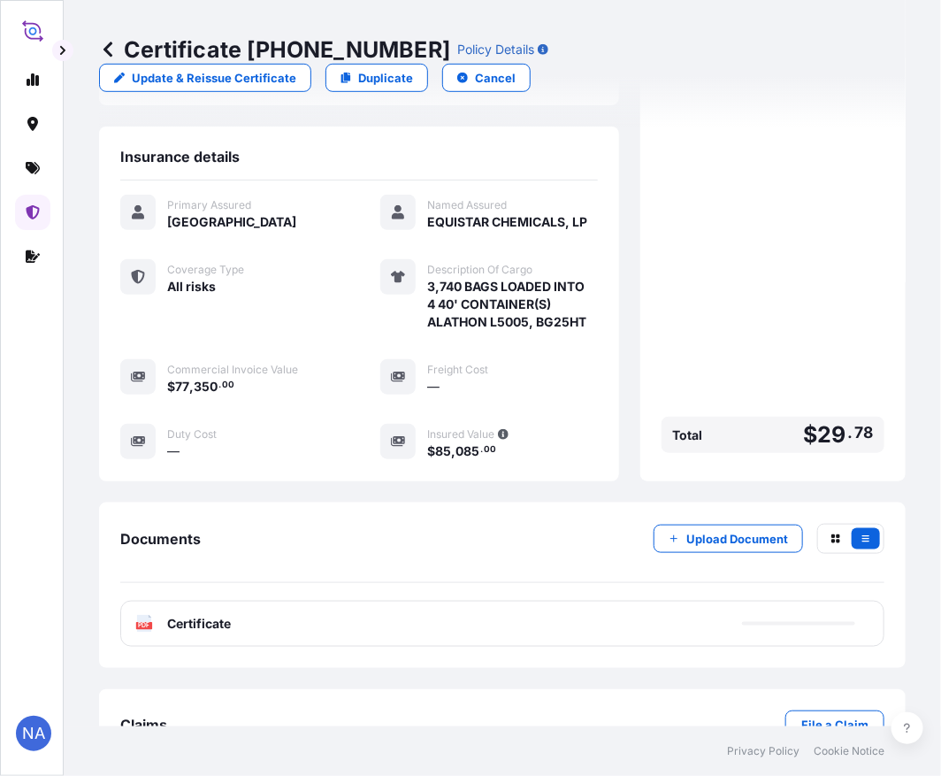
scroll to position [349, 0]
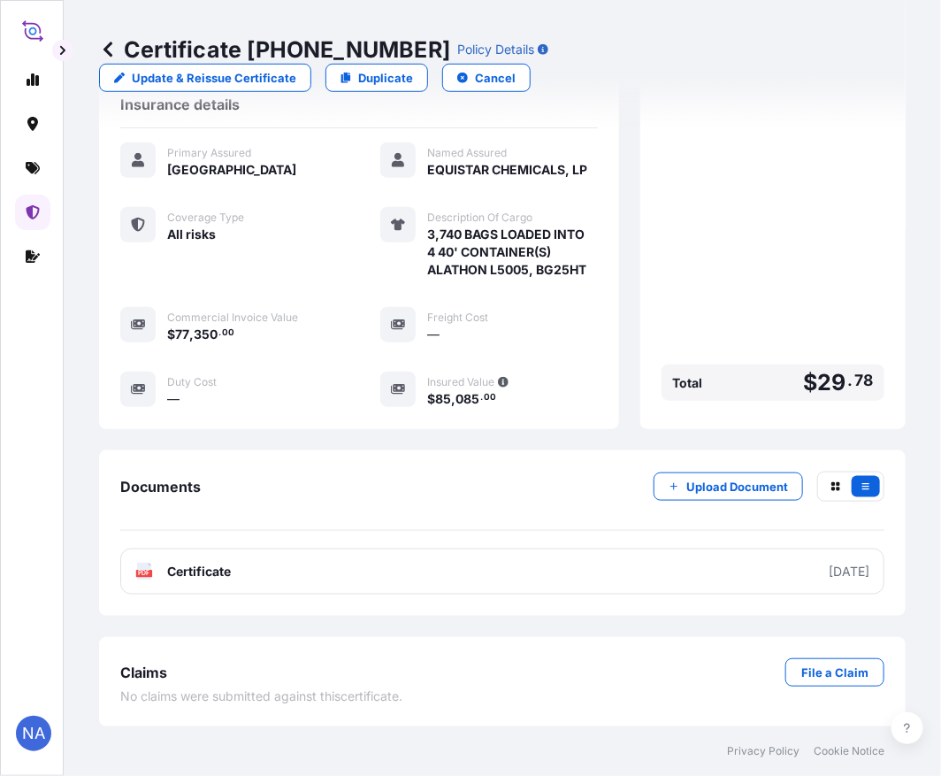
click at [650, 567] on link "PDF Certificate [DATE]" at bounding box center [502, 571] width 764 height 46
click at [30, 157] on link at bounding box center [32, 167] width 35 height 35
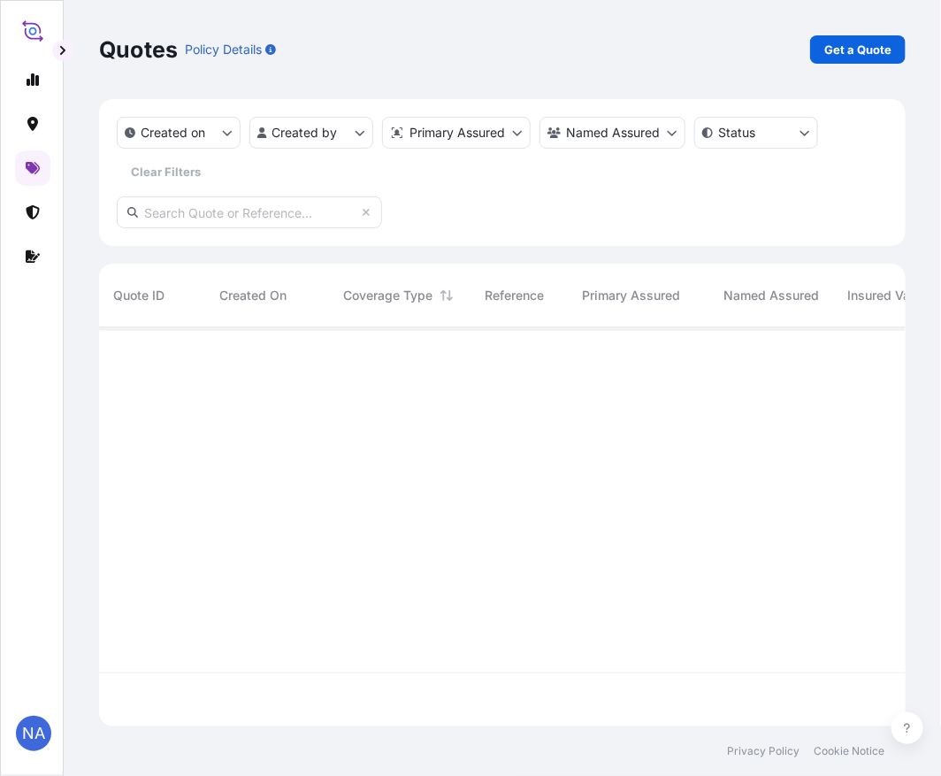
scroll to position [395, 792]
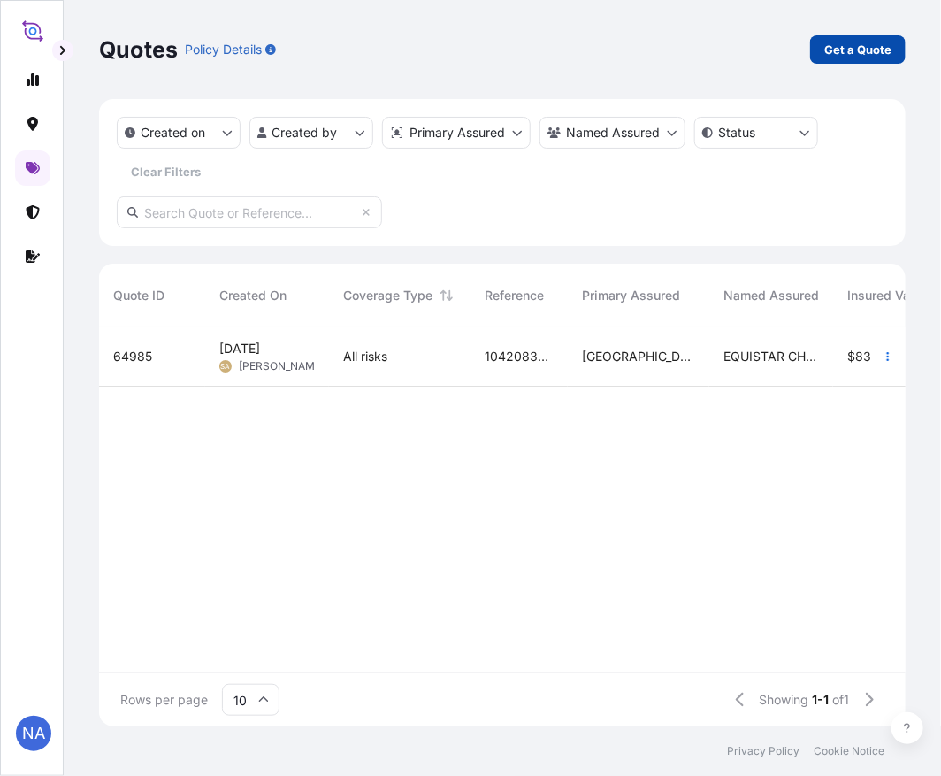
click at [847, 53] on p "Get a Quote" at bounding box center [857, 50] width 67 height 18
select select "Water"
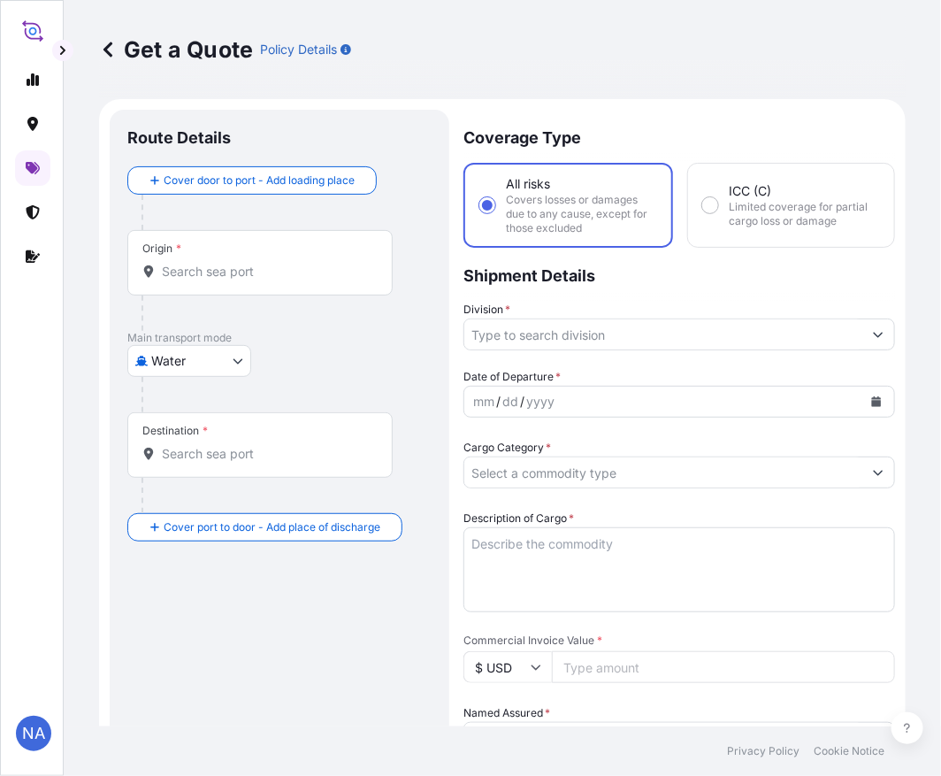
scroll to position [28, 0]
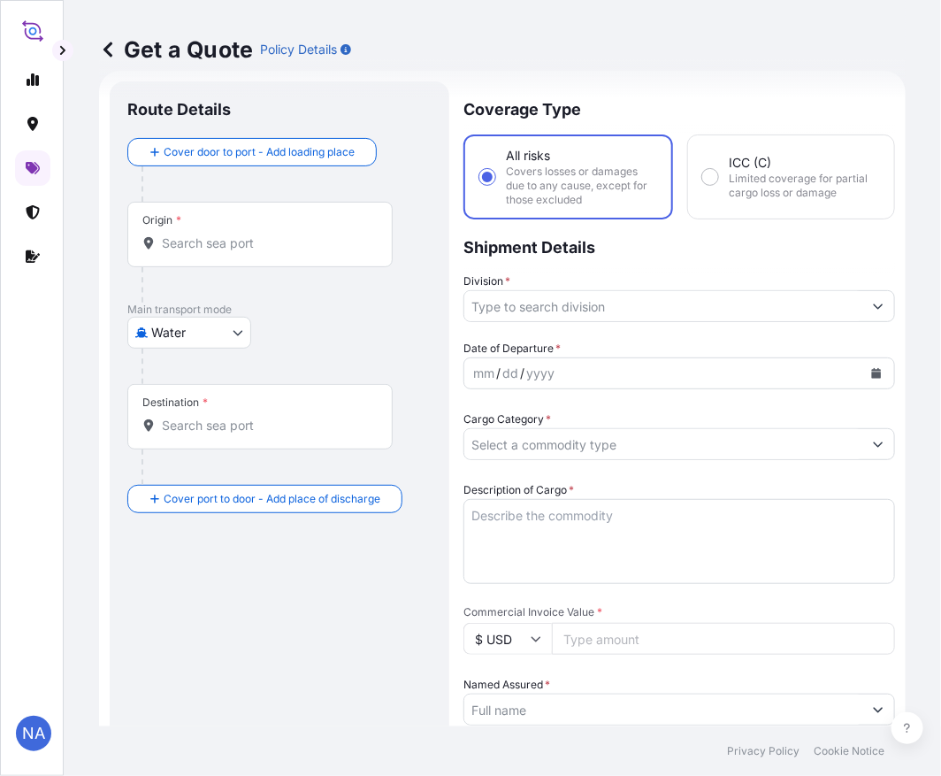
click at [199, 251] on input "Origin *" at bounding box center [266, 243] width 209 height 18
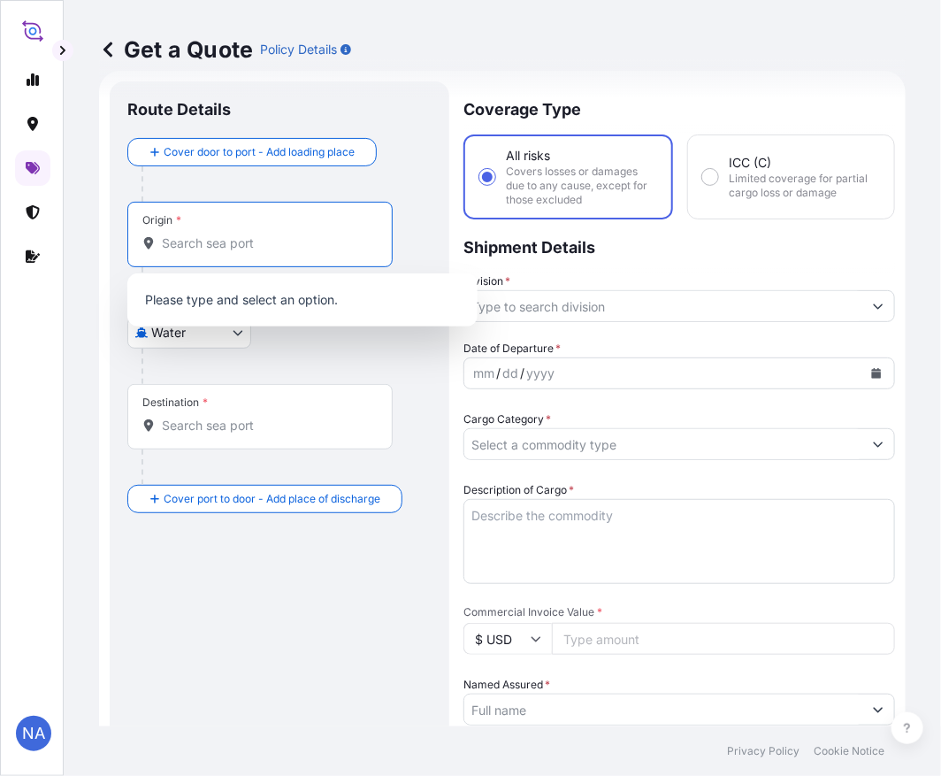
paste input "[GEOGRAPHIC_DATA], [GEOGRAPHIC_DATA]"
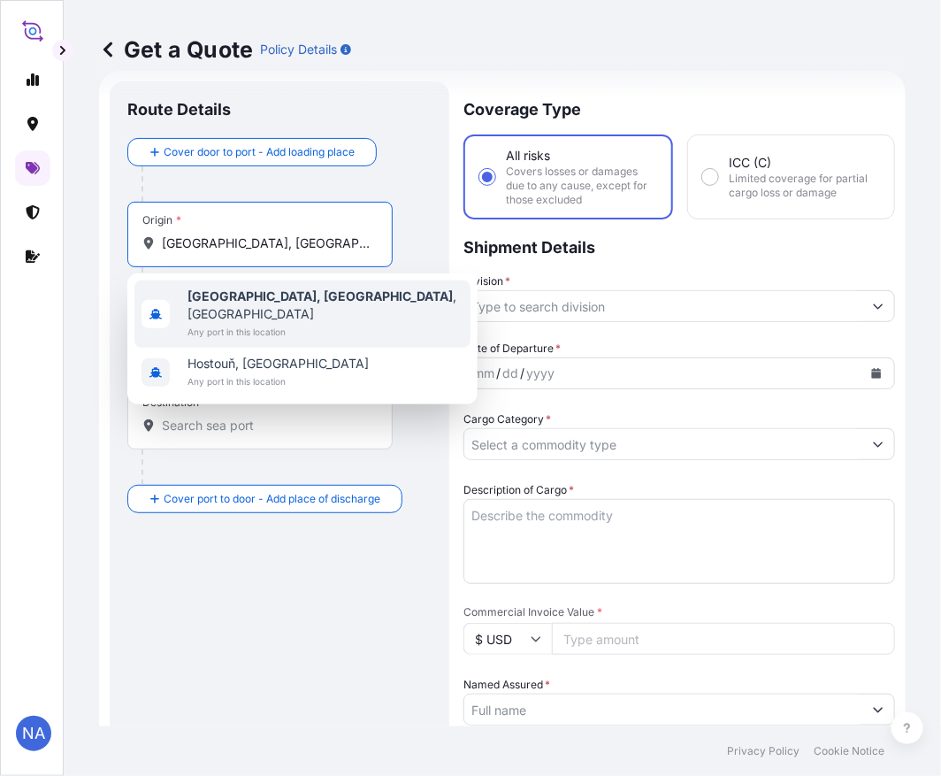
click at [241, 323] on span "Any port in this location" at bounding box center [326, 332] width 276 height 18
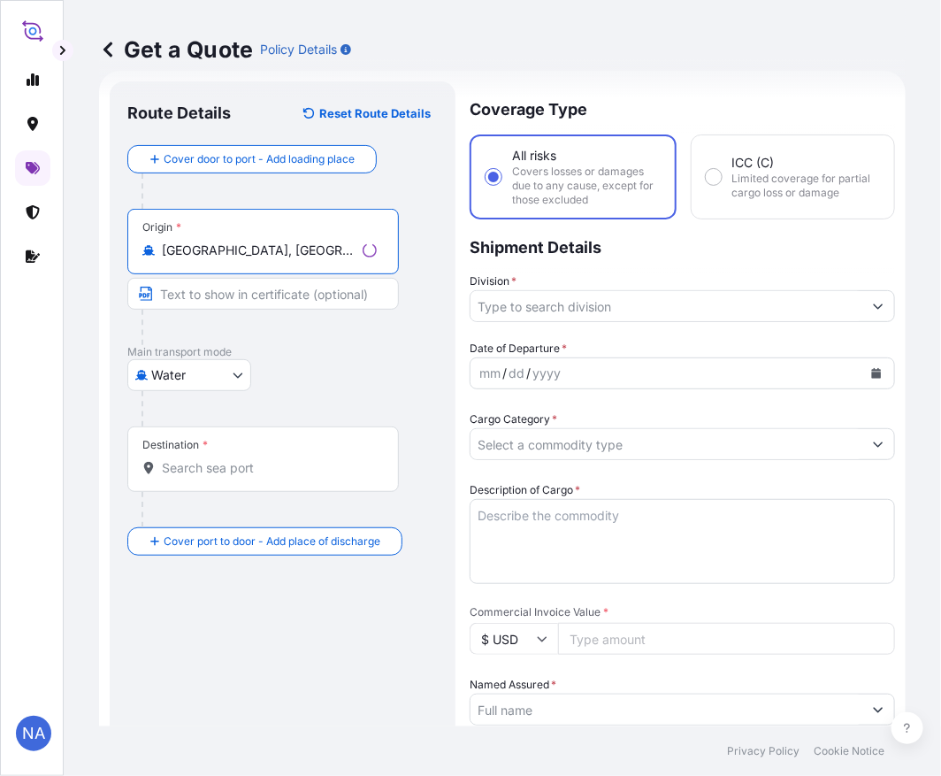
type input "[GEOGRAPHIC_DATA], [GEOGRAPHIC_DATA], [GEOGRAPHIC_DATA]"
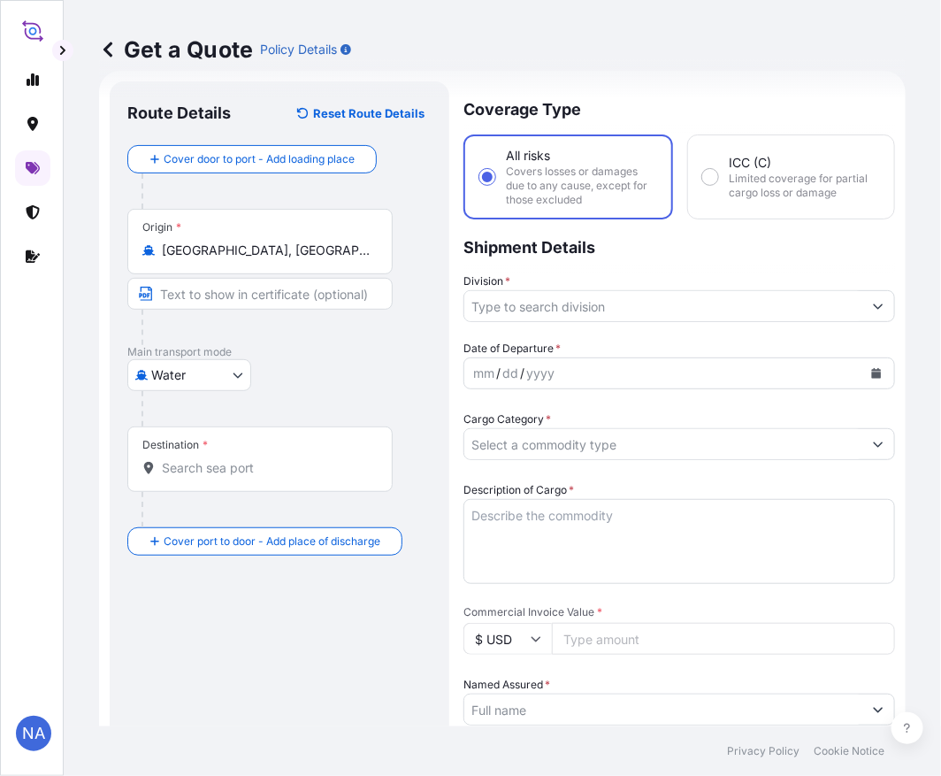
click at [226, 464] on input "Destination *" at bounding box center [266, 468] width 209 height 18
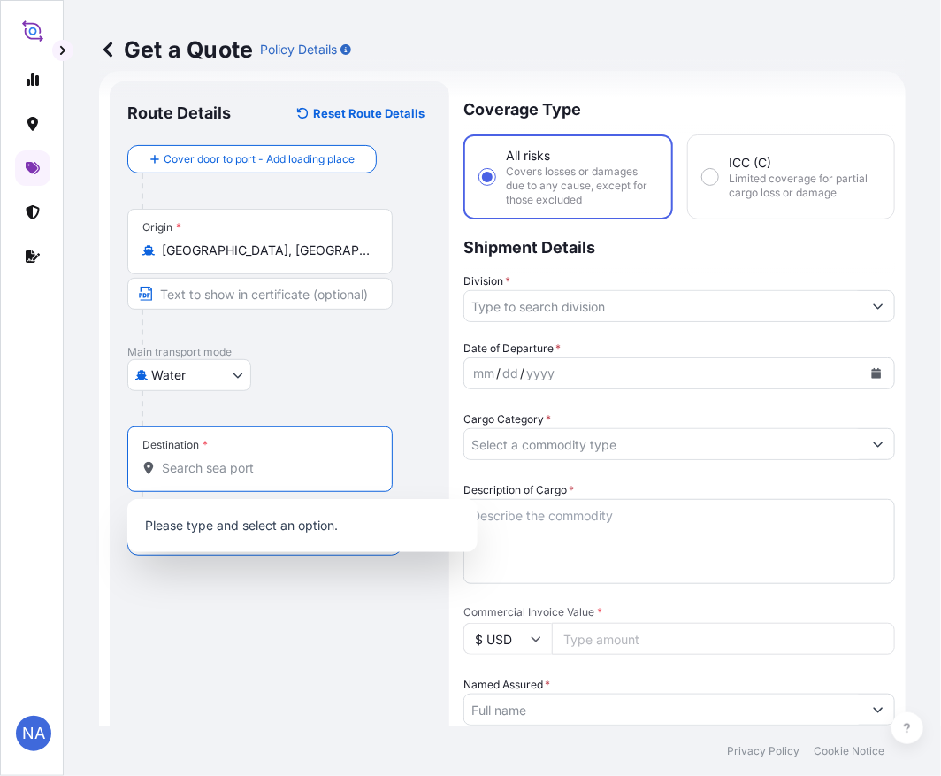
paste input "[GEOGRAPHIC_DATA], [GEOGRAPHIC_DATA]"
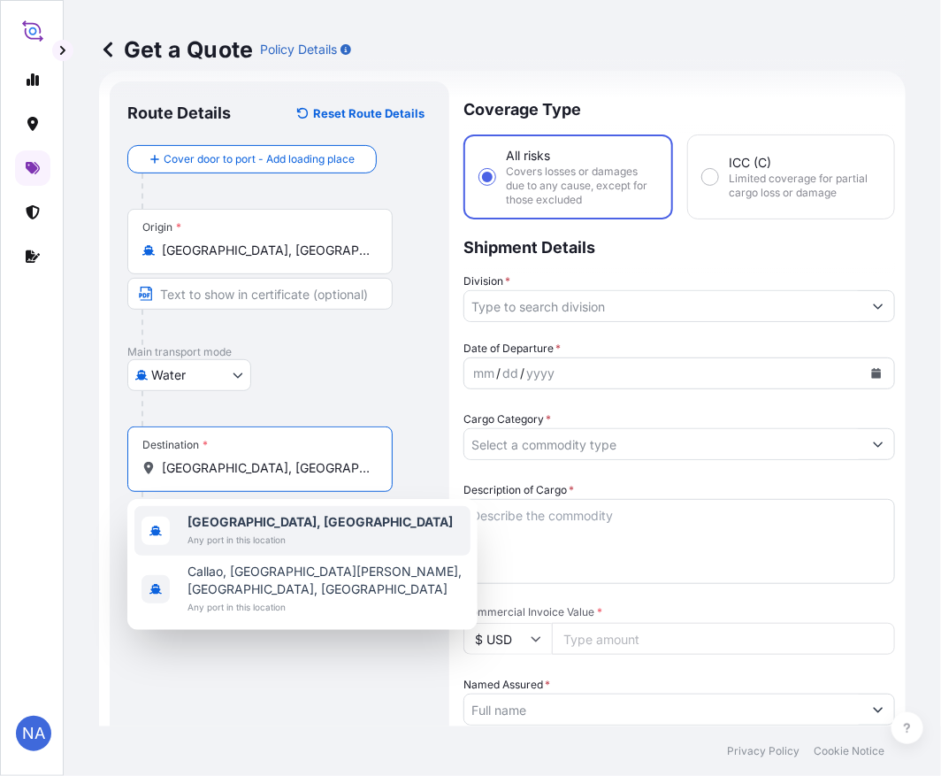
click at [241, 528] on span "[GEOGRAPHIC_DATA], [GEOGRAPHIC_DATA]" at bounding box center [320, 522] width 265 height 18
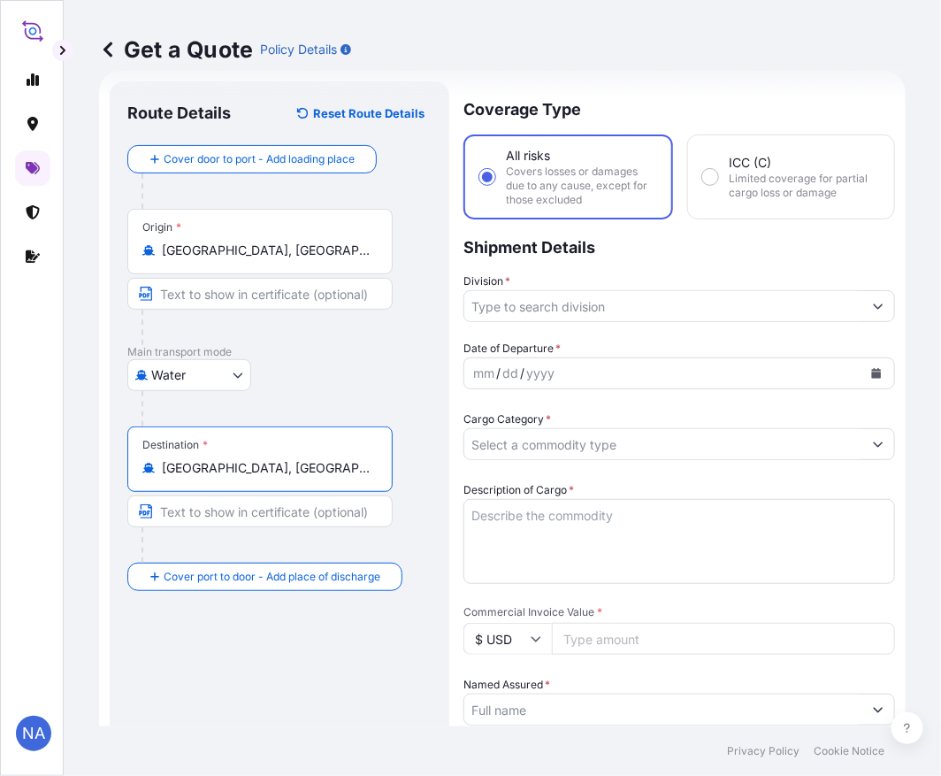
type input "[GEOGRAPHIC_DATA], [GEOGRAPHIC_DATA]"
click at [569, 298] on input "Division *" at bounding box center [663, 306] width 398 height 32
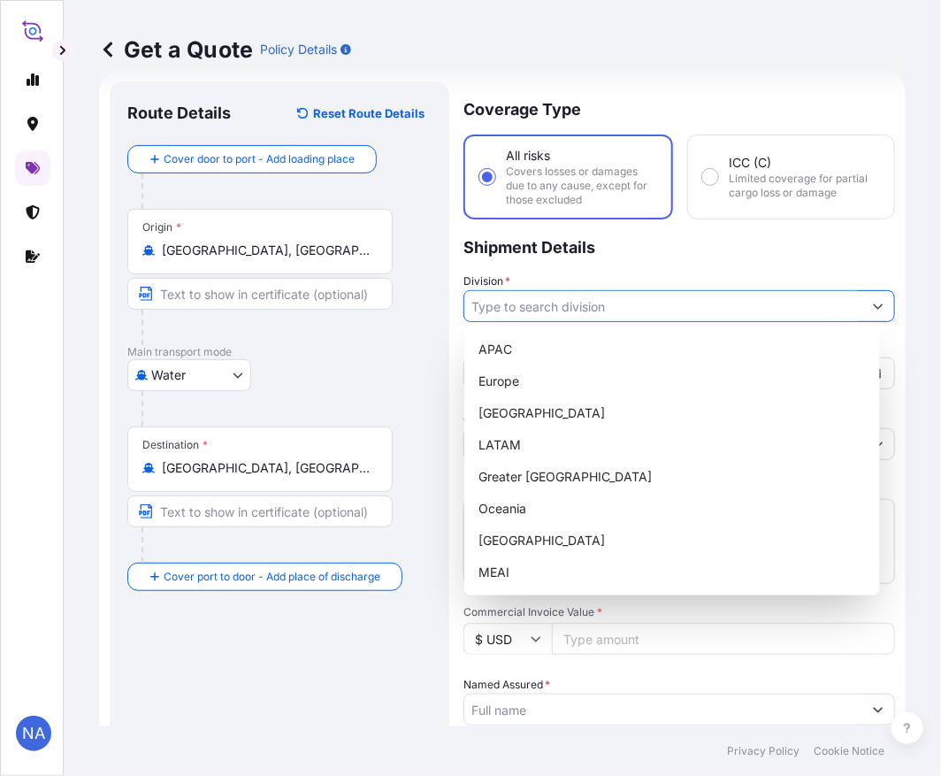
click at [542, 334] on div "APAC" at bounding box center [672, 349] width 402 height 32
type input "APAC"
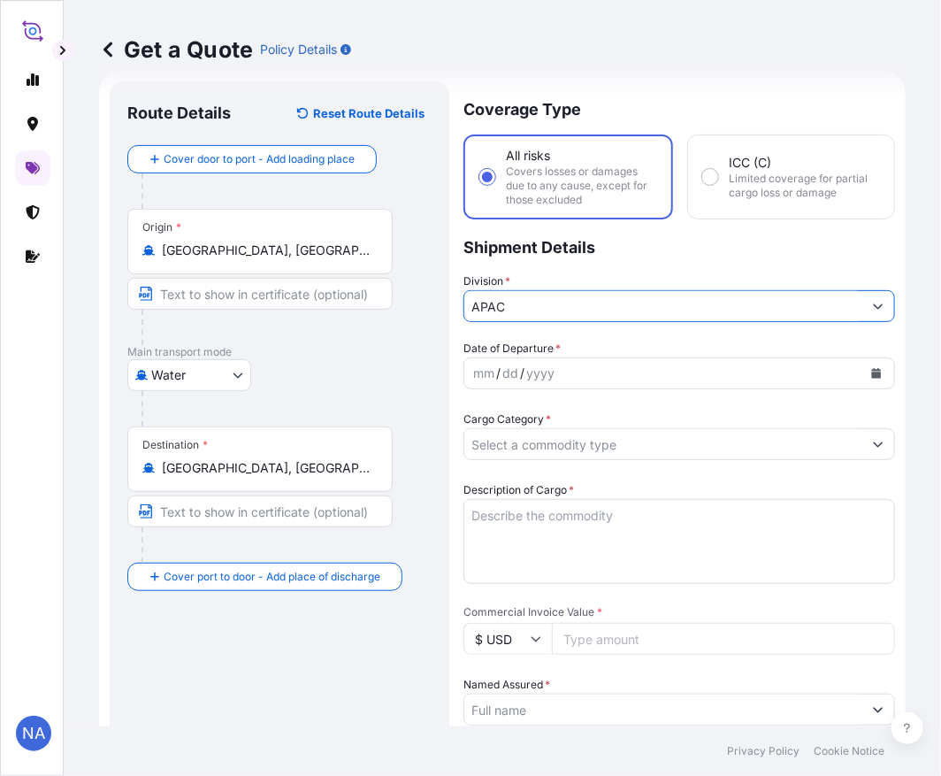
click at [609, 260] on p "Shipment Details" at bounding box center [680, 245] width 432 height 53
click at [862, 375] on button "Calendar" at bounding box center [876, 373] width 28 height 28
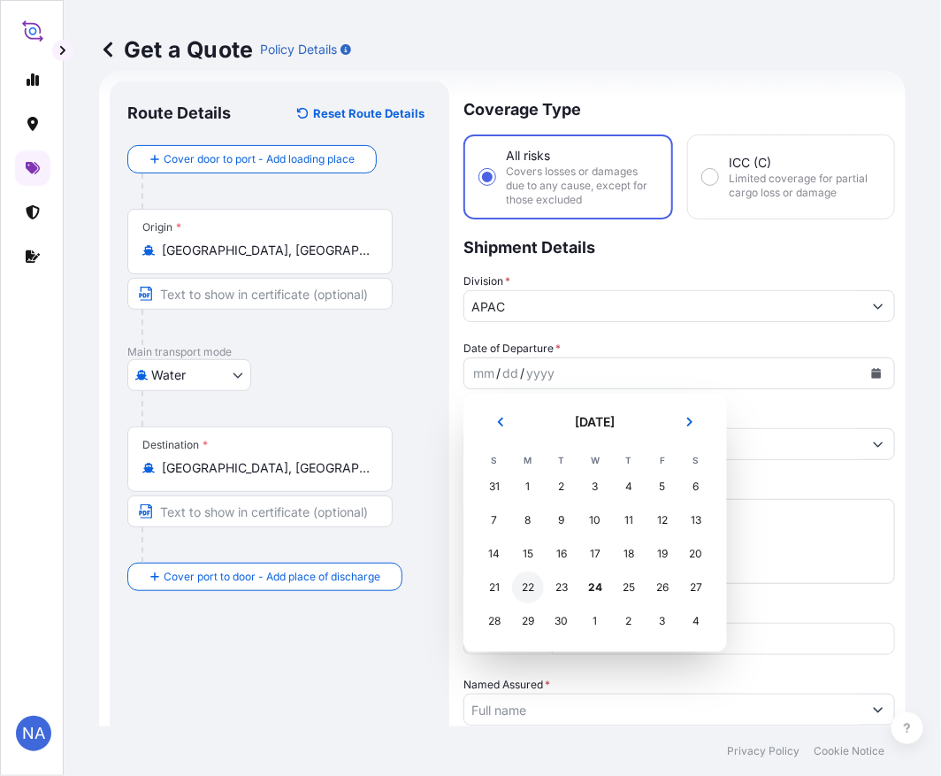
click at [529, 585] on div "22" at bounding box center [528, 587] width 32 height 32
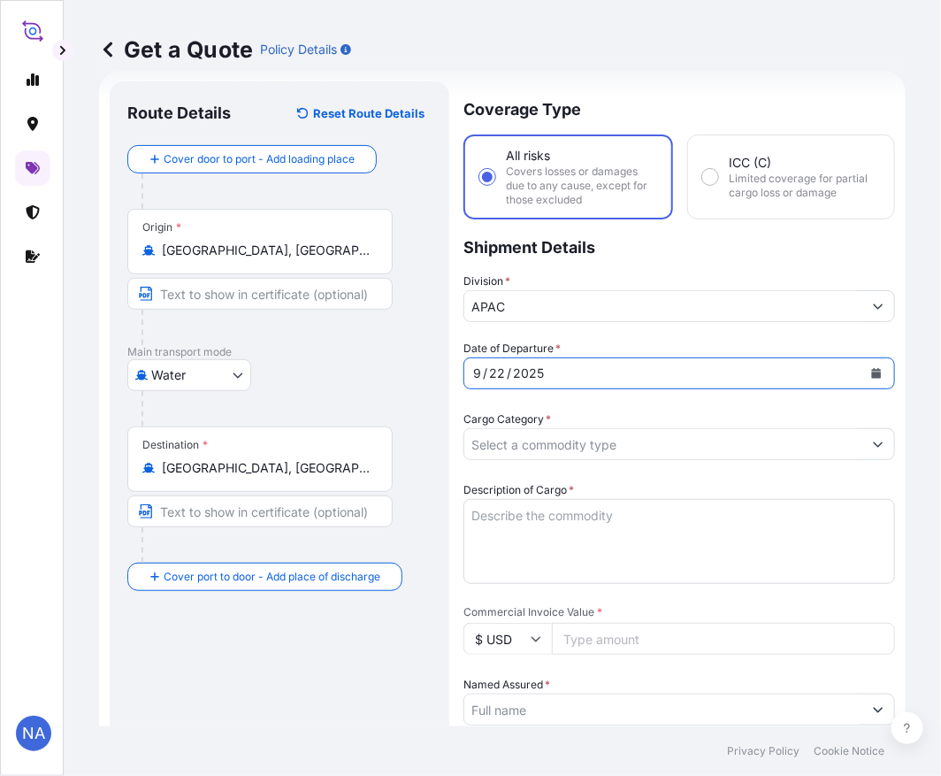
click at [613, 340] on div "Date of Departure * [DATE]" at bounding box center [680, 365] width 432 height 50
click at [564, 440] on input "Cargo Category *" at bounding box center [663, 444] width 398 height 32
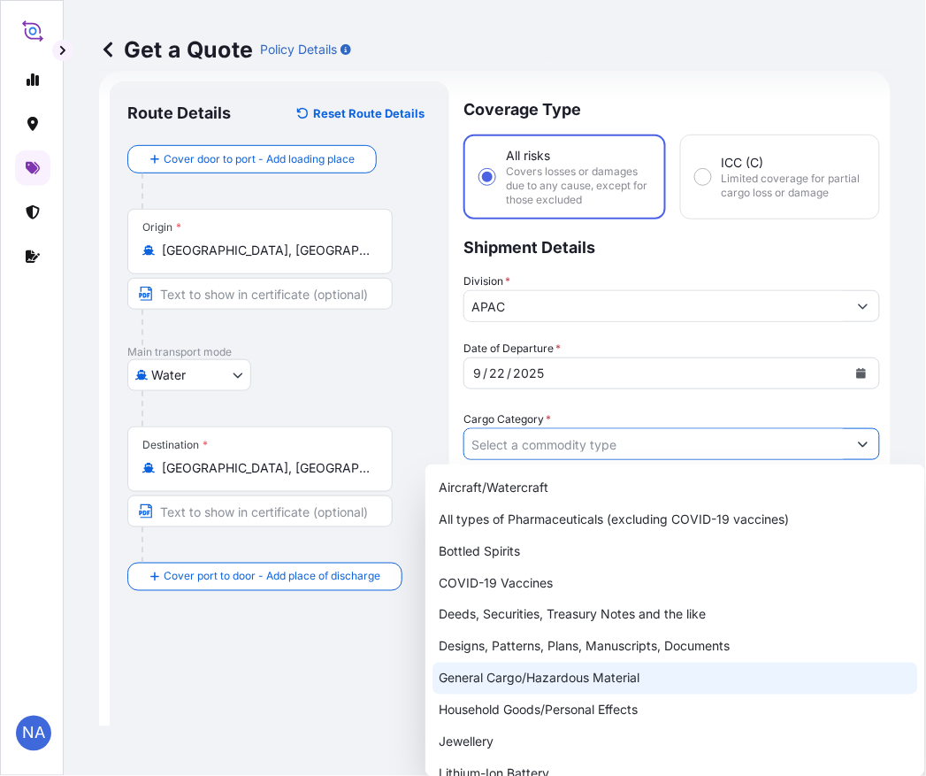
click at [528, 686] on div "General Cargo/Hazardous Material" at bounding box center [676, 679] width 486 height 32
type input "General Cargo/Hazardous Material"
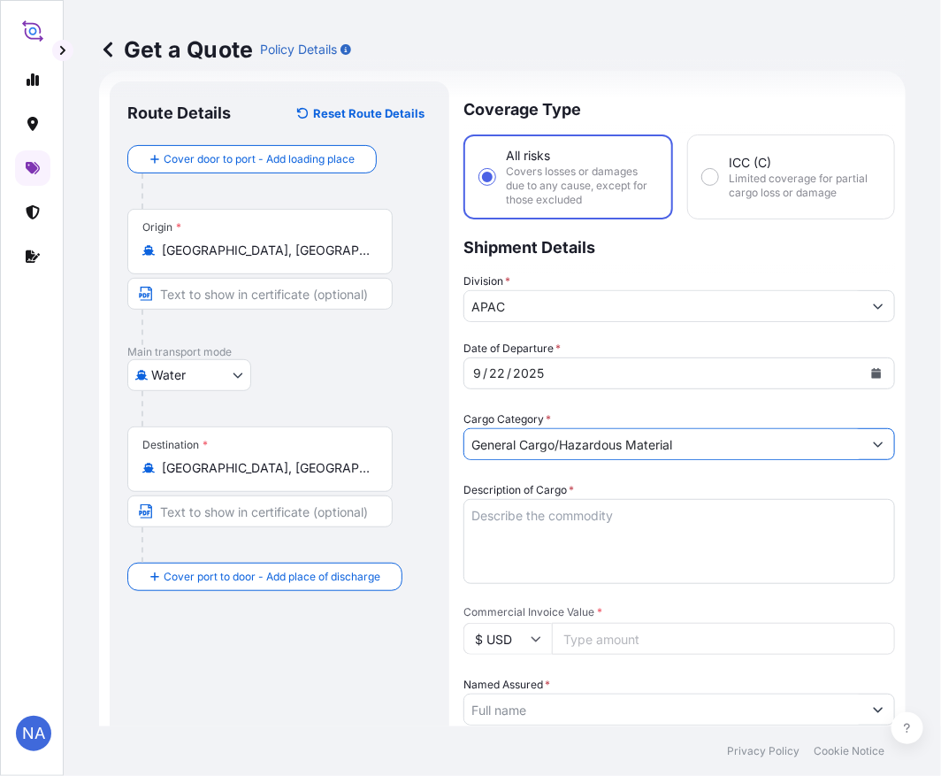
click at [577, 418] on div "Cargo Category * General Cargo/Hazardous Material" at bounding box center [680, 435] width 432 height 50
click at [533, 531] on textarea "Description of Cargo *" at bounding box center [680, 541] width 432 height 85
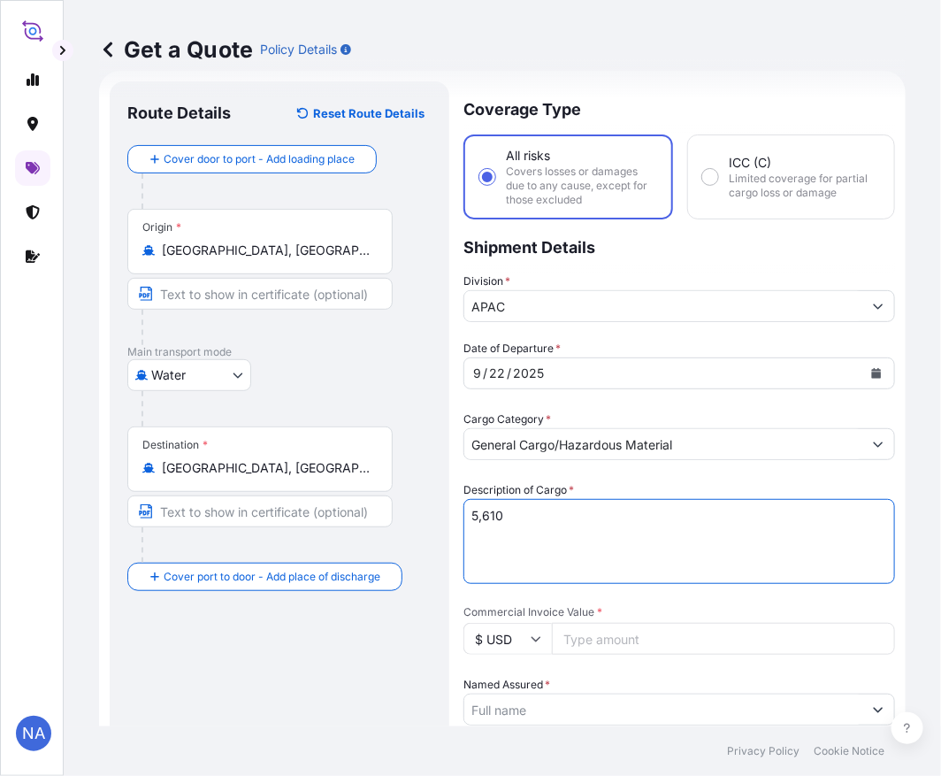
paste textarea "BAGS LOADED ONTO 102 PALLETS LOADED INTO 6 40' CONTAINER(S) PETROTHENE NA321210…"
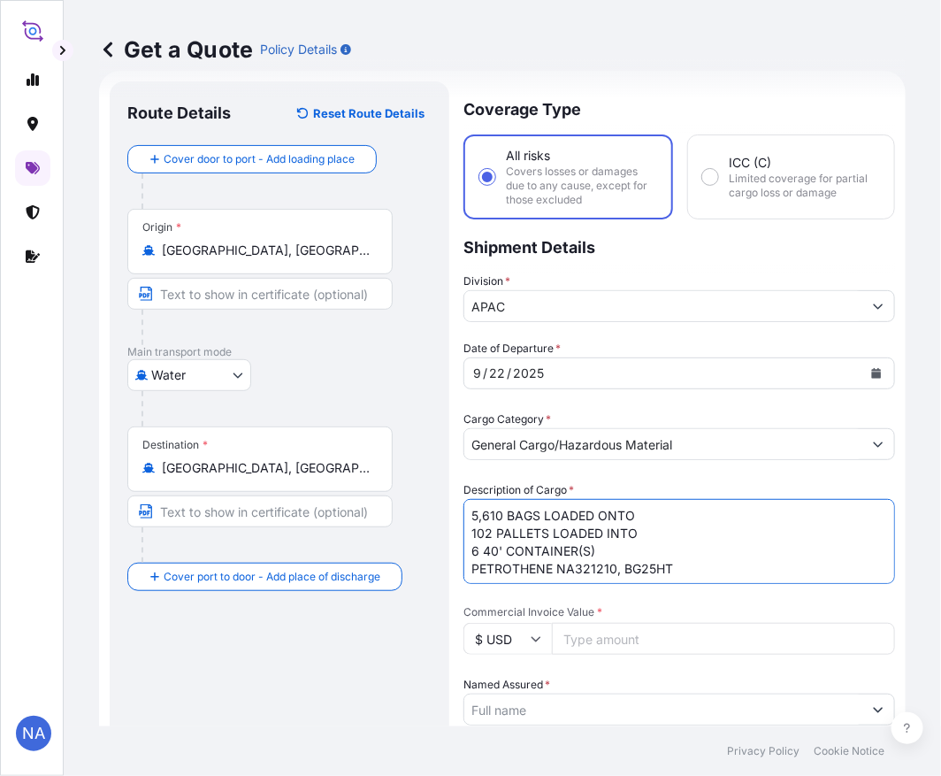
type textarea "5,610 BAGS LOADED ONTO 102 PALLETS LOADED INTO 6 40' CONTAINER(S) PETROTHENE NA…"
click at [572, 484] on span "*" at bounding box center [571, 489] width 5 height 13
click at [572, 499] on textarea "5,610 BAGS LOADED ONTO 102 PALLETS LOADED INTO 6 40' CONTAINER(S) PETROTHENE NA…" at bounding box center [680, 541] width 432 height 85
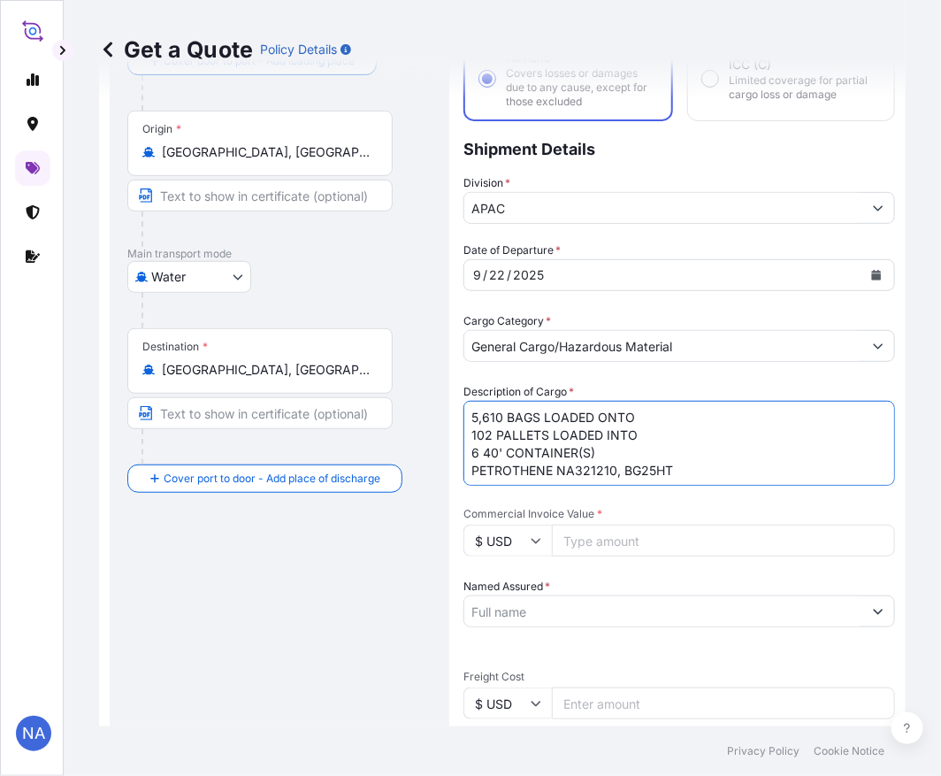
scroll to position [225, 0]
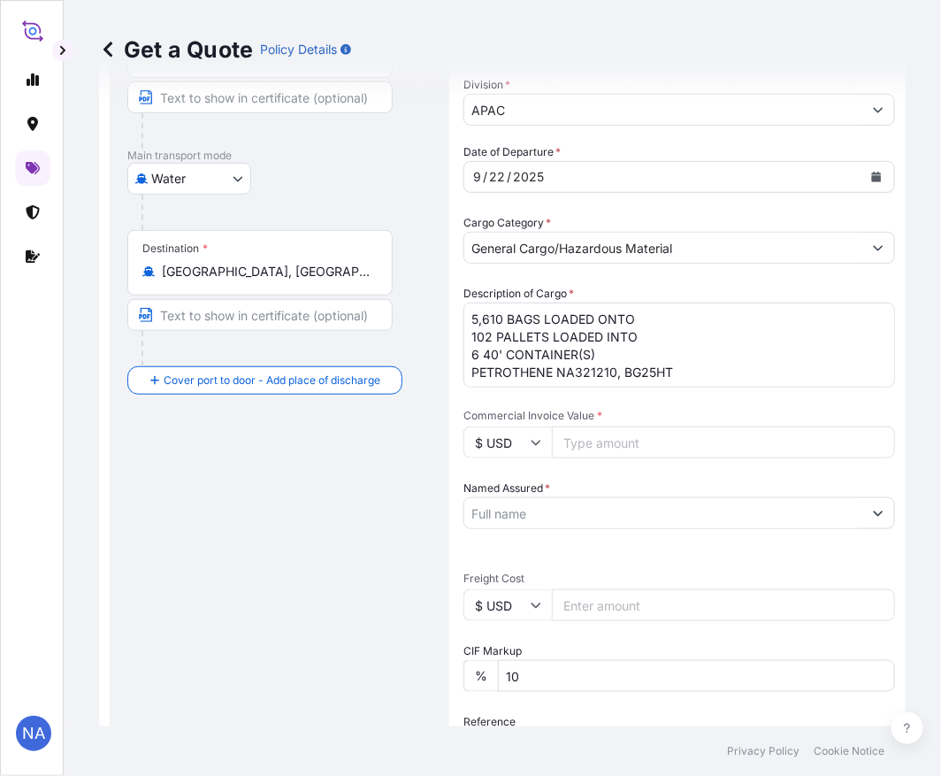
click at [586, 443] on input "Commercial Invoice Value *" at bounding box center [723, 442] width 343 height 32
paste input "149430"
type input "149430"
click at [616, 411] on span "Commercial Invoice Value *" at bounding box center [680, 416] width 432 height 14
click at [616, 426] on input "149430" at bounding box center [723, 442] width 343 height 32
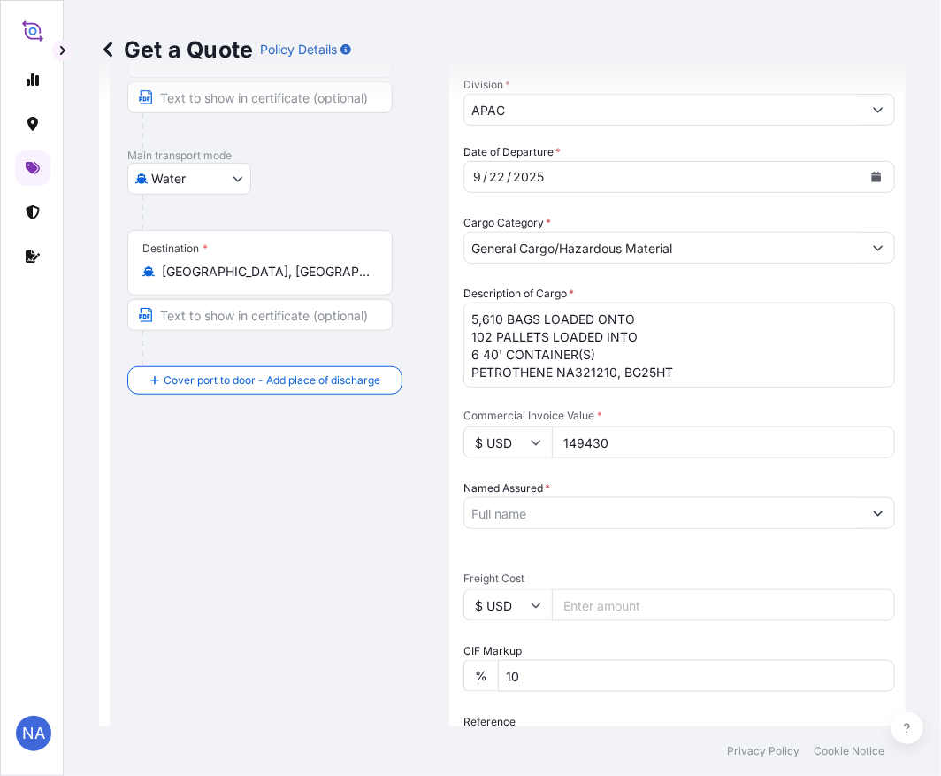
click at [346, 563] on div "Route Details Reset Route Details Cover door to port - Add loading place Place …" at bounding box center [279, 496] width 304 height 1186
click at [552, 506] on input "Named Assured *" at bounding box center [663, 513] width 398 height 32
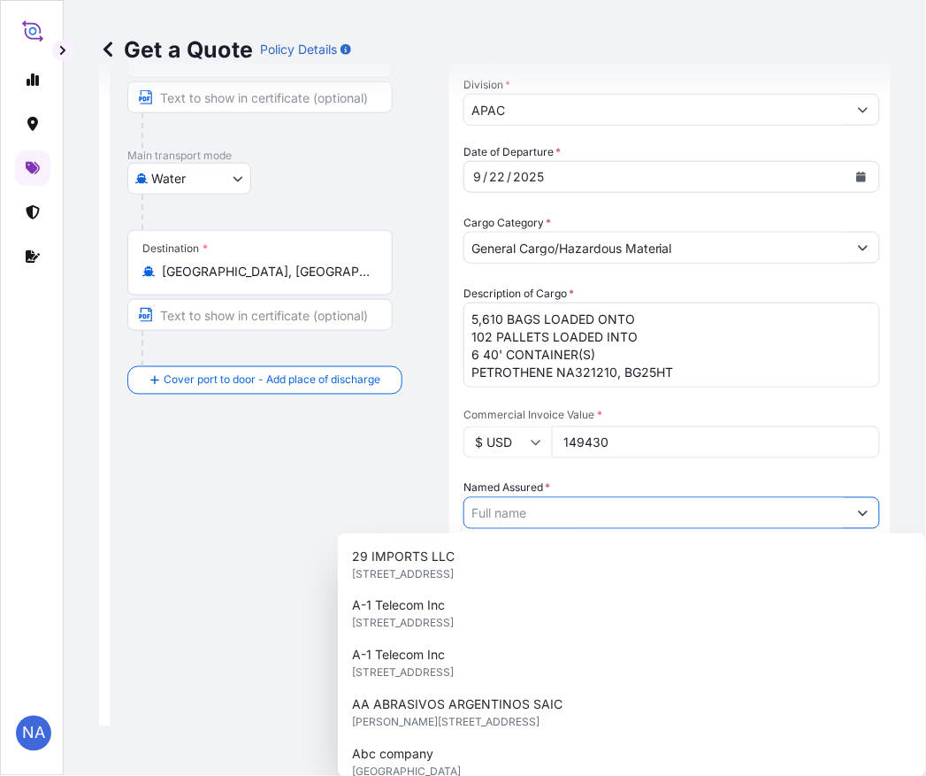
paste input "EQUISTAR CHEMICALS, LP"
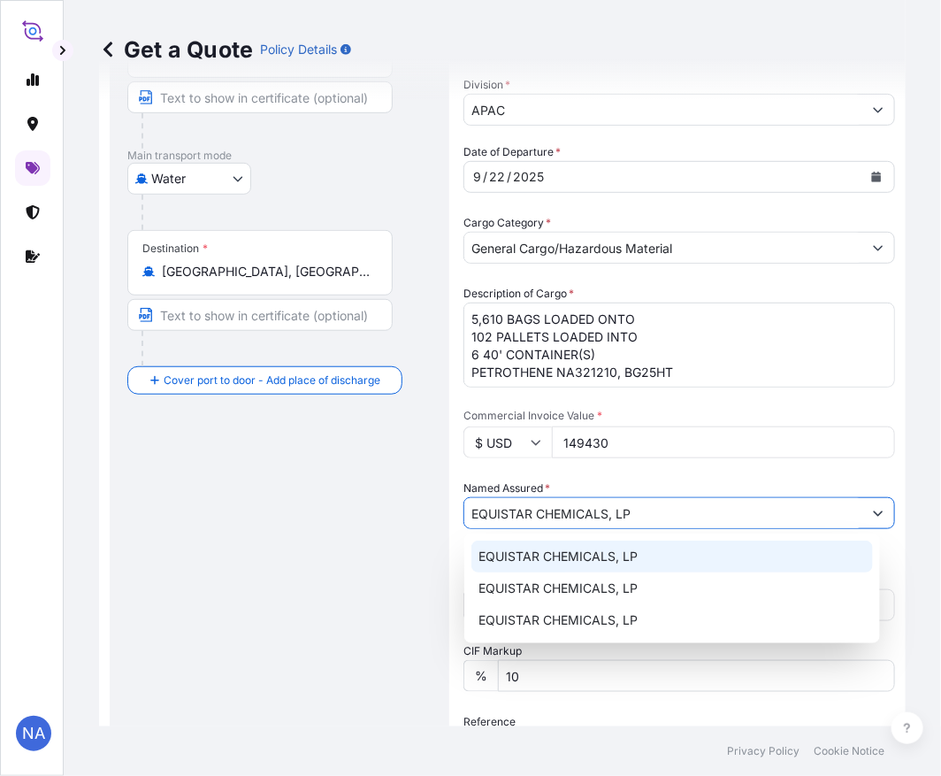
click at [526, 561] on span "EQUISTAR CHEMICALS, LP" at bounding box center [558, 557] width 159 height 18
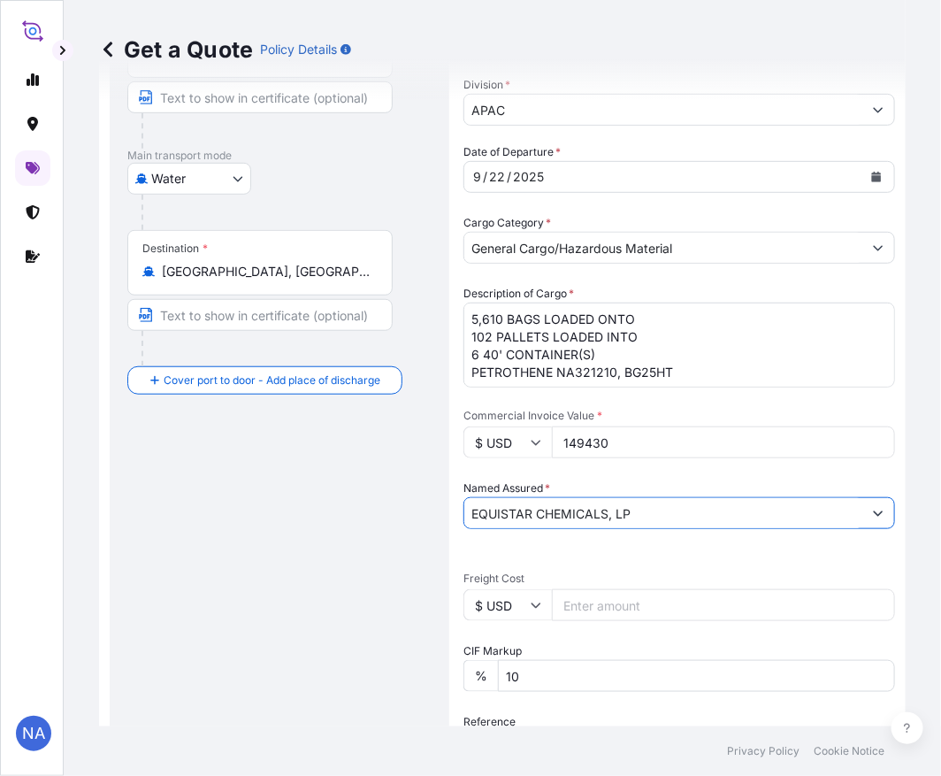
type input "EQUISTAR CHEMICALS, LP"
click at [587, 479] on div "Named Assured * EQUISTAR CHEMICALS, LP" at bounding box center [680, 504] width 432 height 50
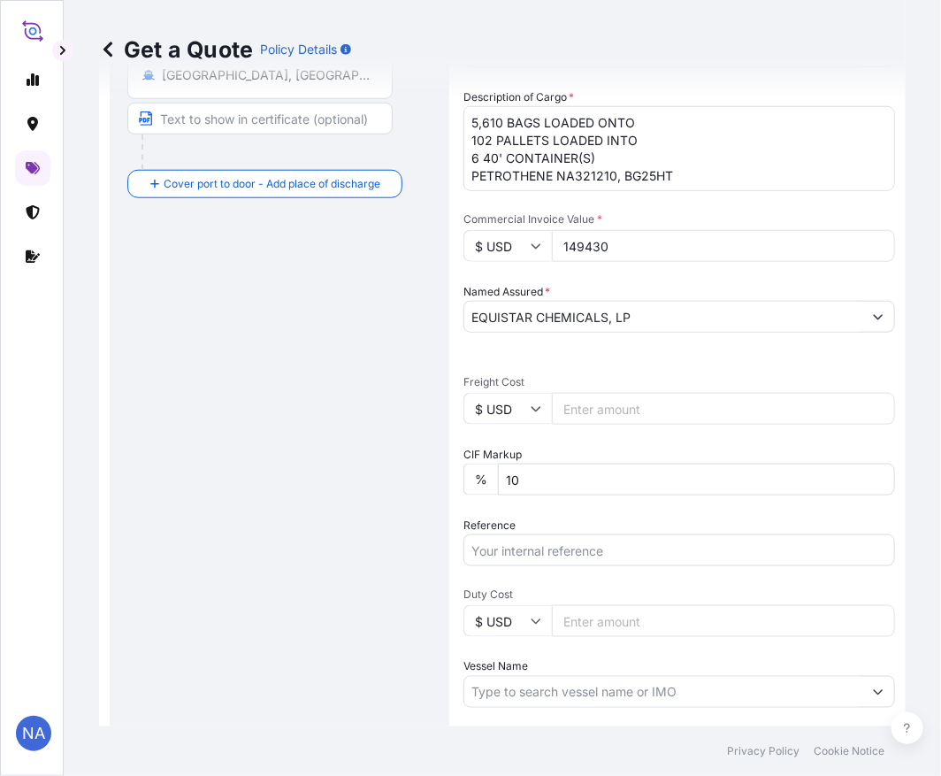
scroll to position [613, 0]
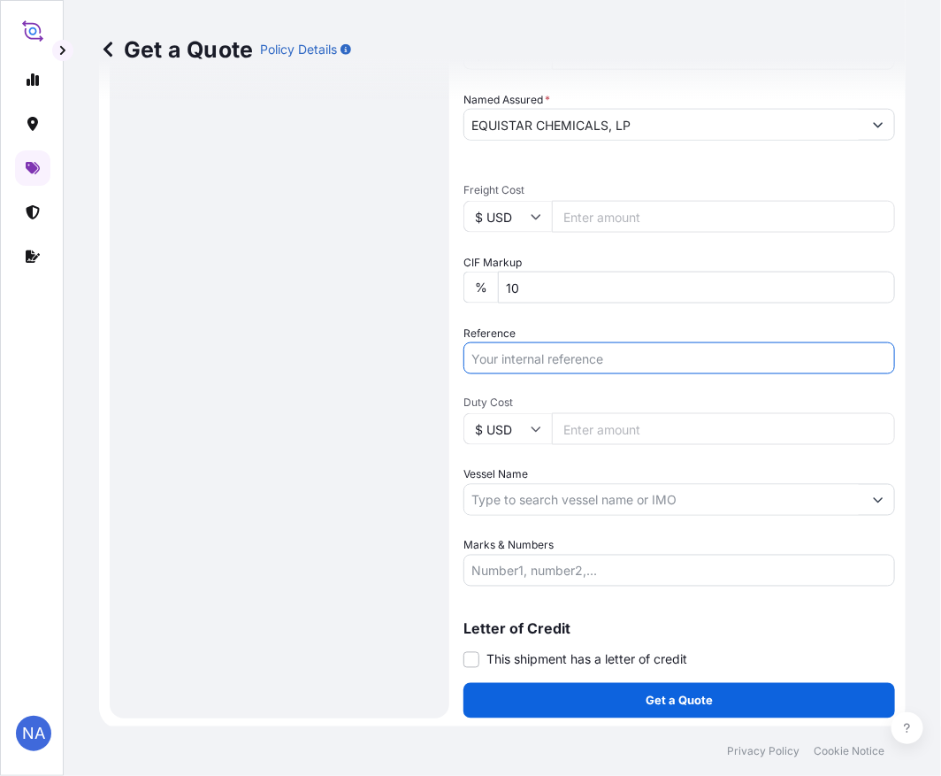
click at [533, 356] on input "Reference" at bounding box center [680, 358] width 432 height 32
paste input "10420877359"
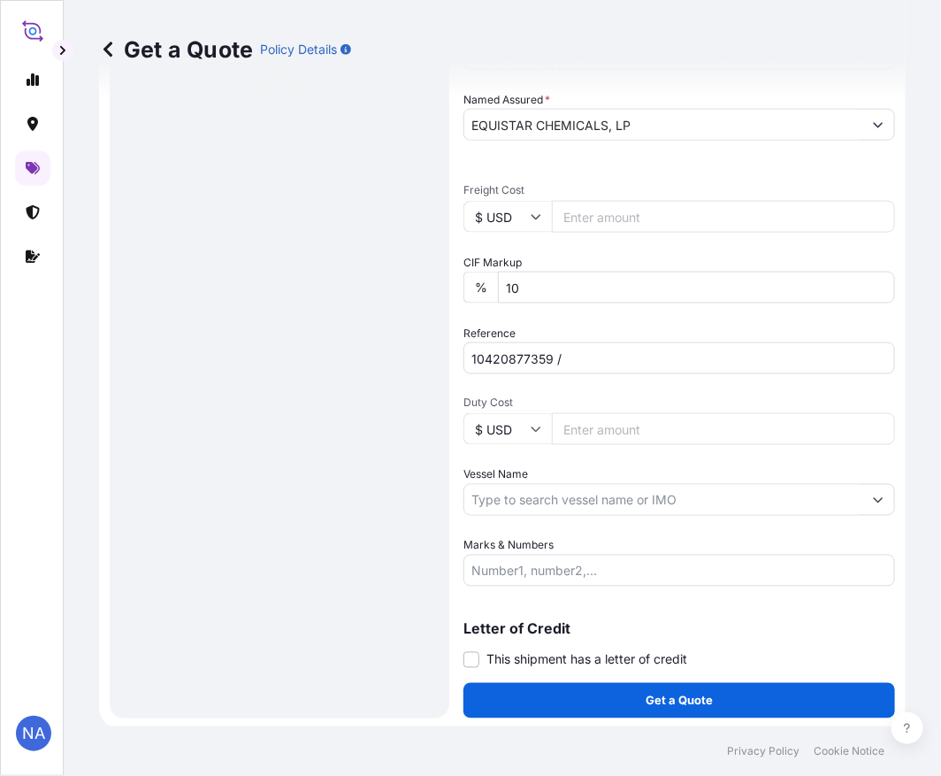
click at [594, 363] on input "10420877359 /" at bounding box center [680, 358] width 432 height 32
paste input "5012910132"
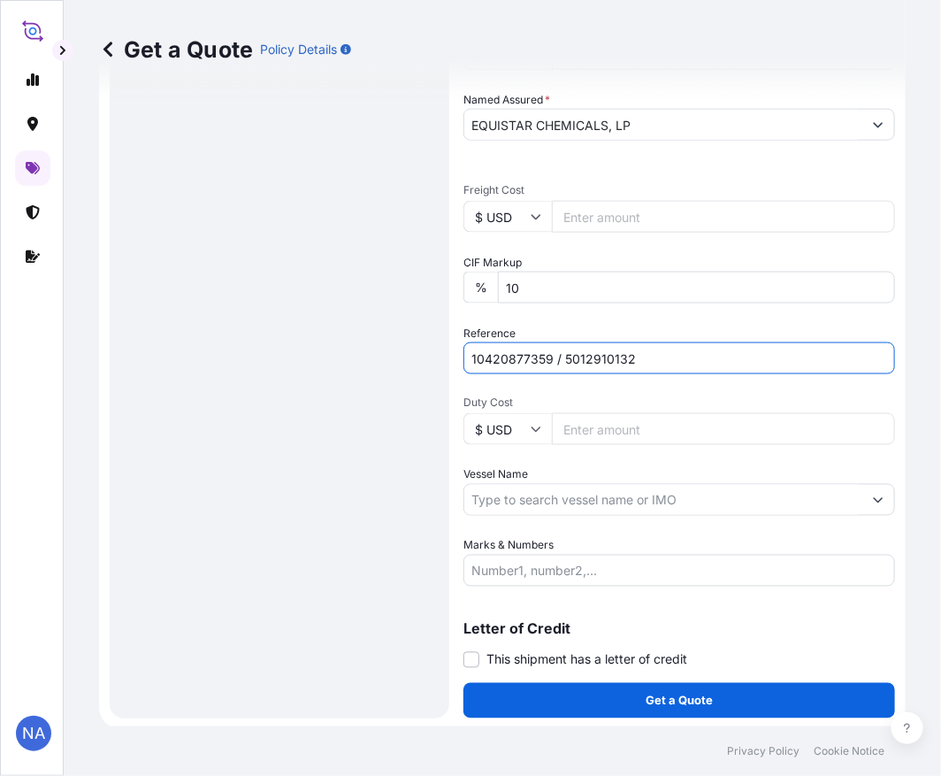
type input "10420877359 / 5012910132"
click at [586, 497] on input "Vessel Name" at bounding box center [663, 500] width 398 height 32
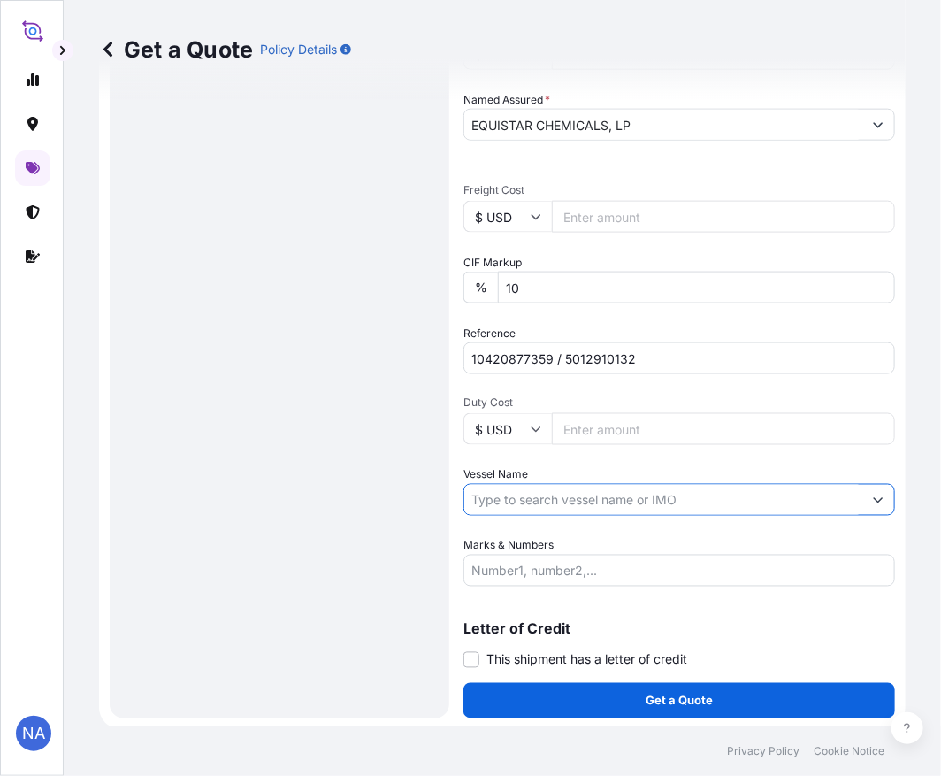
paste input "MSC CAROLINA"
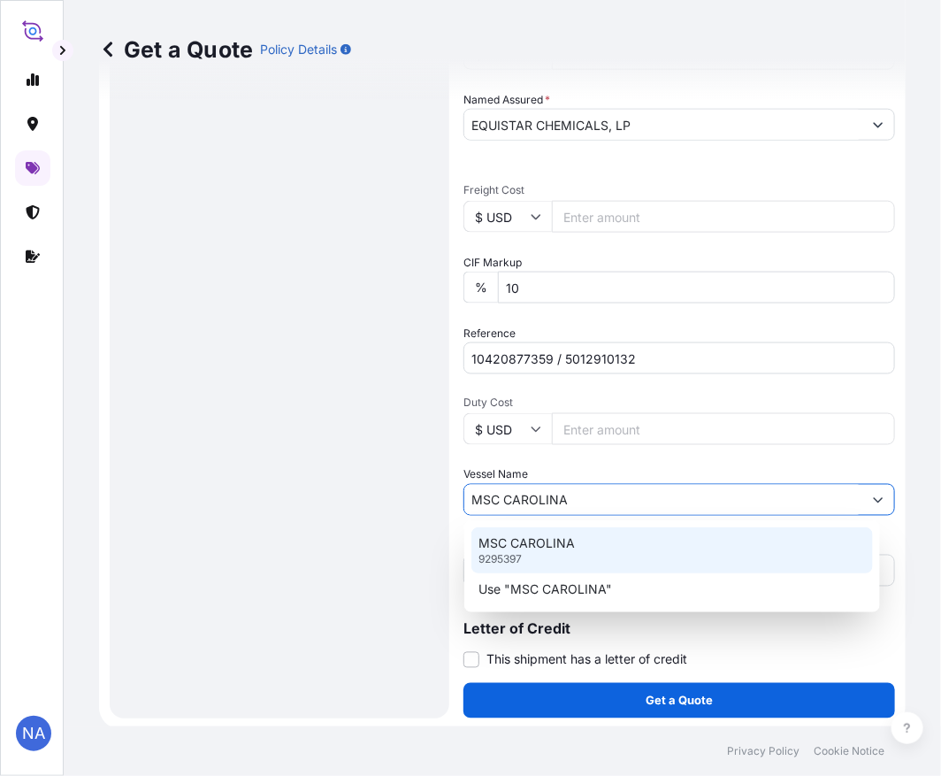
click at [557, 544] on p "MSC CAROLINA" at bounding box center [527, 543] width 96 height 18
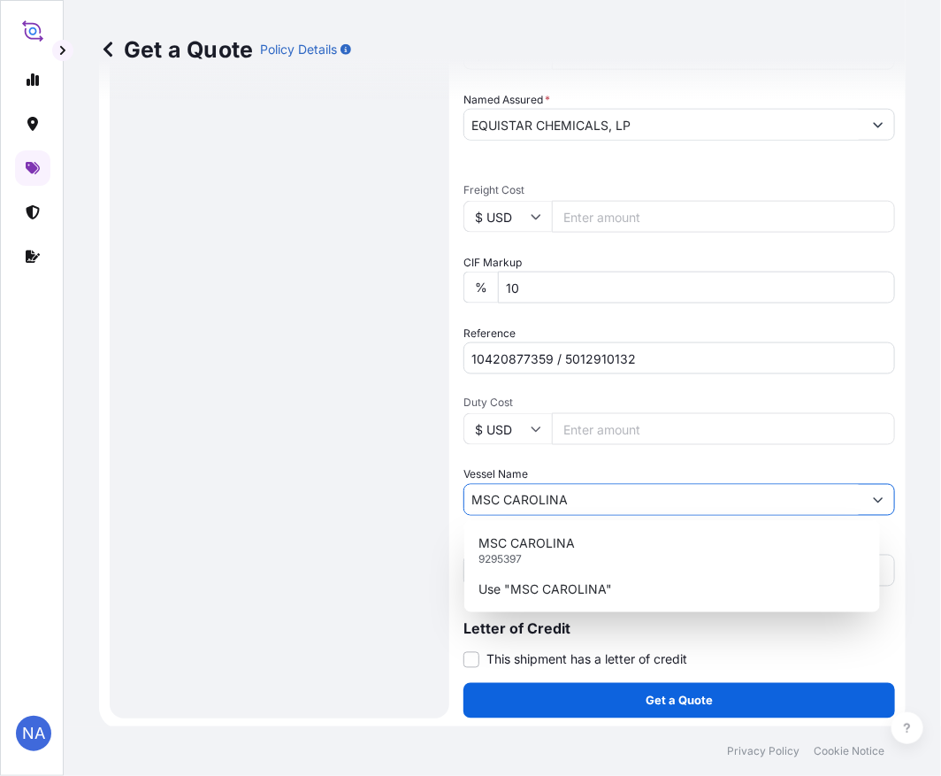
type input "MSC CAROLINA"
click at [581, 467] on div "Vessel Name MSC CAROLINA" at bounding box center [680, 491] width 432 height 50
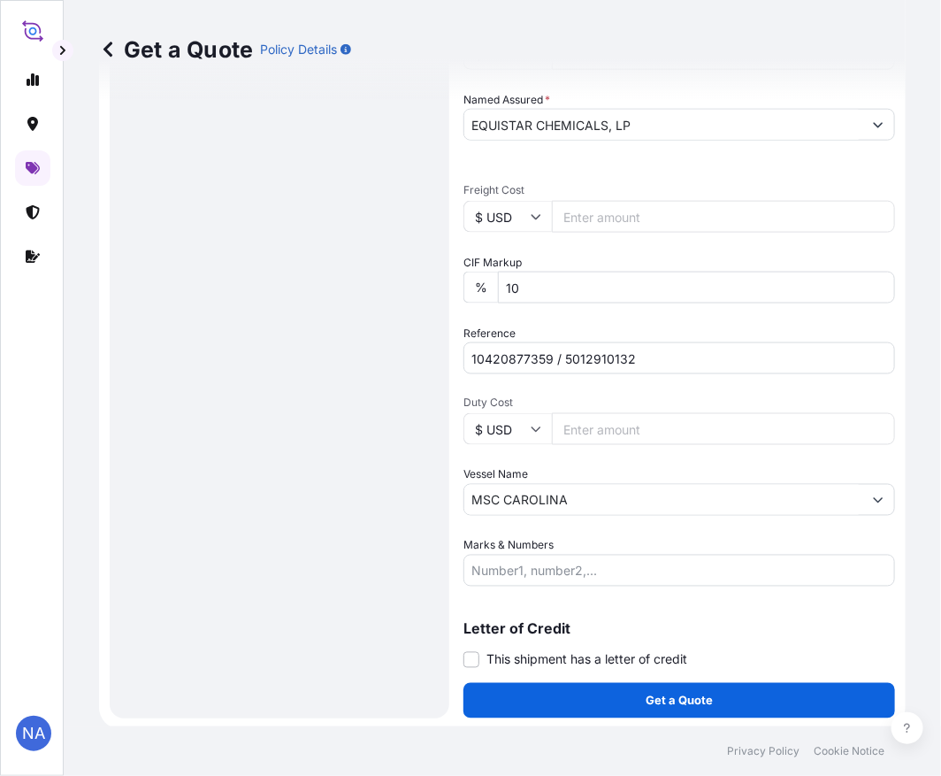
click at [586, 325] on div "Reference 10420877359 / 5012910132" at bounding box center [680, 350] width 432 height 50
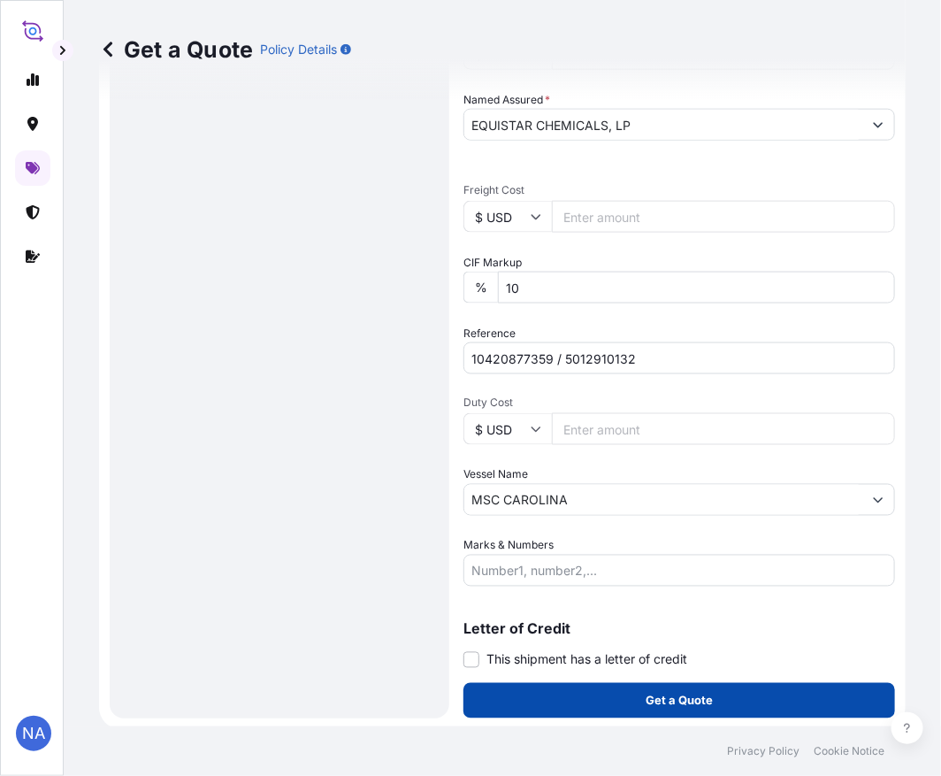
click at [560, 699] on button "Get a Quote" at bounding box center [680, 700] width 432 height 35
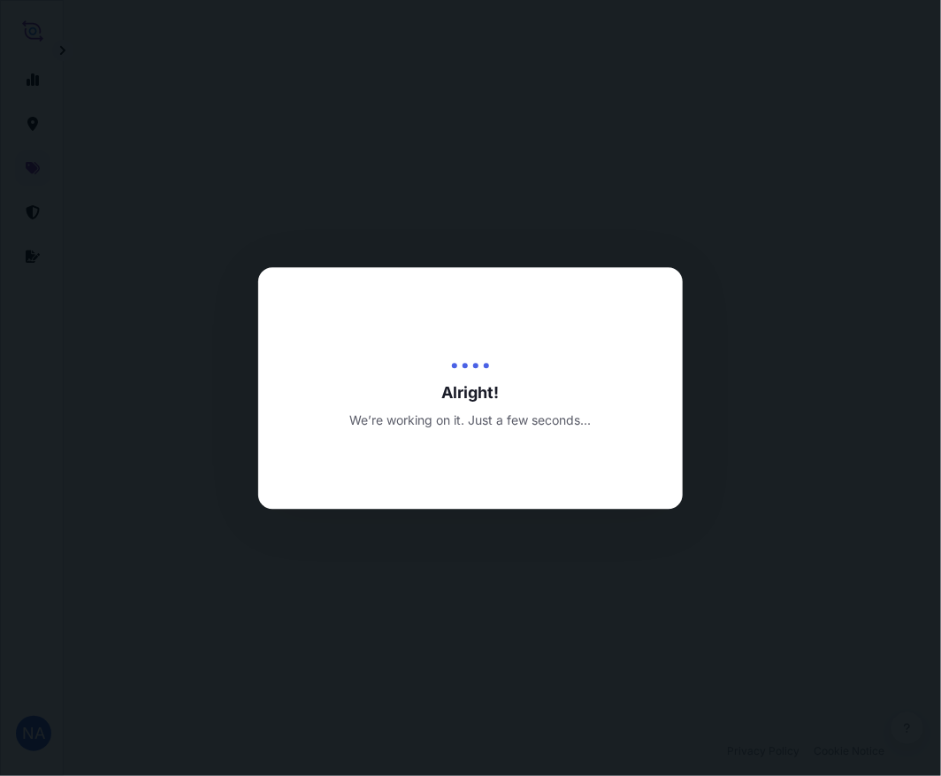
scroll to position [1269, 0]
select select "Water"
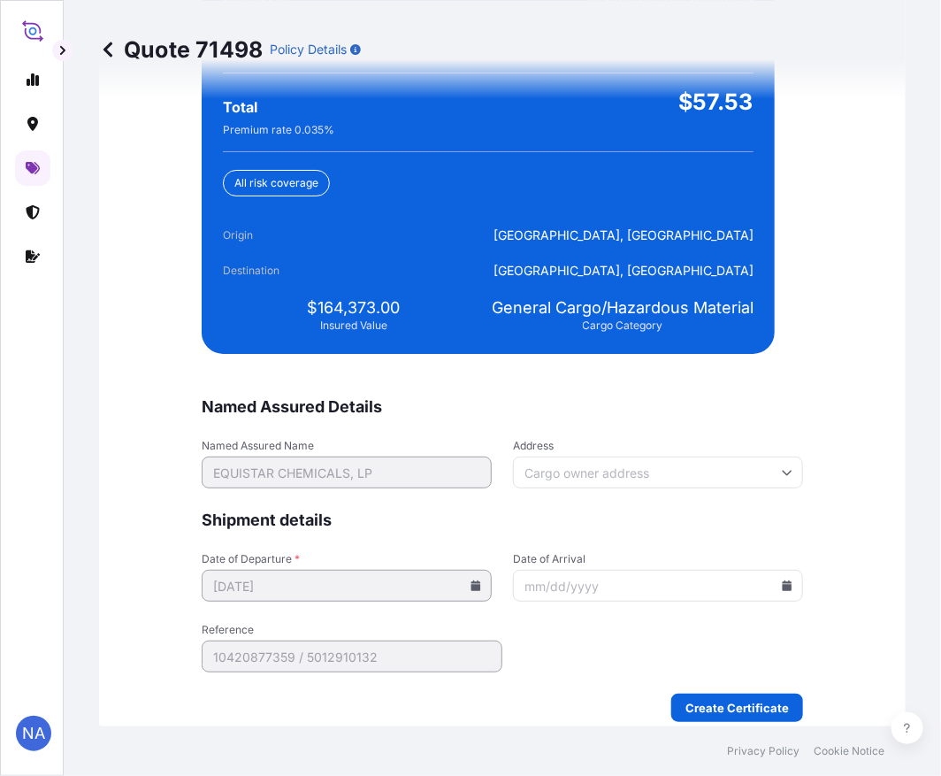
scroll to position [4158, 0]
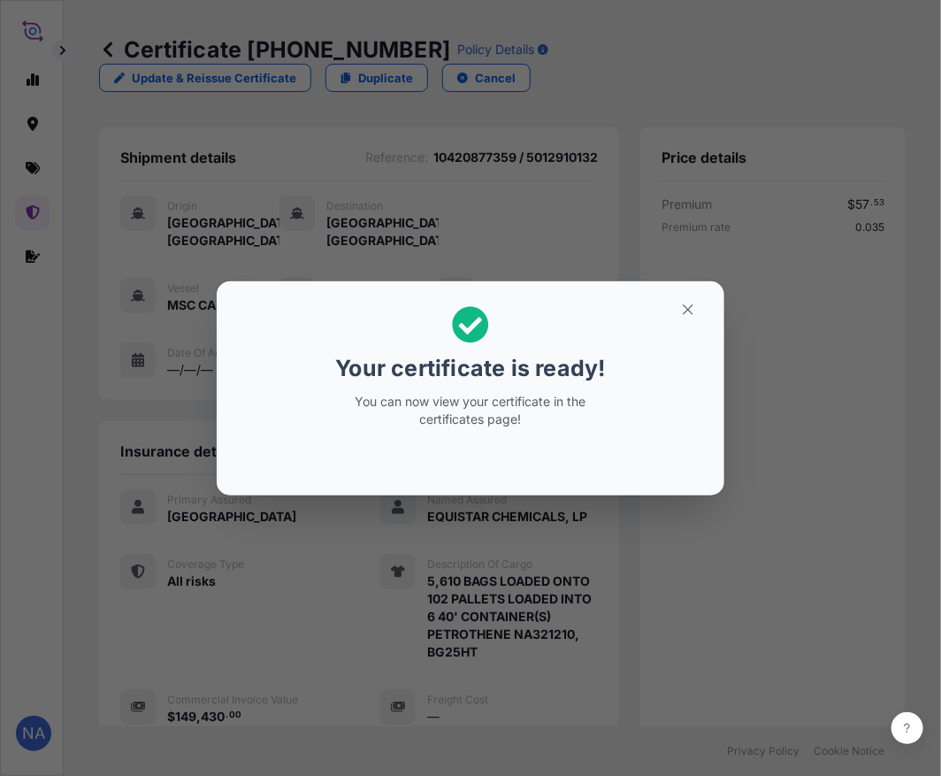
click at [343, 600] on div "Your certificate is ready! You can now view your certificate in the certificate…" at bounding box center [470, 388] width 941 height 777
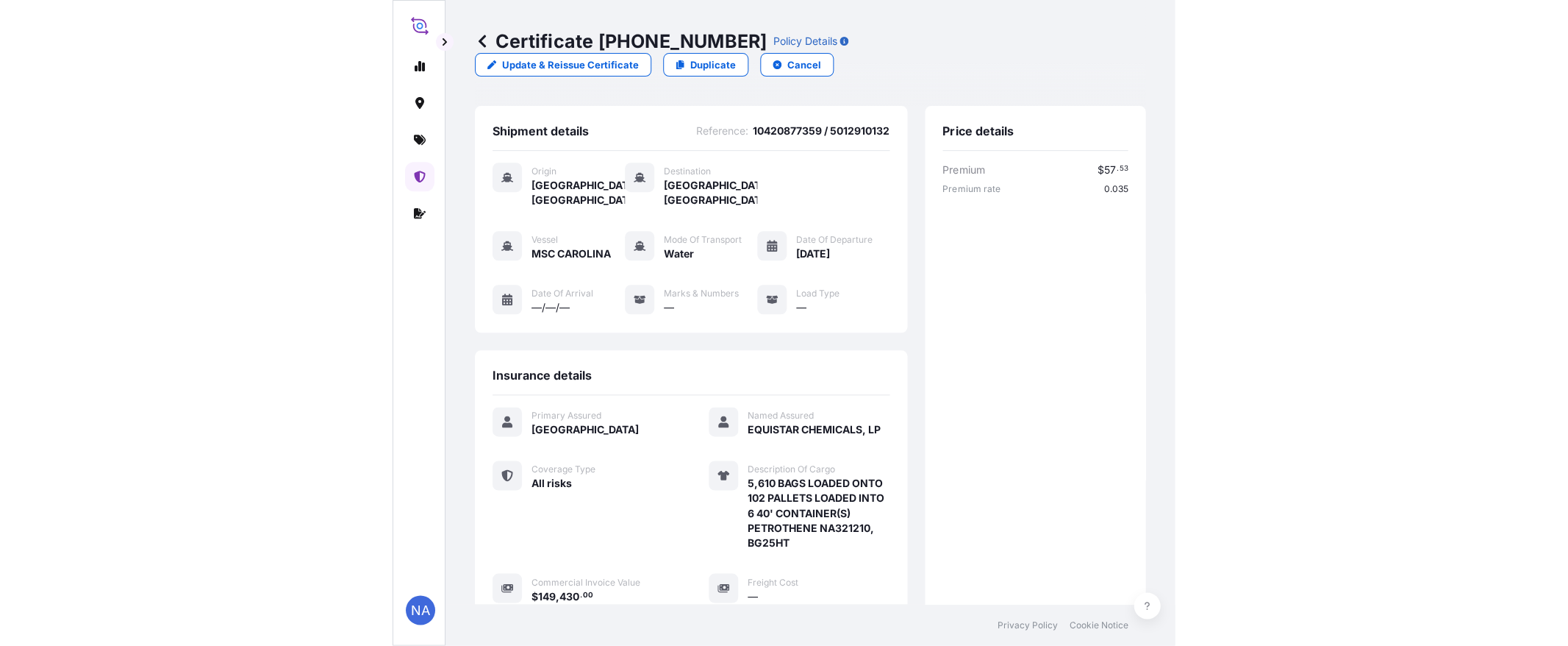
scroll to position [334, 0]
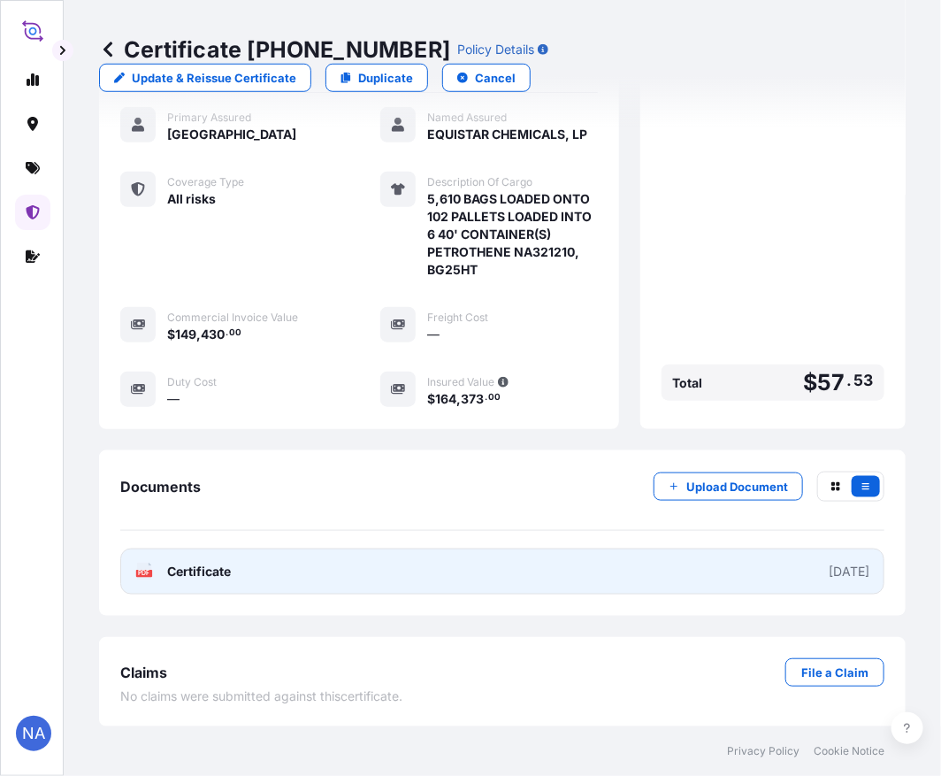
click at [612, 580] on link "PDF Certificate [DATE]" at bounding box center [502, 571] width 764 height 46
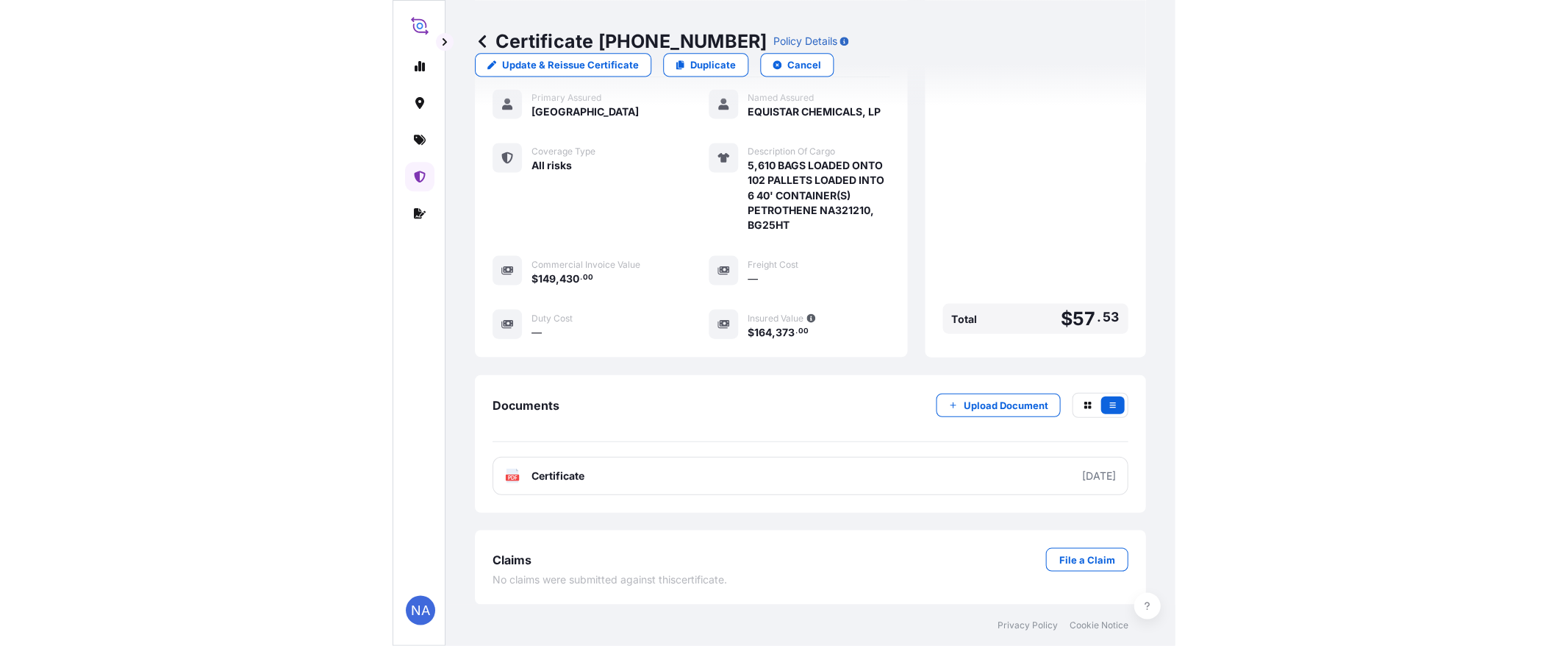
scroll to position [157, 0]
